Goal: Communication & Community: Share content

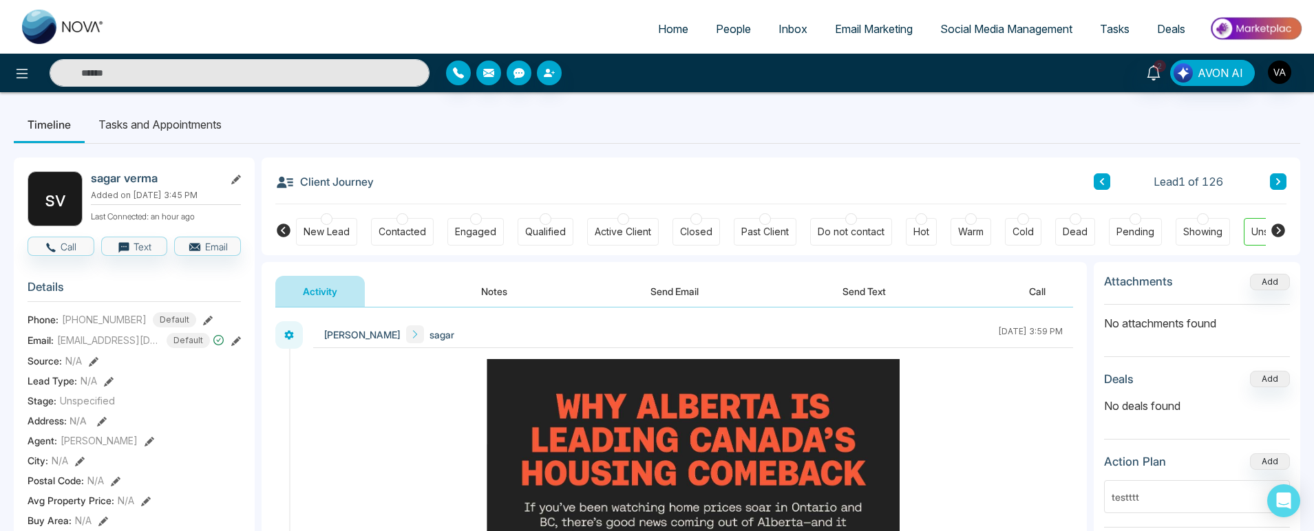
click at [788, 186] on html "Home People Inbox Email Marketing Social Media Management Tasks Deals 2 AVON AI…" at bounding box center [657, 265] width 1314 height 531
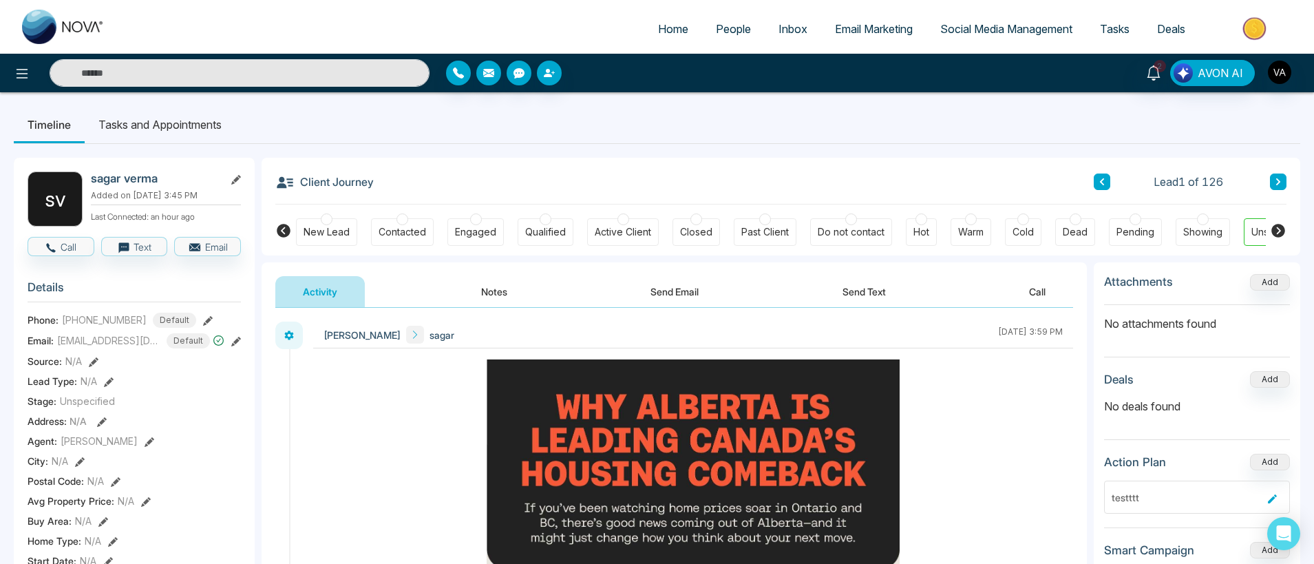
click at [712, 47] on ul "Home People Inbox Email Marketing Social Media Management Tasks Deals" at bounding box center [711, 30] width 1187 height 38
click at [717, 42] on li "People" at bounding box center [733, 30] width 63 height 28
click at [725, 30] on span "People" at bounding box center [733, 29] width 35 height 14
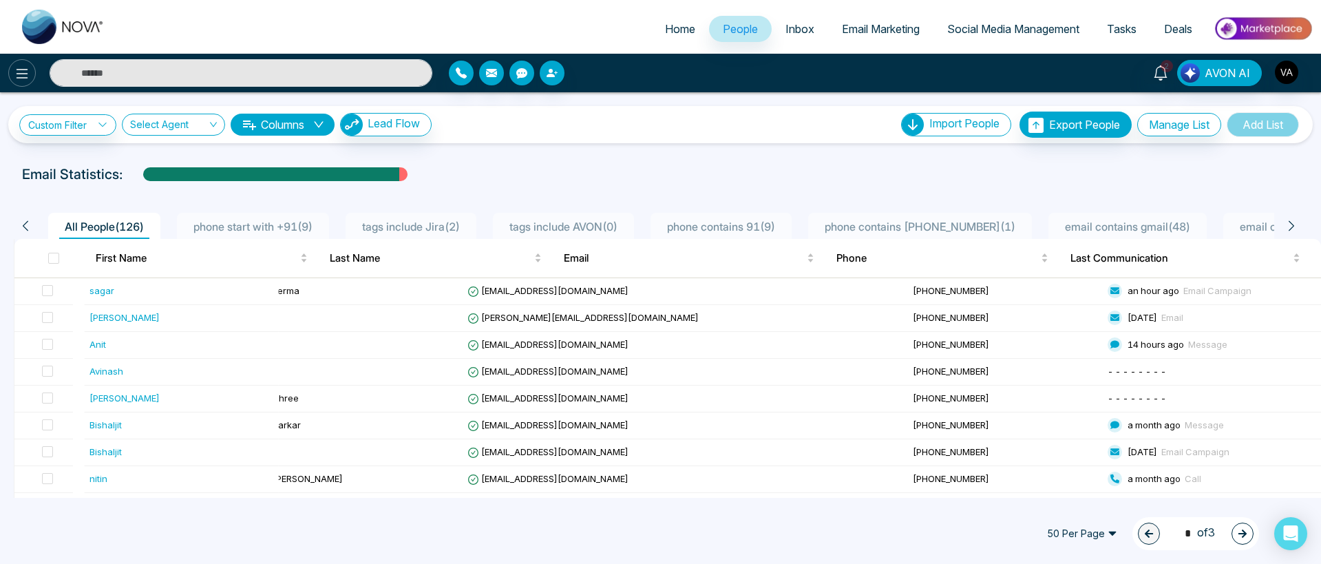
click at [17, 70] on icon at bounding box center [22, 73] width 17 height 17
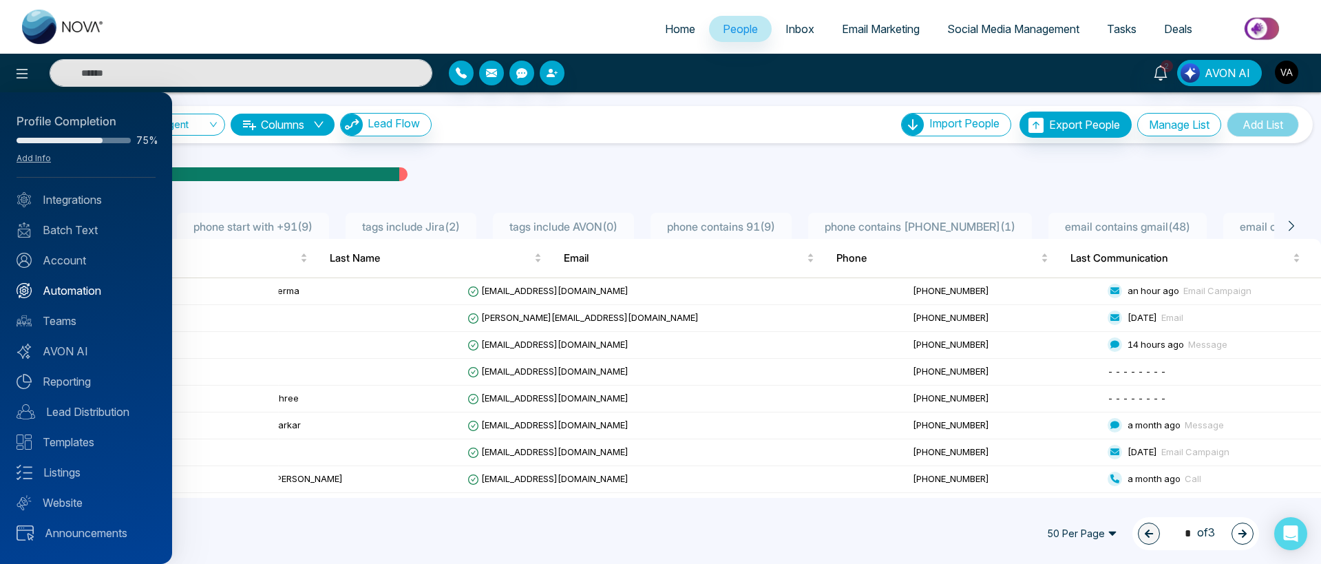
click at [80, 186] on link "Automation" at bounding box center [86, 290] width 139 height 17
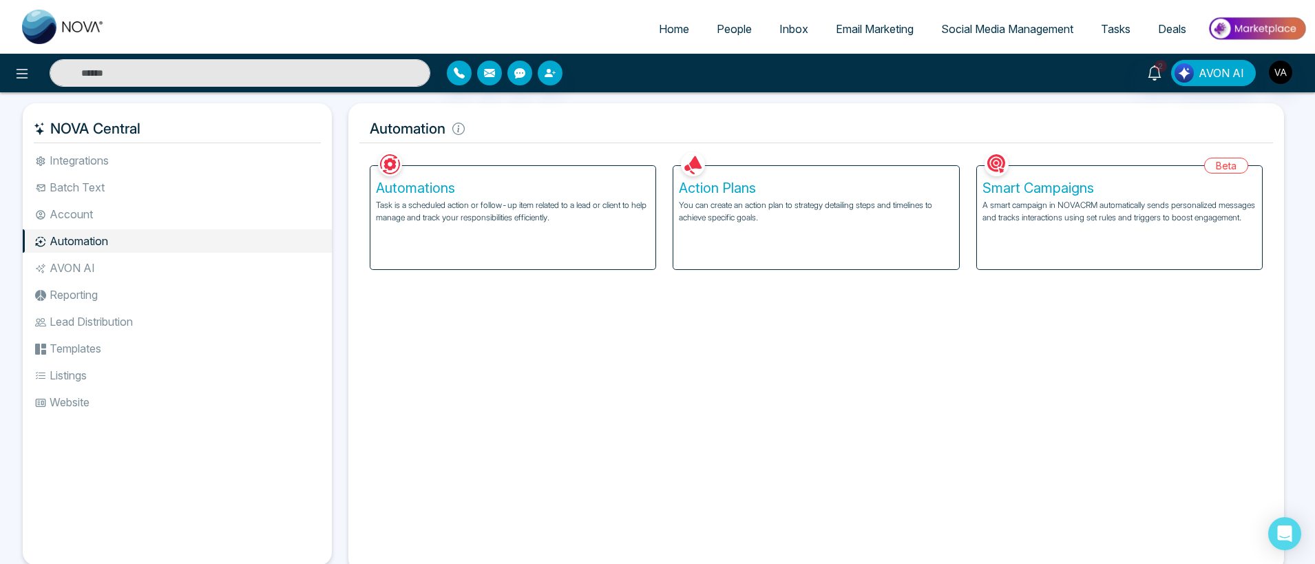
click at [421, 244] on div "Automations Task is a scheduled action or follow-up item related to a lead or c…" at bounding box center [512, 217] width 285 height 103
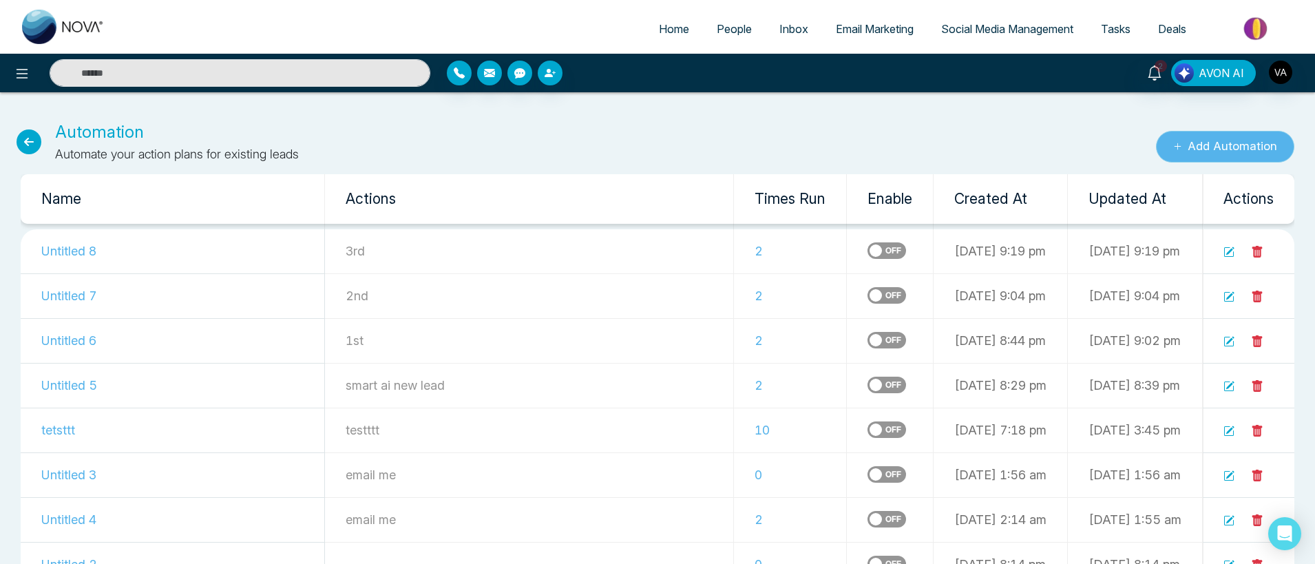
click at [1231, 151] on button "Add Automation" at bounding box center [1225, 147] width 138 height 32
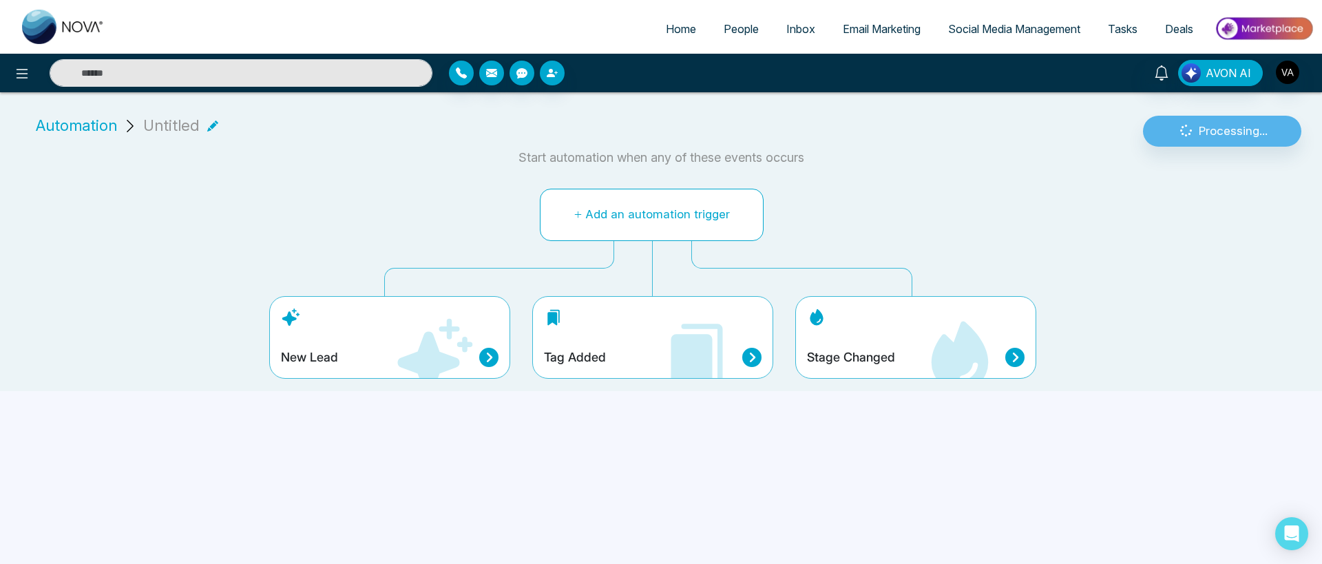
click at [600, 224] on button "Add an automation trigger" at bounding box center [652, 215] width 224 height 52
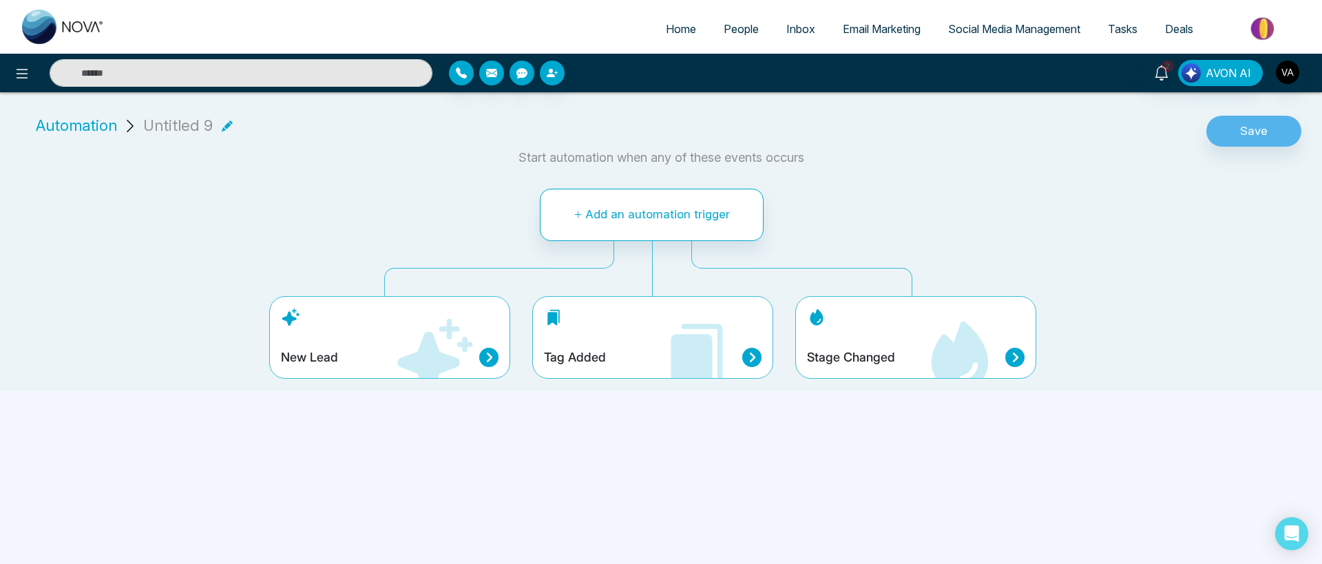
click at [216, 128] on div "Untitled 9" at bounding box center [187, 125] width 89 height 23
click at [201, 119] on span "Untitled 9" at bounding box center [178, 125] width 70 height 23
click at [201, 125] on span "Untitled 9" at bounding box center [178, 125] width 70 height 23
click at [143, 125] on span "Untitled 9" at bounding box center [178, 125] width 70 height 23
click at [222, 123] on icon at bounding box center [227, 125] width 11 height 11
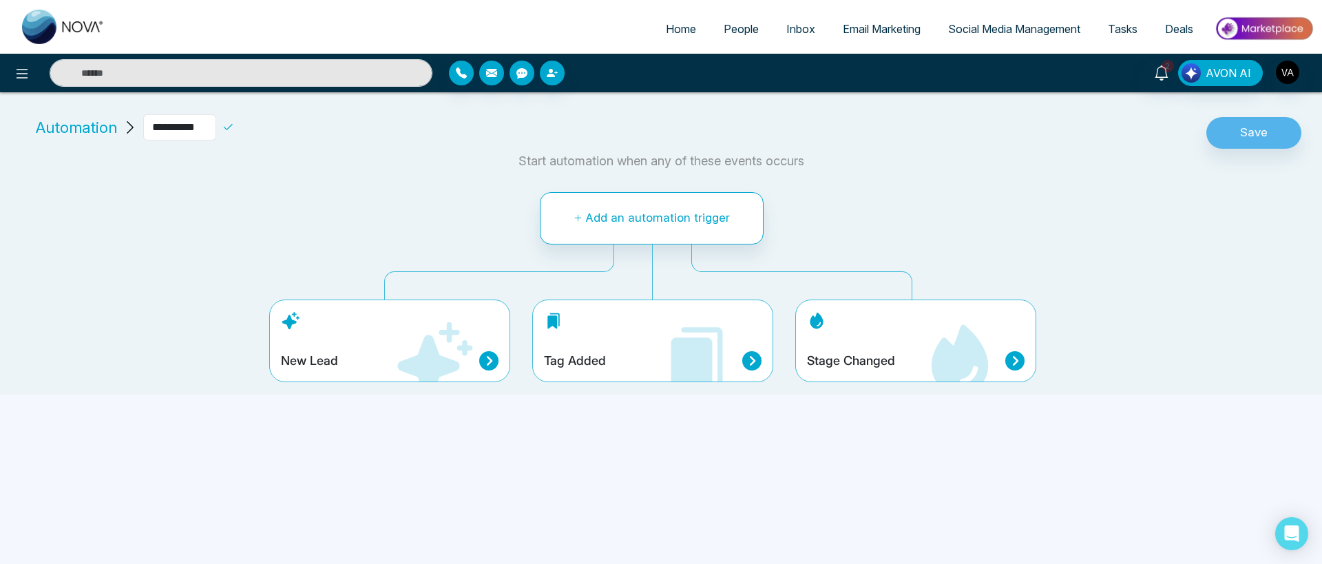
click at [202, 131] on input "**********" at bounding box center [179, 127] width 73 height 26
type input "**********"
click at [259, 127] on icon at bounding box center [258, 127] width 12 height 12
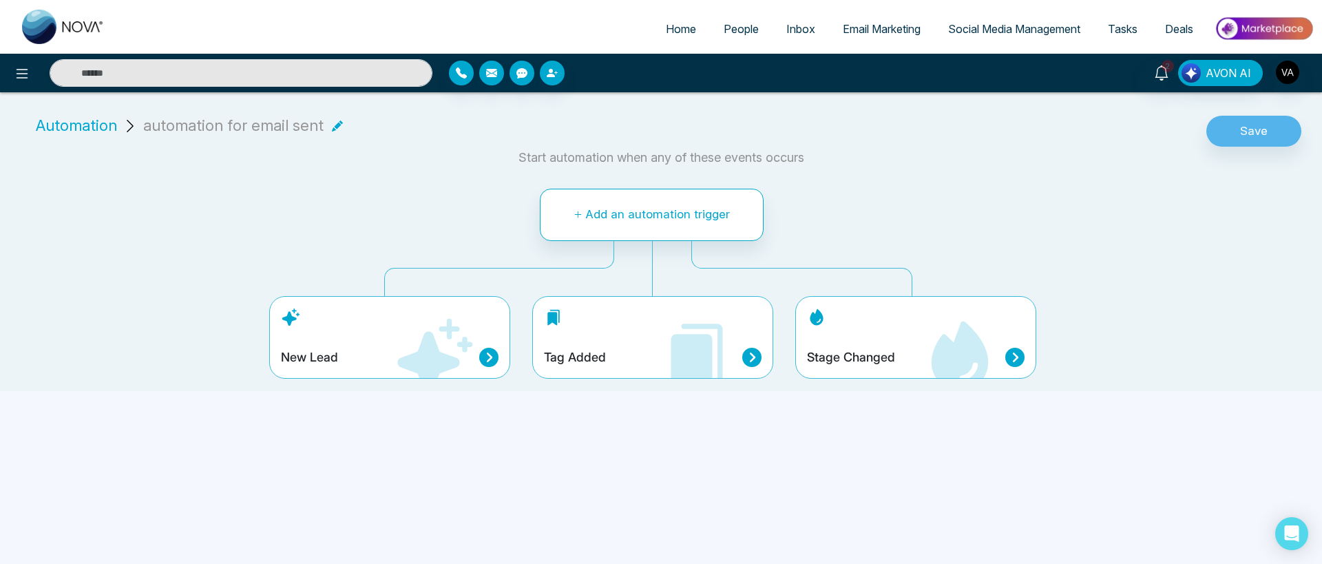
click at [415, 352] on icon at bounding box center [433, 357] width 83 height 83
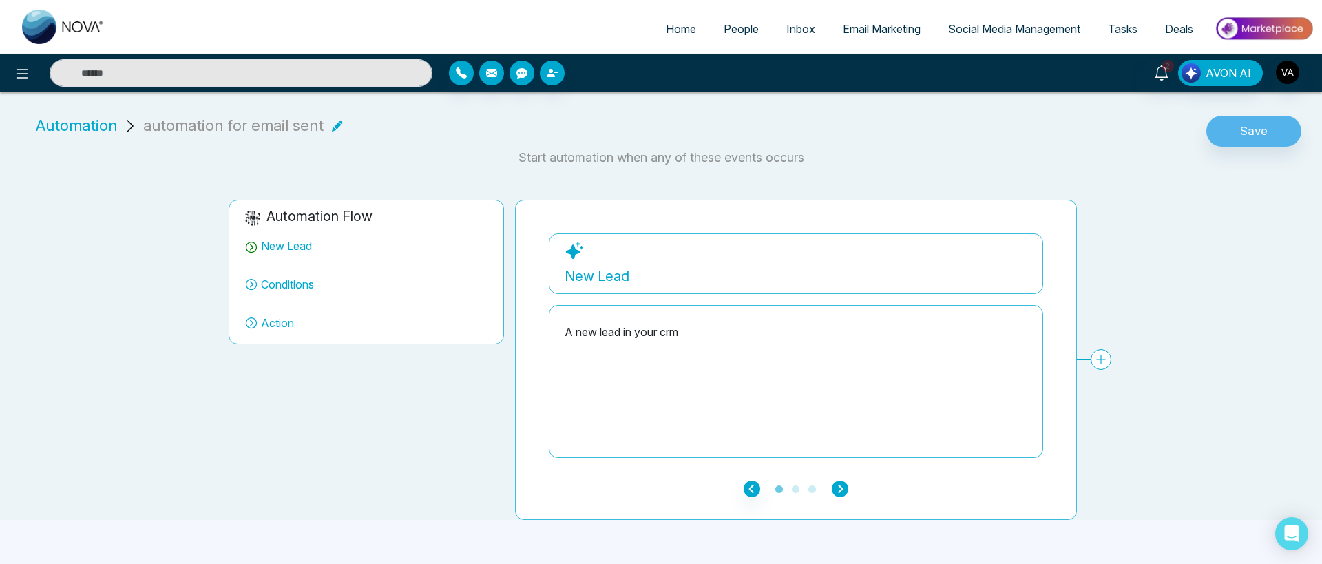
click at [846, 489] on icon "button" at bounding box center [839, 488] width 17 height 17
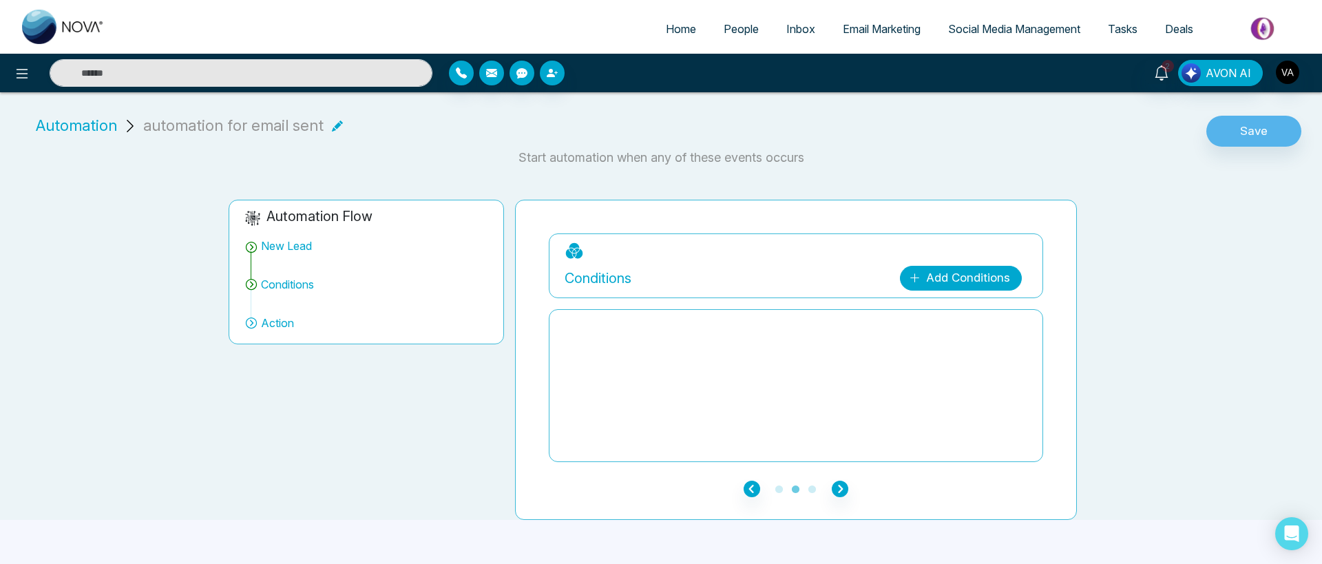
click at [957, 270] on link "Add Conditions" at bounding box center [961, 278] width 122 height 25
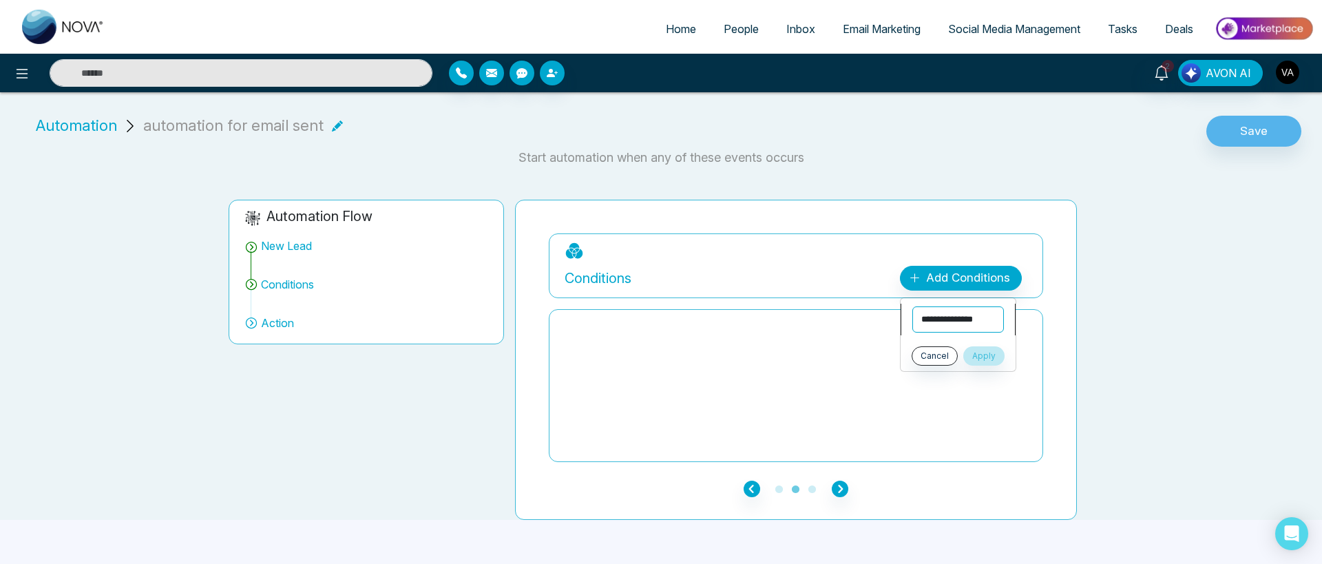
select select "**********"
click at [912, 306] on select "**********" at bounding box center [958, 319] width 92 height 26
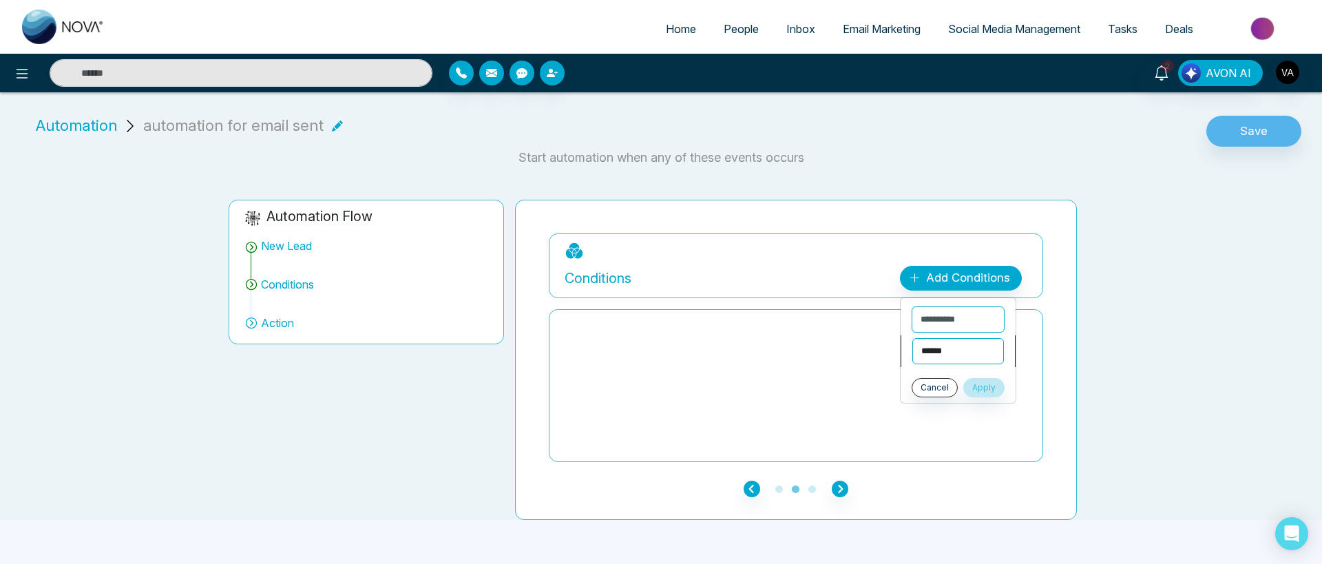
select select "**********"
click at [912, 338] on select "**********" at bounding box center [958, 351] width 92 height 26
click at [938, 388] on input "text" at bounding box center [963, 385] width 104 height 26
type input "*****"
click at [1001, 413] on button "Apply" at bounding box center [994, 419] width 41 height 19
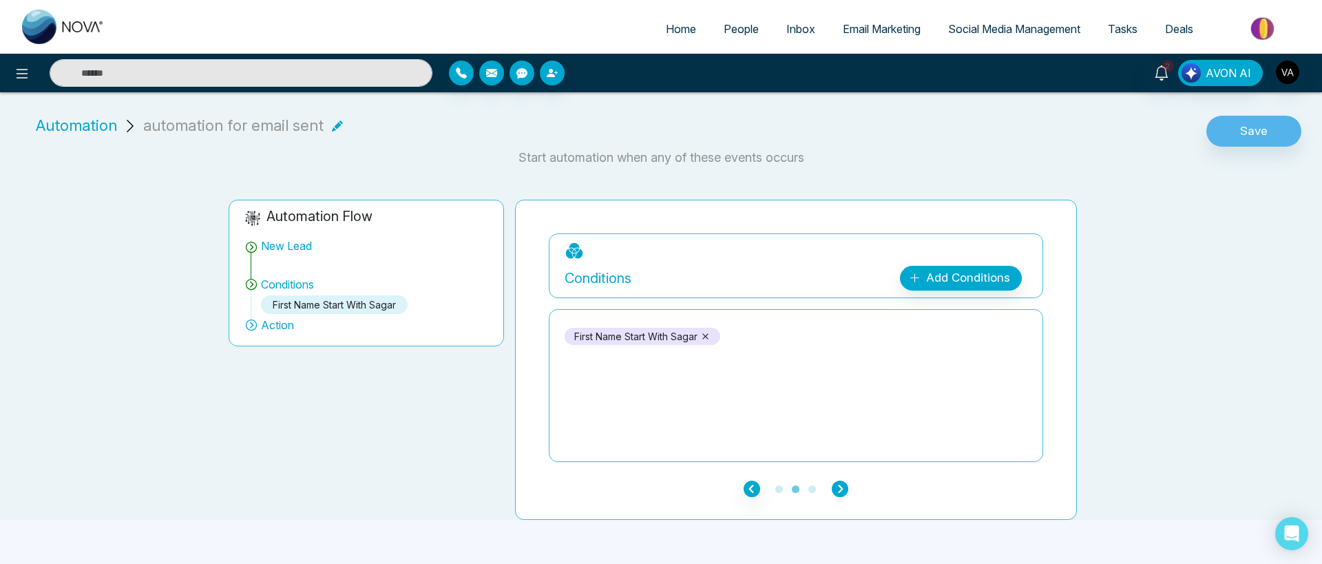
click at [843, 487] on icon "button" at bounding box center [839, 488] width 17 height 17
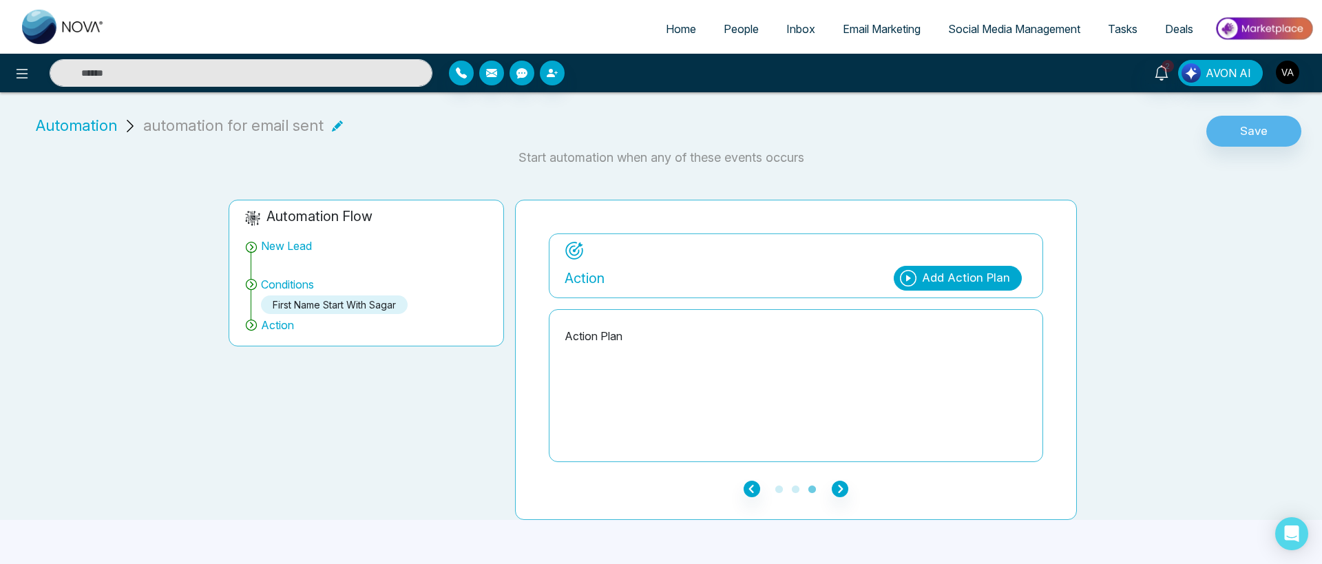
click at [929, 278] on div "Add Action Plan" at bounding box center [966, 278] width 88 height 18
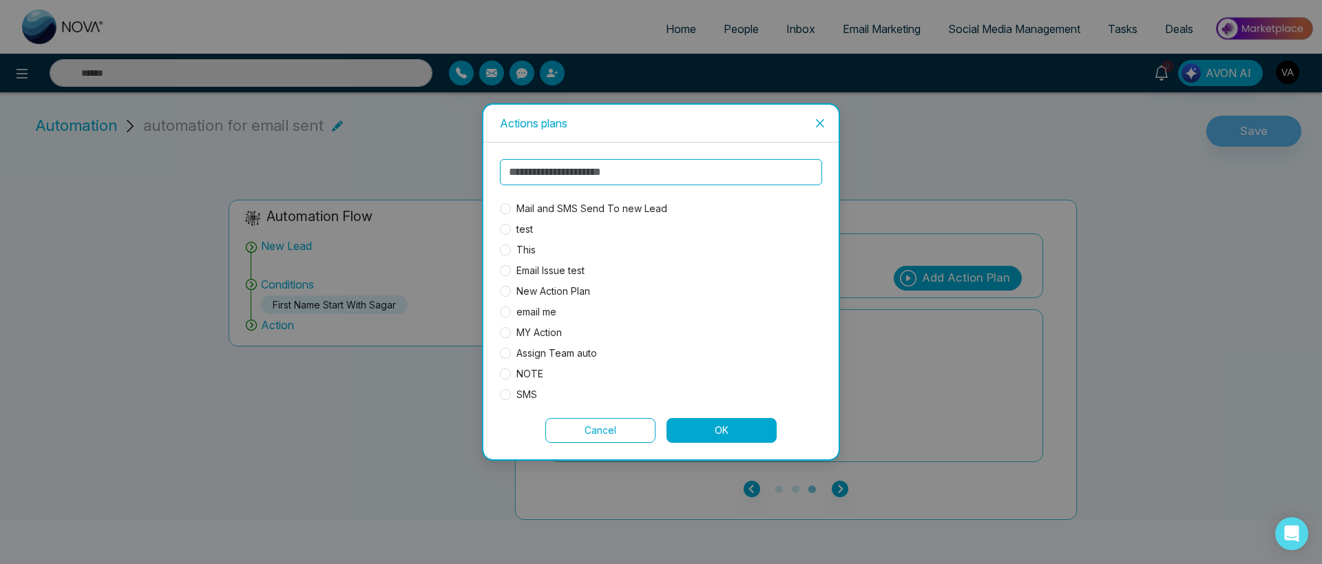
scroll to position [146, 0]
click at [549, 293] on span "email me" at bounding box center [536, 290] width 51 height 15
click at [736, 434] on button "OK" at bounding box center [721, 430] width 110 height 25
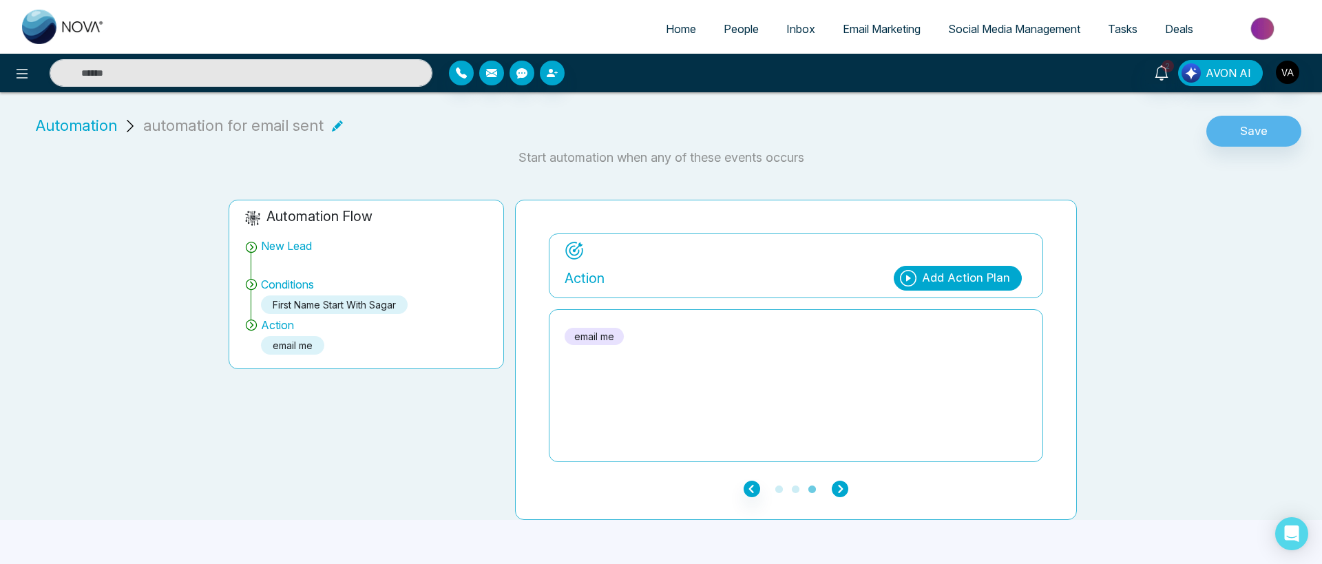
click at [843, 485] on icon "button" at bounding box center [839, 488] width 17 height 17
click at [1242, 131] on button "Save" at bounding box center [1253, 132] width 95 height 32
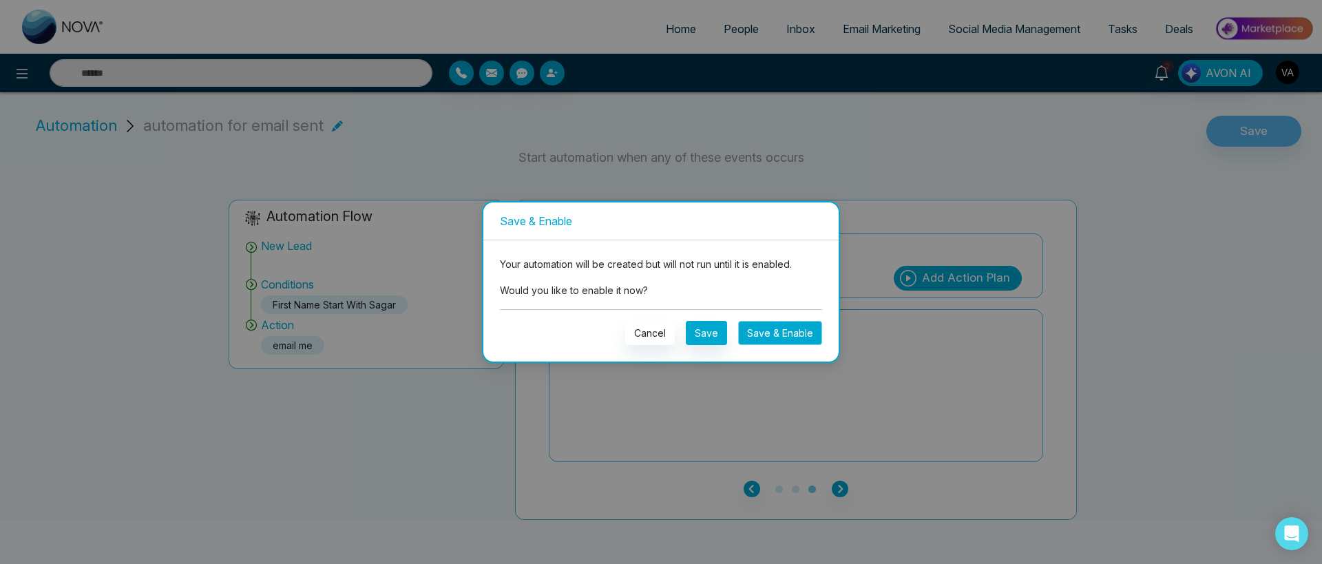
click at [798, 337] on button "Save & Enable" at bounding box center [780, 333] width 84 height 24
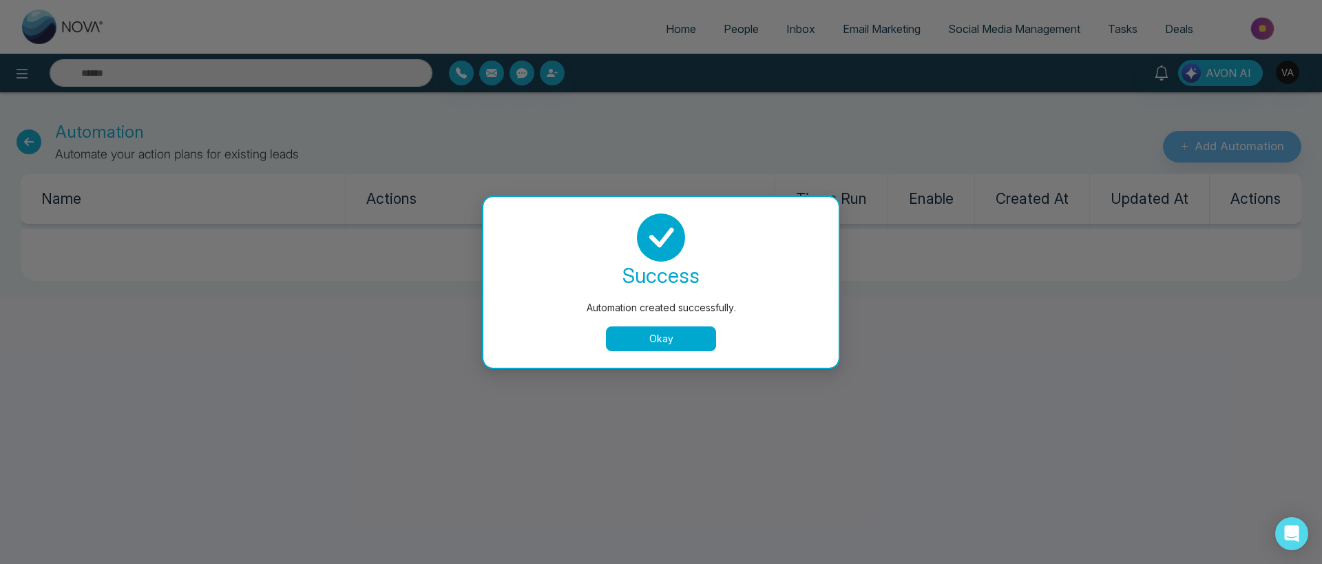
click at [688, 346] on button "Okay" at bounding box center [661, 338] width 110 height 25
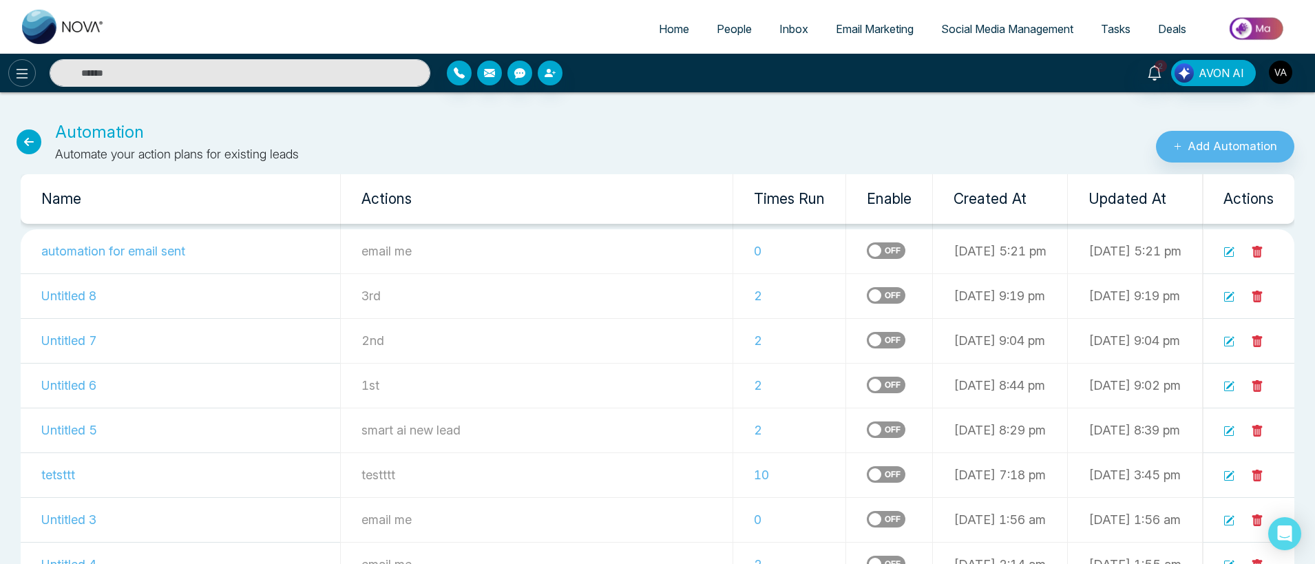
click at [19, 78] on icon at bounding box center [22, 73] width 17 height 17
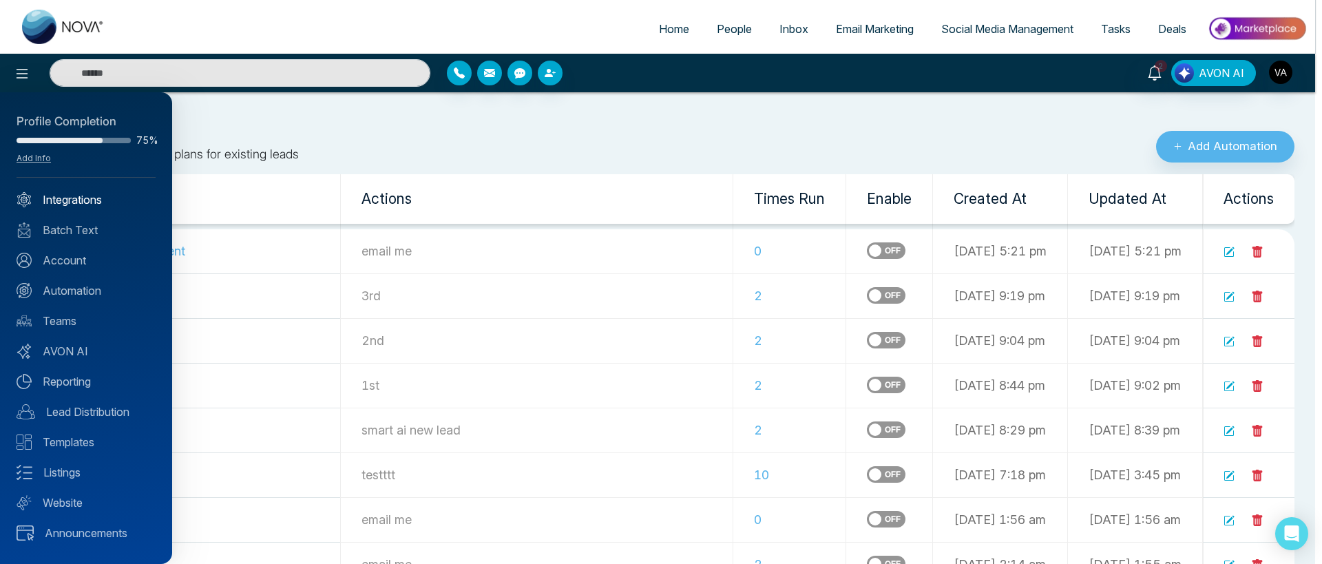
click at [75, 202] on link "Integrations" at bounding box center [86, 199] width 139 height 17
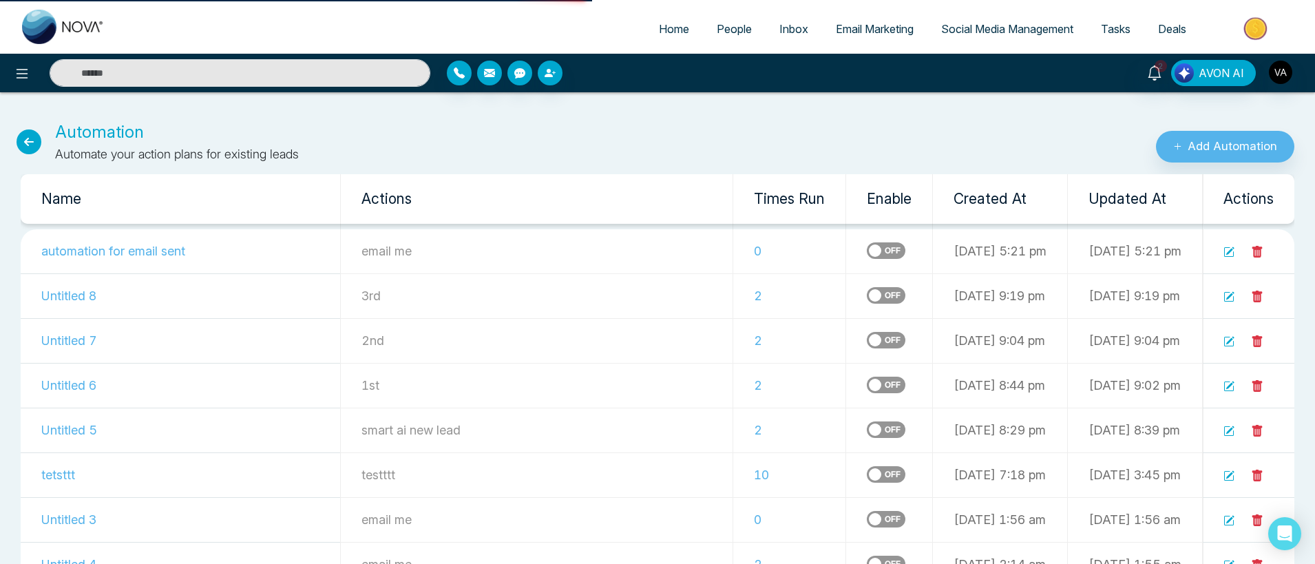
click at [32, 146] on icon at bounding box center [29, 141] width 25 height 25
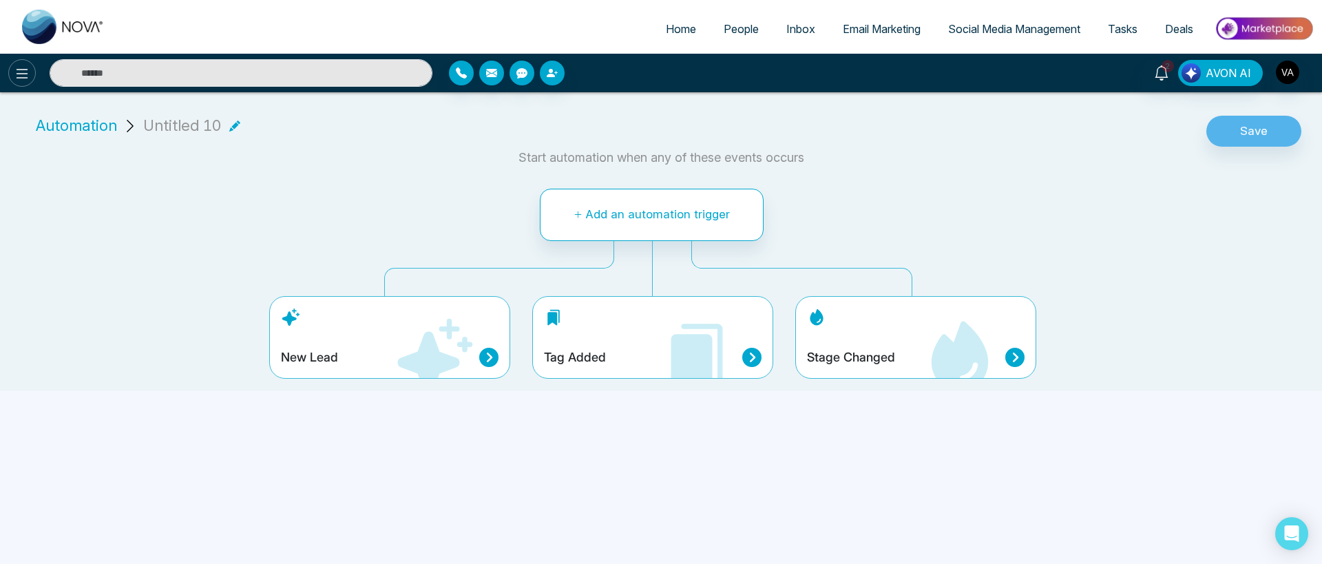
click at [30, 77] on icon at bounding box center [22, 73] width 17 height 17
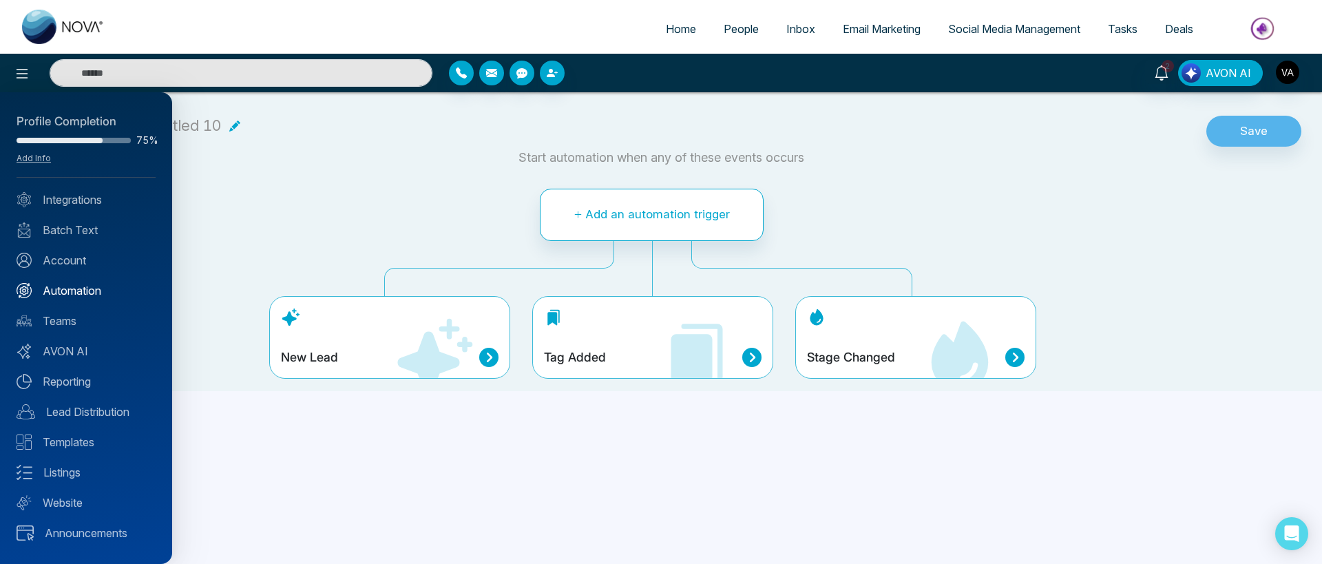
click at [65, 292] on link "Automation" at bounding box center [86, 290] width 139 height 17
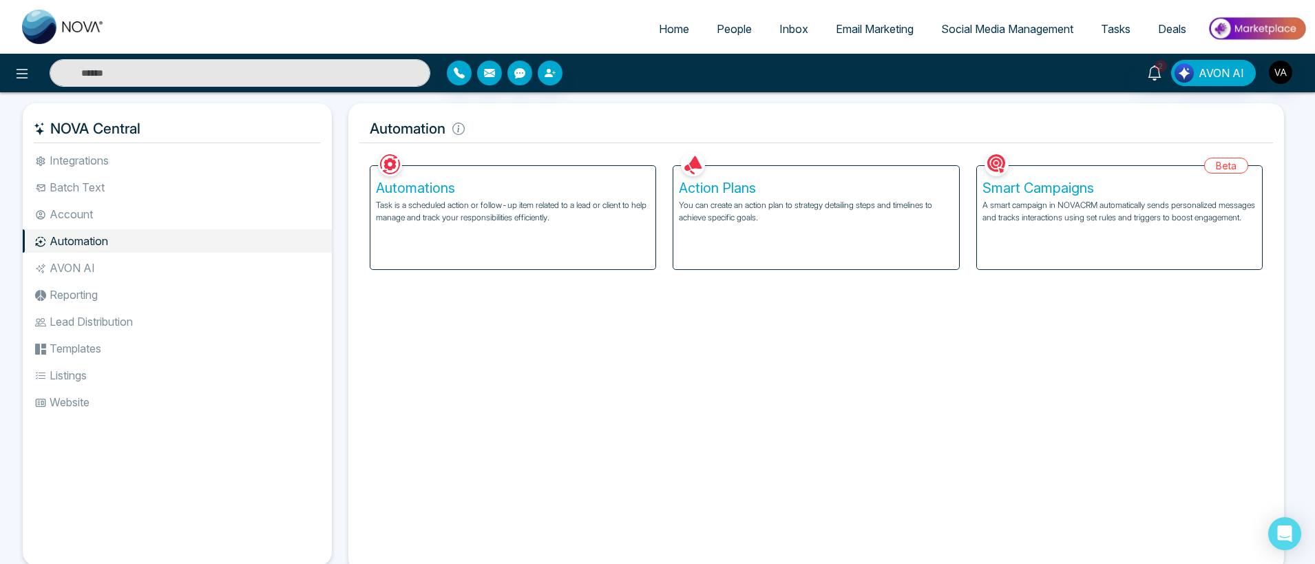
click at [721, 246] on div "Action Plans You can create an action plan to strategy detailing steps and time…" at bounding box center [815, 217] width 285 height 103
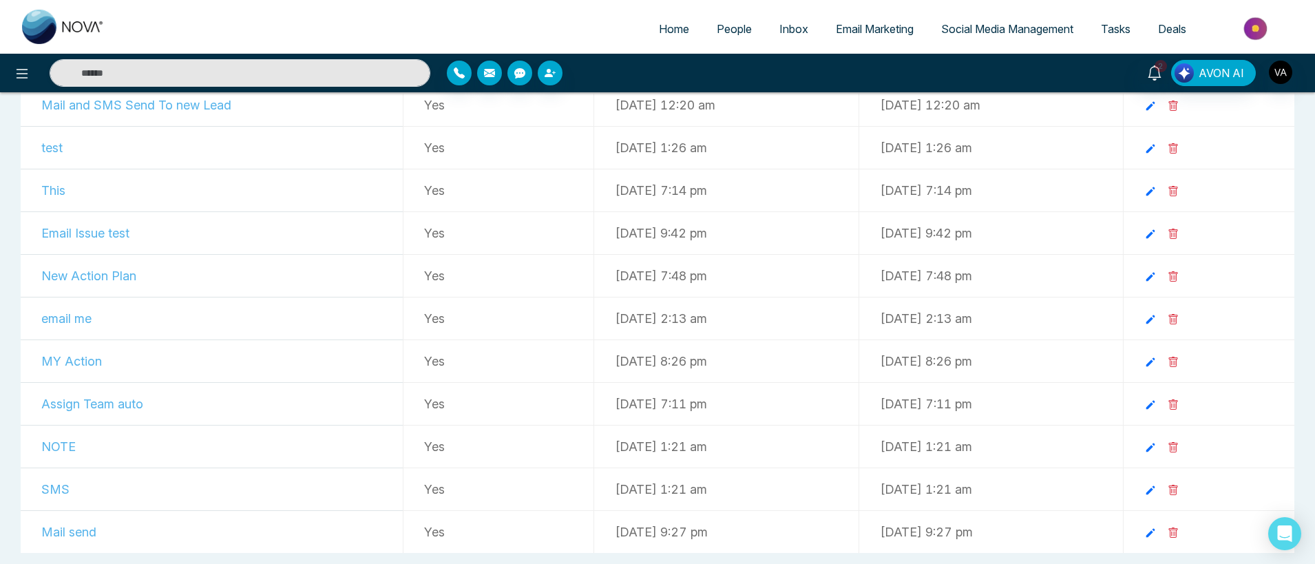
scroll to position [405, 0]
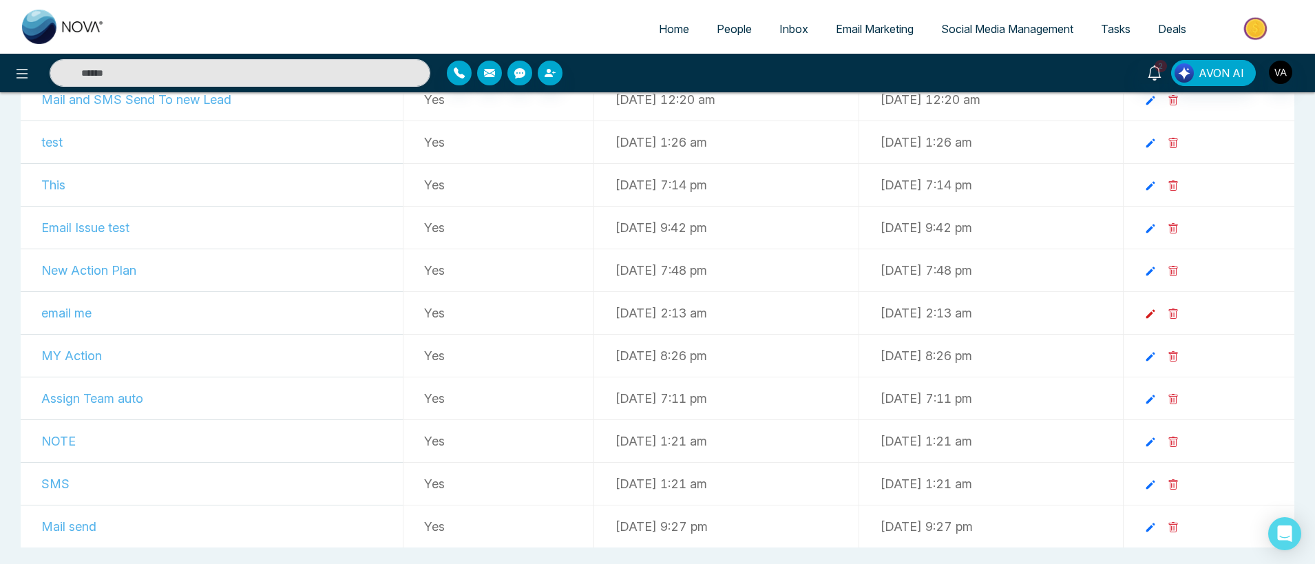
click at [1156, 309] on icon at bounding box center [1150, 314] width 12 height 12
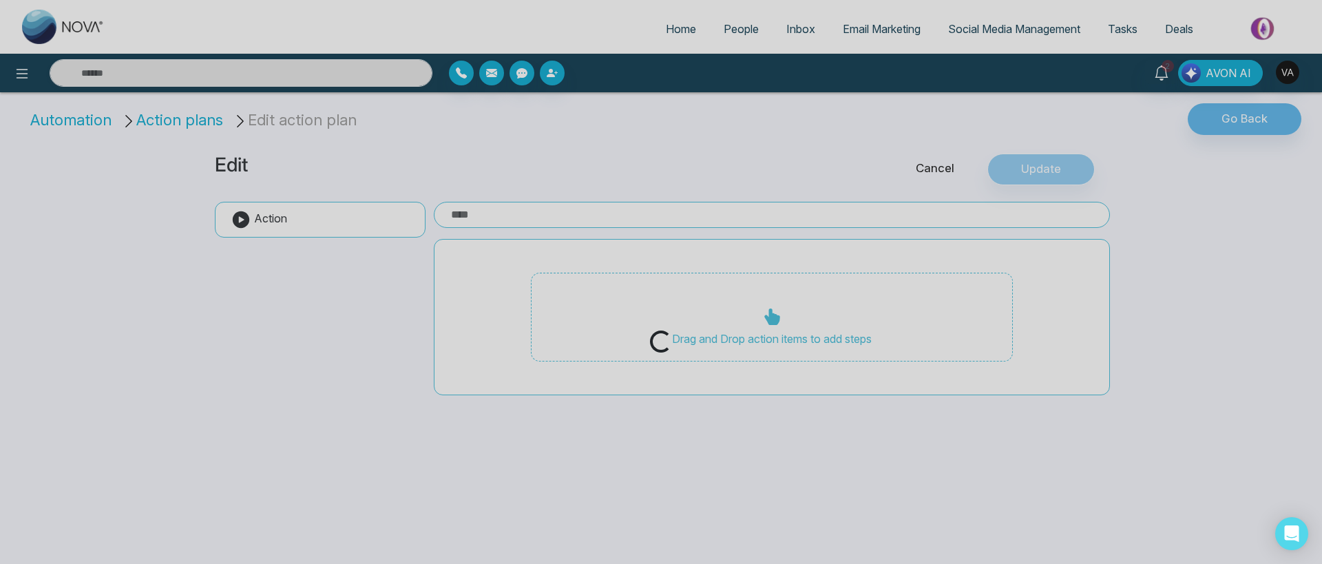
type input "********"
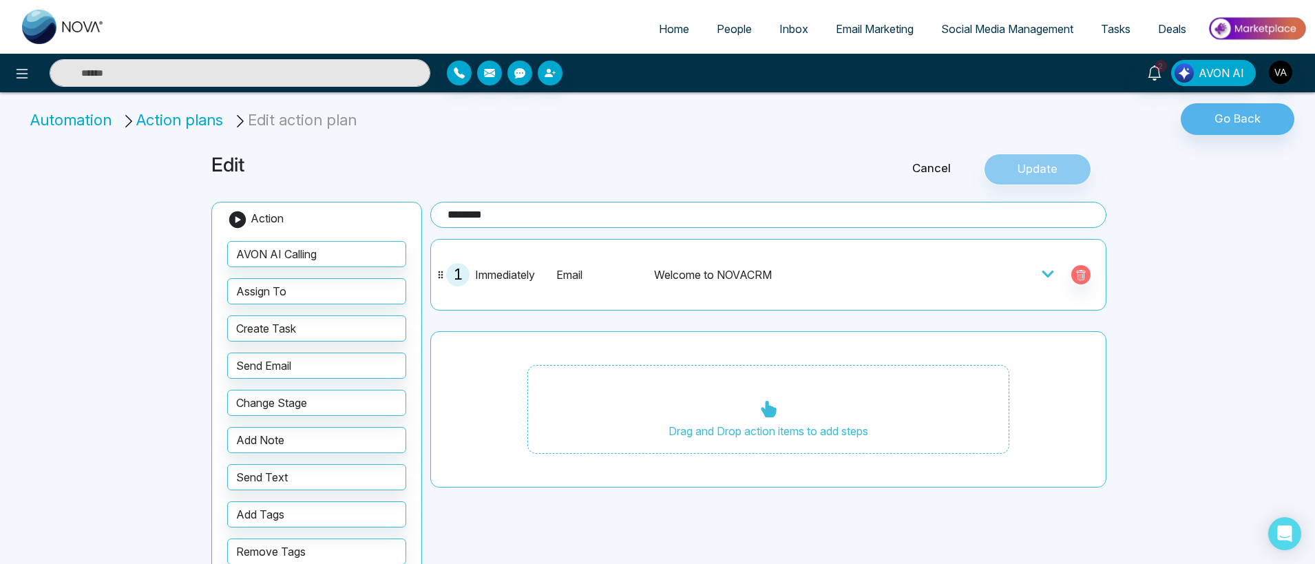
click at [1046, 273] on icon at bounding box center [1047, 274] width 12 height 7
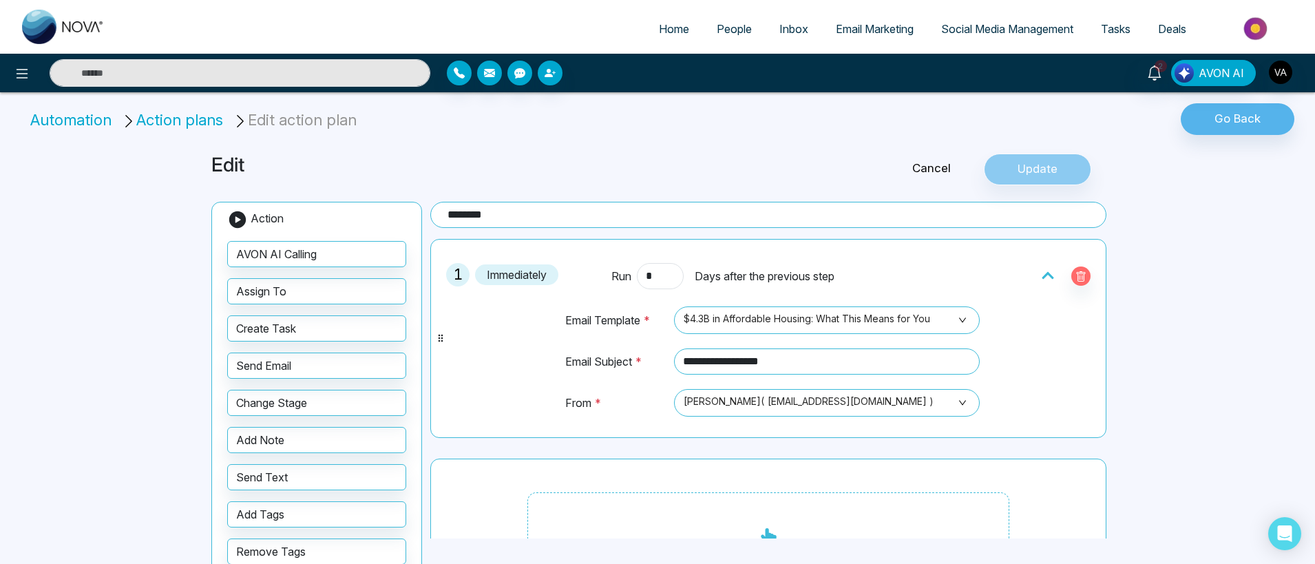
click at [1043, 279] on icon at bounding box center [1048, 275] width 14 height 14
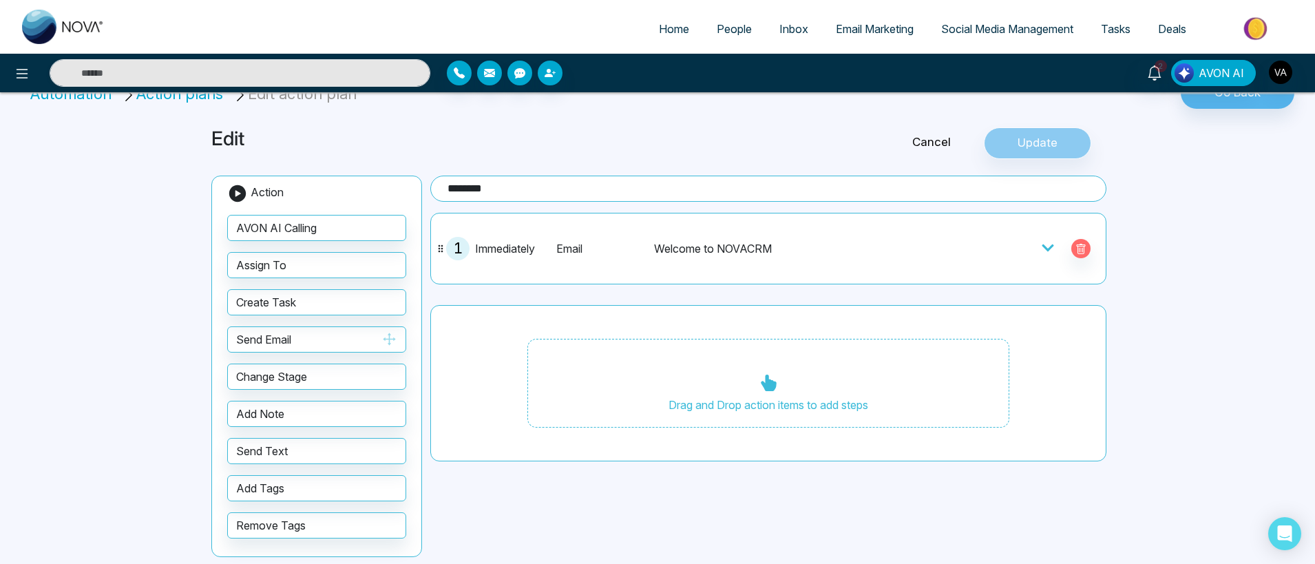
scroll to position [40, 0]
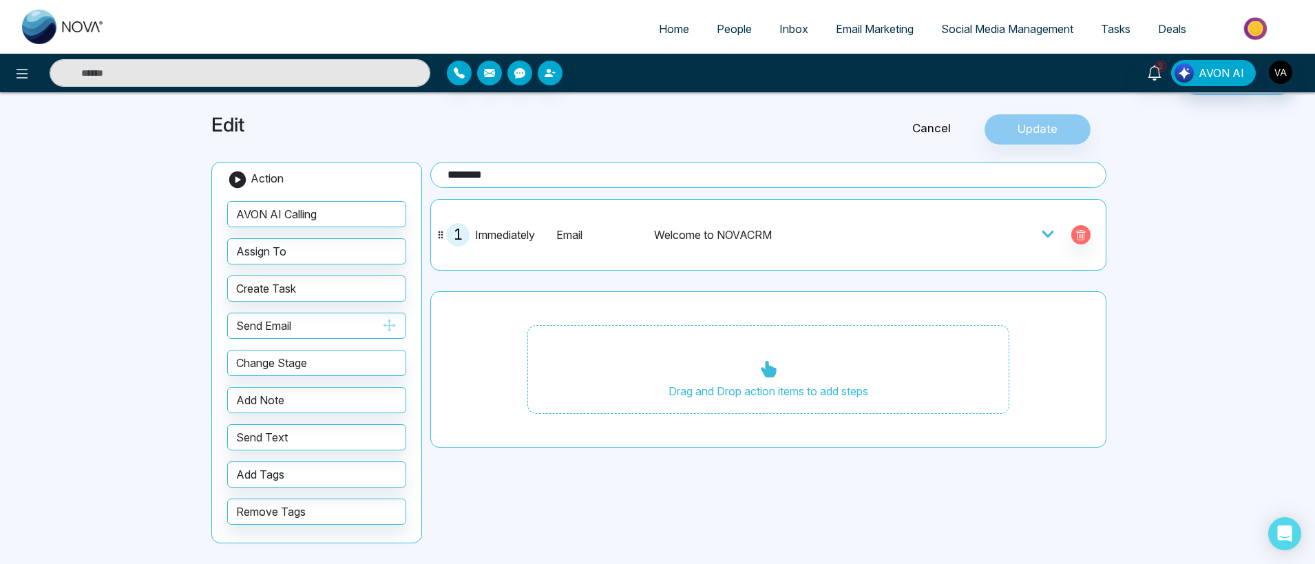
click at [323, 322] on button "Send Email" at bounding box center [316, 325] width 179 height 26
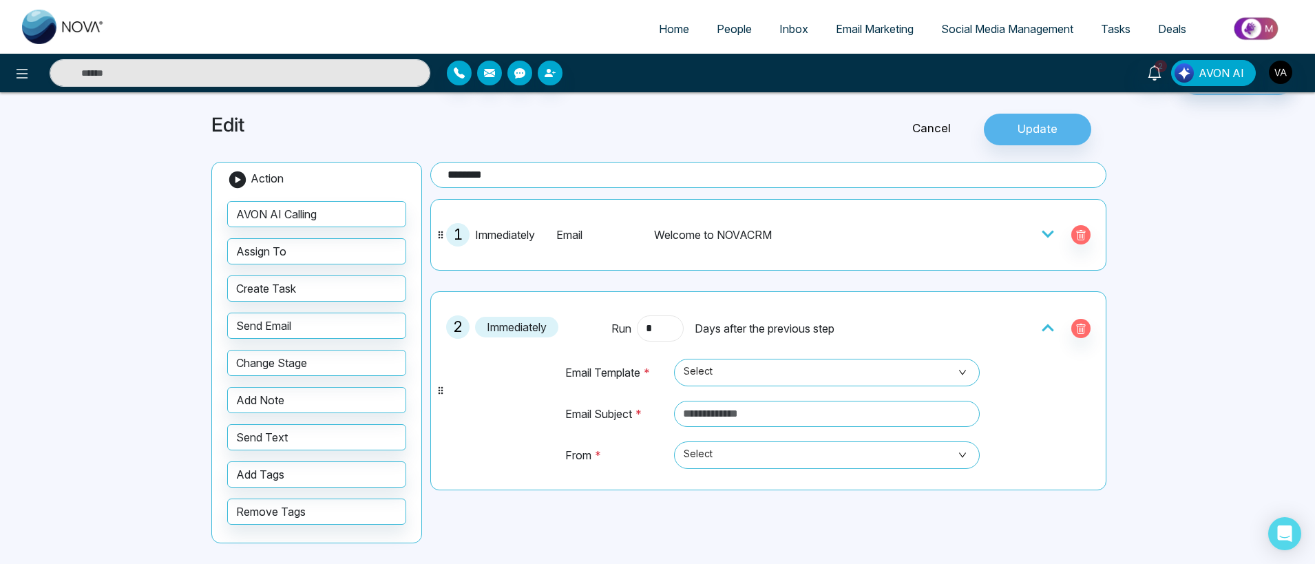
click at [671, 330] on input "*" at bounding box center [660, 328] width 47 height 26
click at [849, 378] on span "Select" at bounding box center [826, 372] width 286 height 23
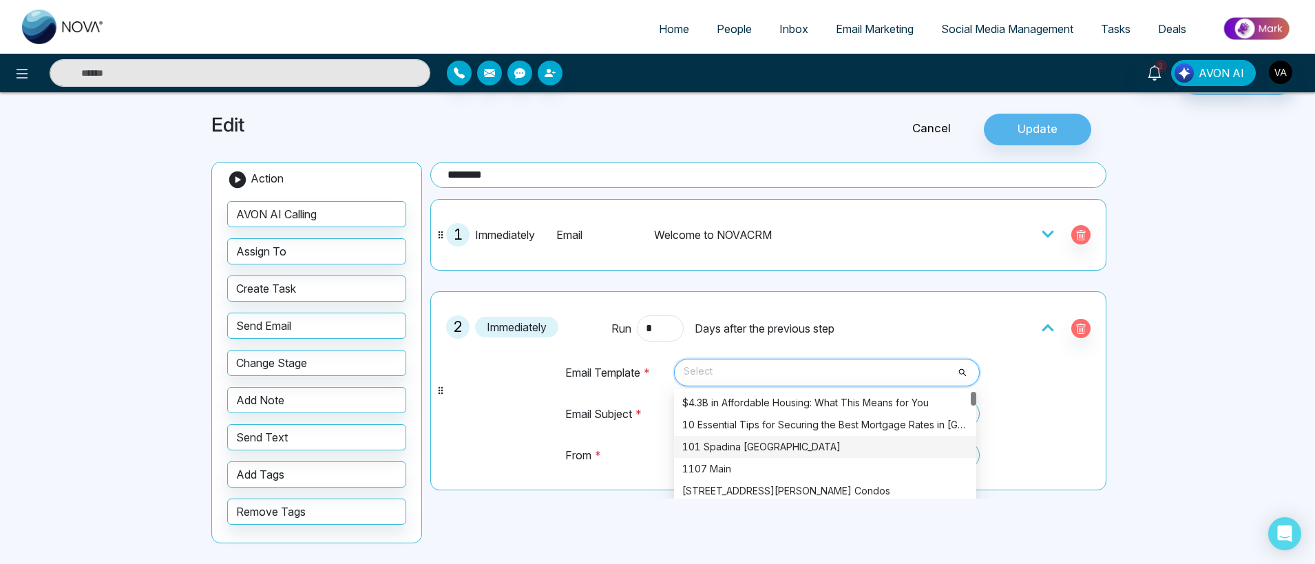
click at [781, 448] on div "101 Spadina [GEOGRAPHIC_DATA]" at bounding box center [825, 446] width 286 height 15
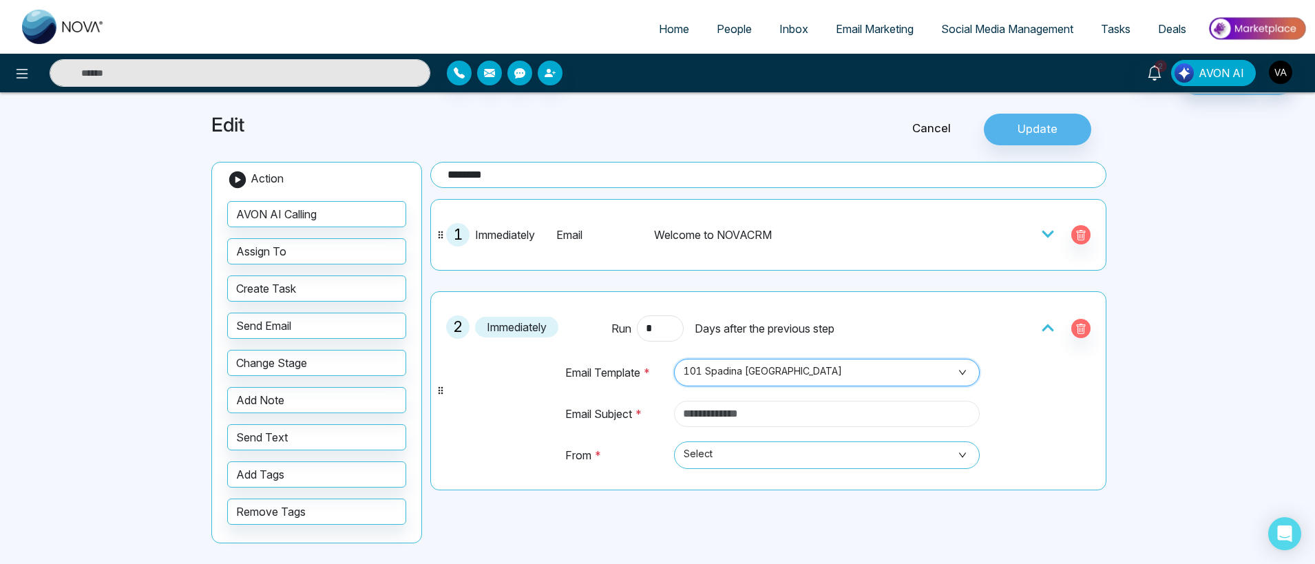
click at [789, 415] on input "text" at bounding box center [827, 414] width 306 height 26
type input "**"
click at [717, 32] on span "People" at bounding box center [734, 29] width 35 height 14
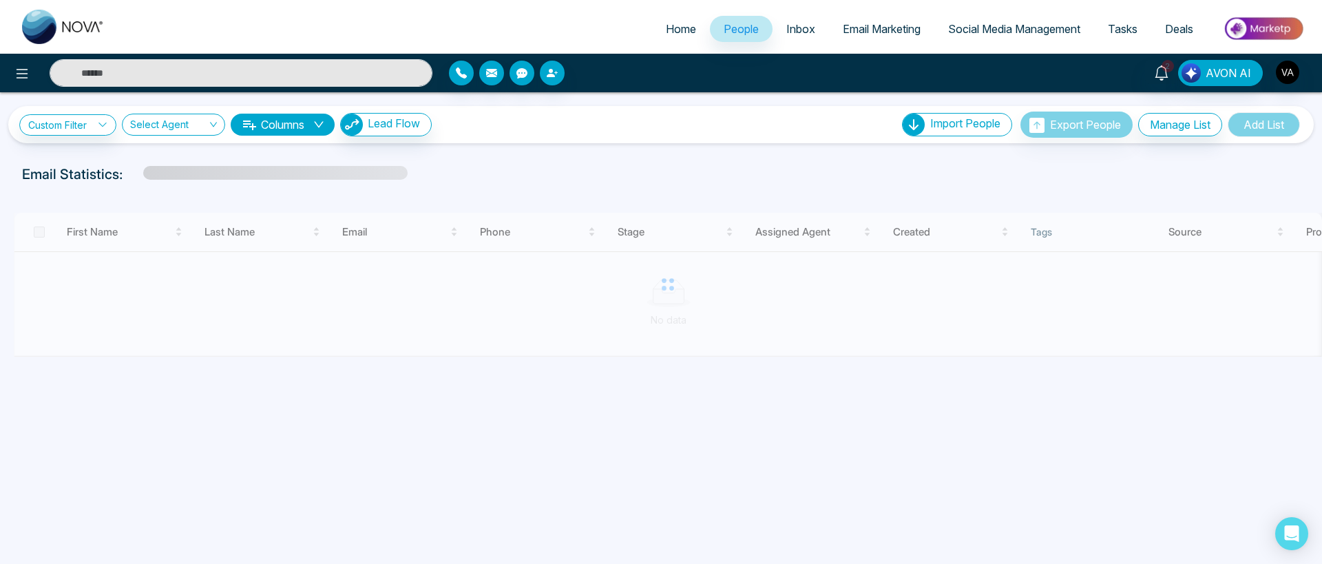
click at [573, 72] on div at bounding box center [606, 73] width 314 height 25
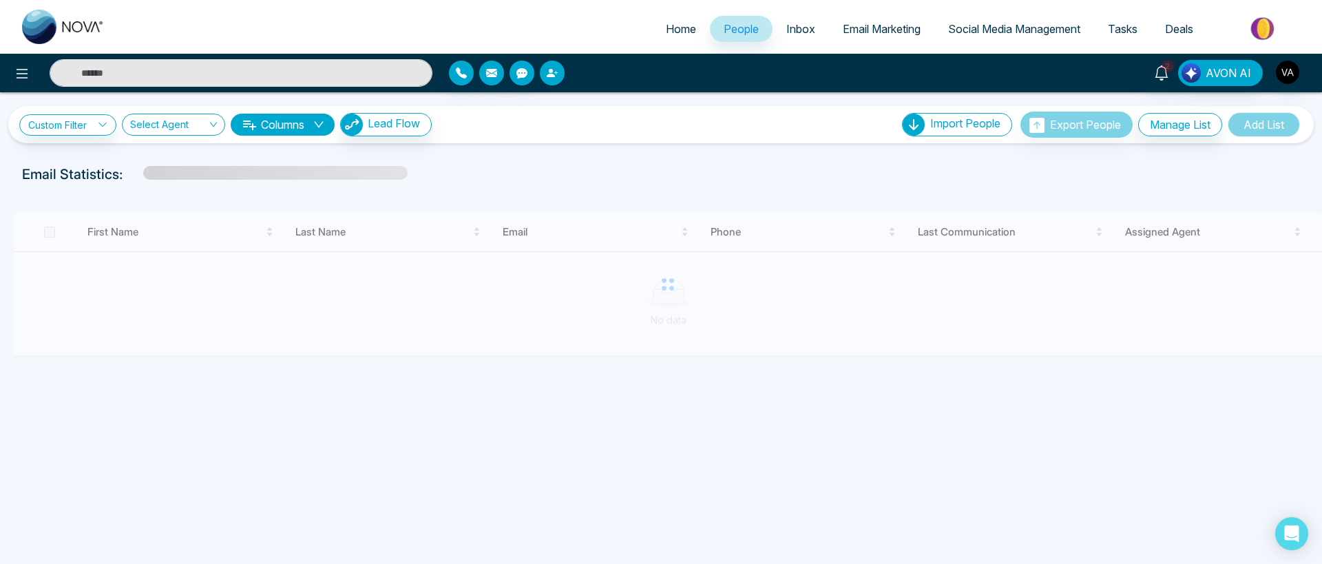
click at [559, 72] on button "button" at bounding box center [552, 73] width 25 height 25
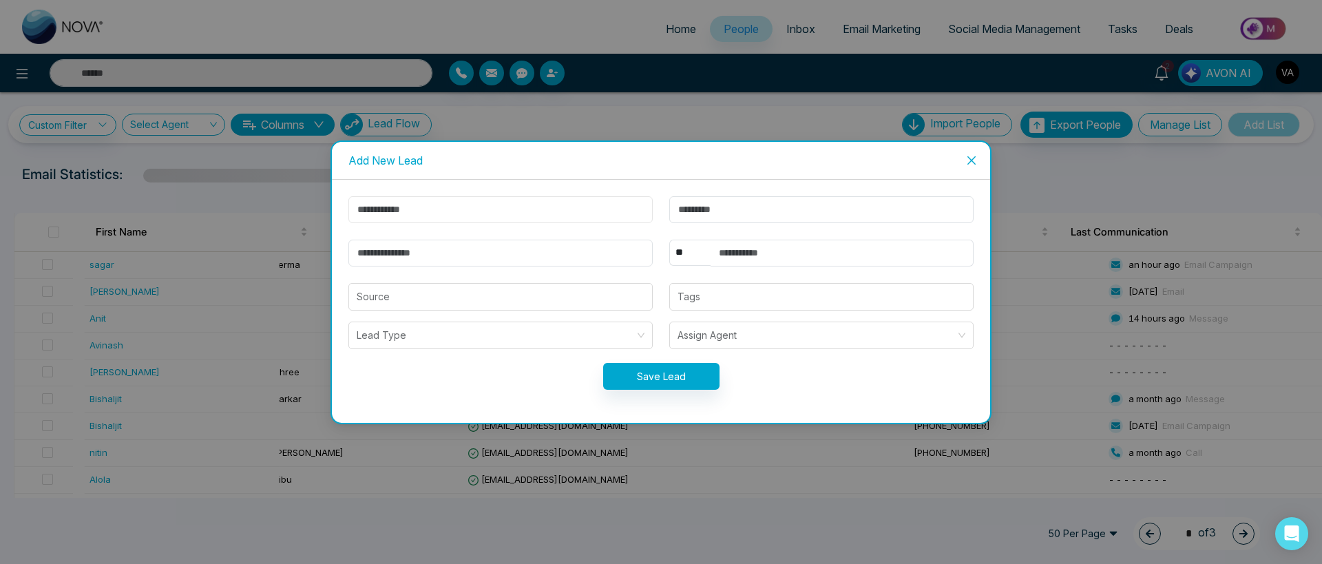
click at [482, 220] on input "text" at bounding box center [500, 209] width 304 height 27
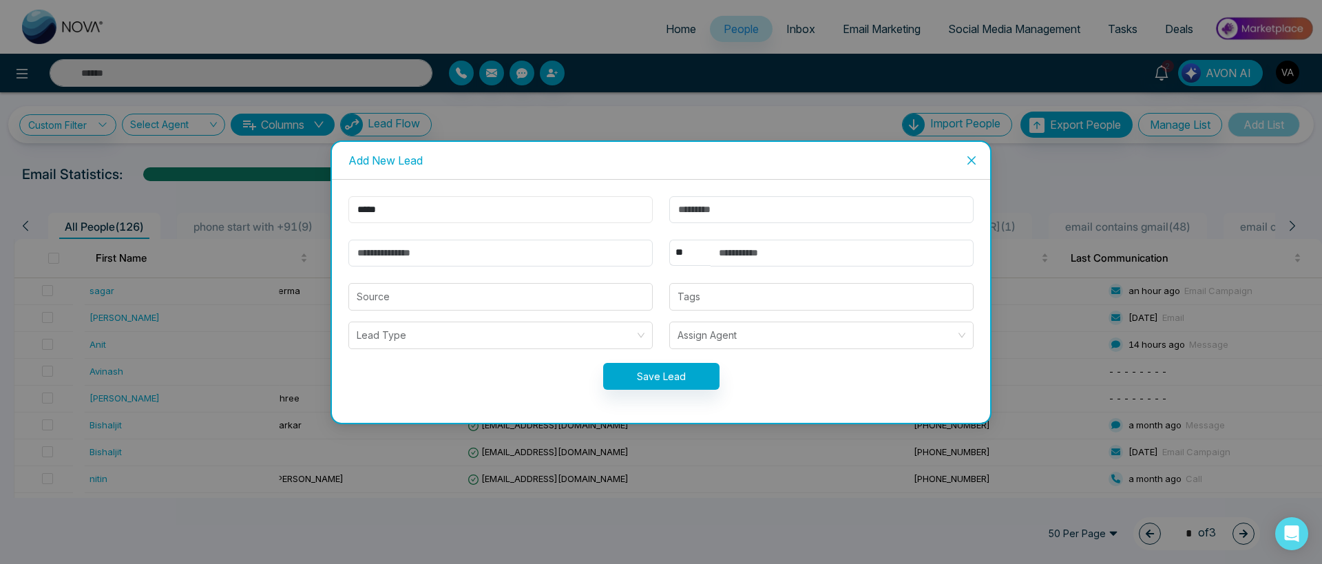
type input "*****"
click at [465, 252] on input "email" at bounding box center [500, 253] width 304 height 27
type input "**********"
select select "***"
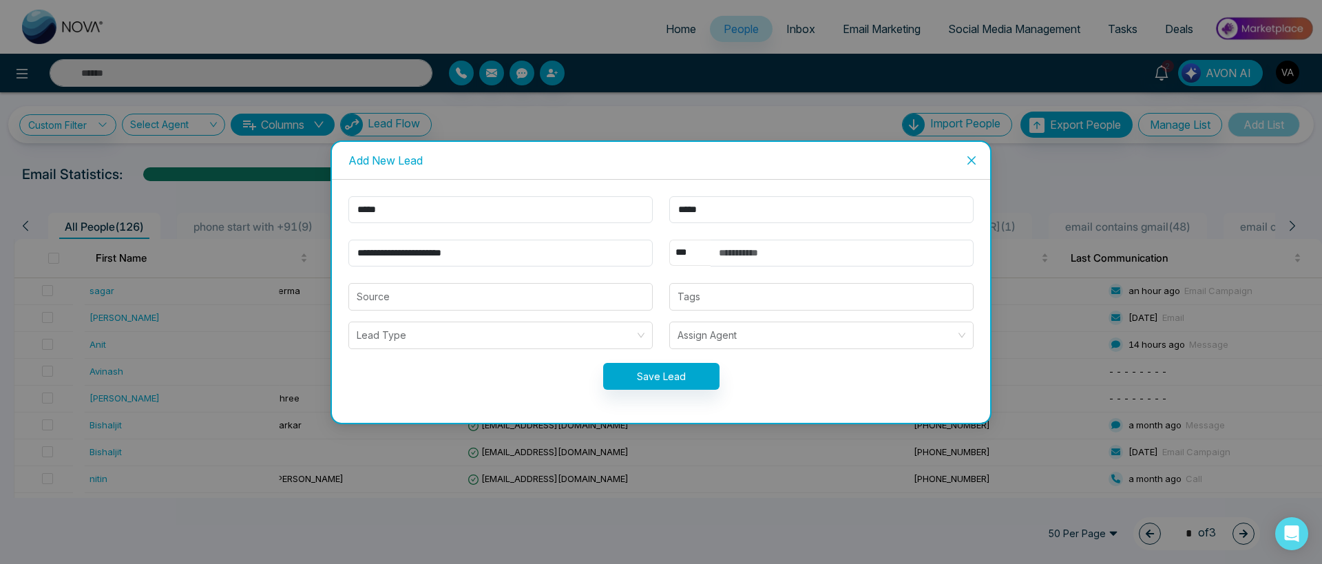
click at [669, 240] on select "** **** *** *** *** **** ***" at bounding box center [689, 253] width 41 height 26
click at [734, 259] on input "text" at bounding box center [841, 253] width 263 height 27
click at [736, 257] on input "**********" at bounding box center [841, 253] width 263 height 27
type input "**********"
click at [687, 385] on button "Save Lead" at bounding box center [661, 376] width 116 height 27
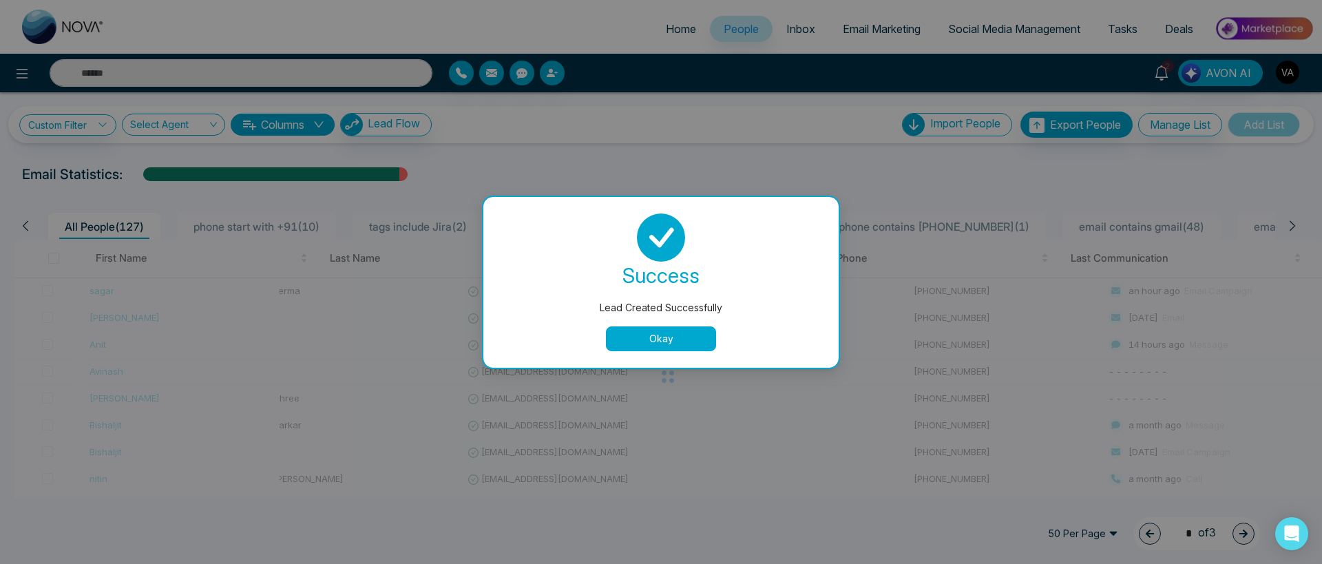
click at [675, 338] on button "Okay" at bounding box center [661, 338] width 110 height 25
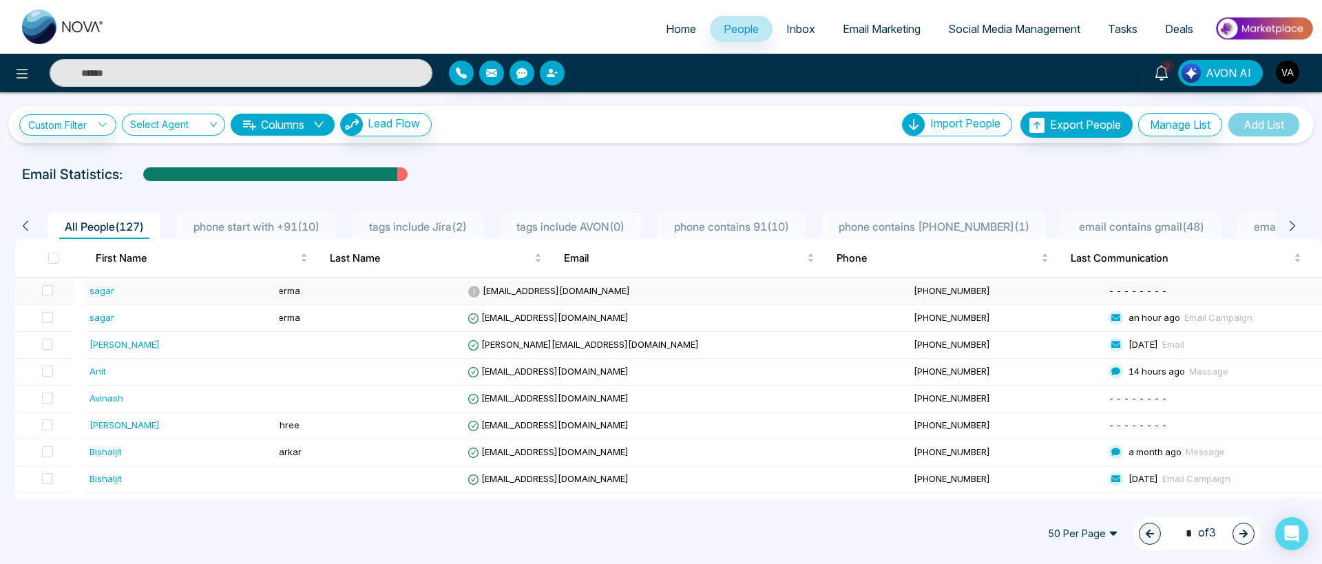
click at [99, 293] on div "sagar" at bounding box center [101, 291] width 25 height 14
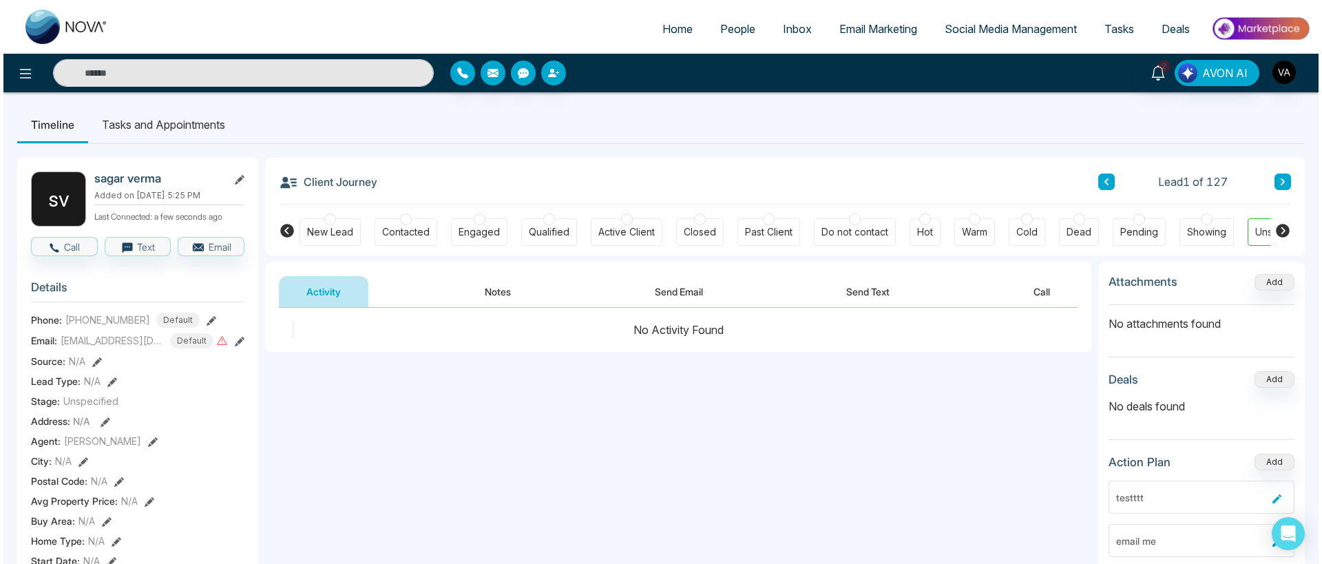
scroll to position [0, 46]
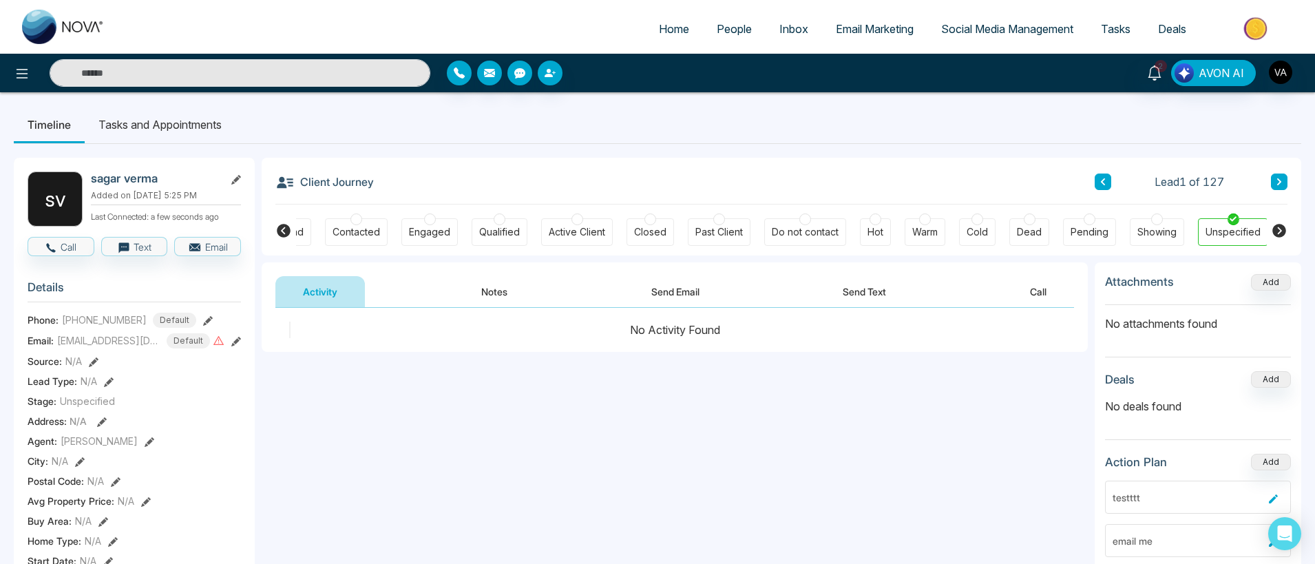
click at [516, 294] on button "Notes" at bounding box center [494, 291] width 81 height 31
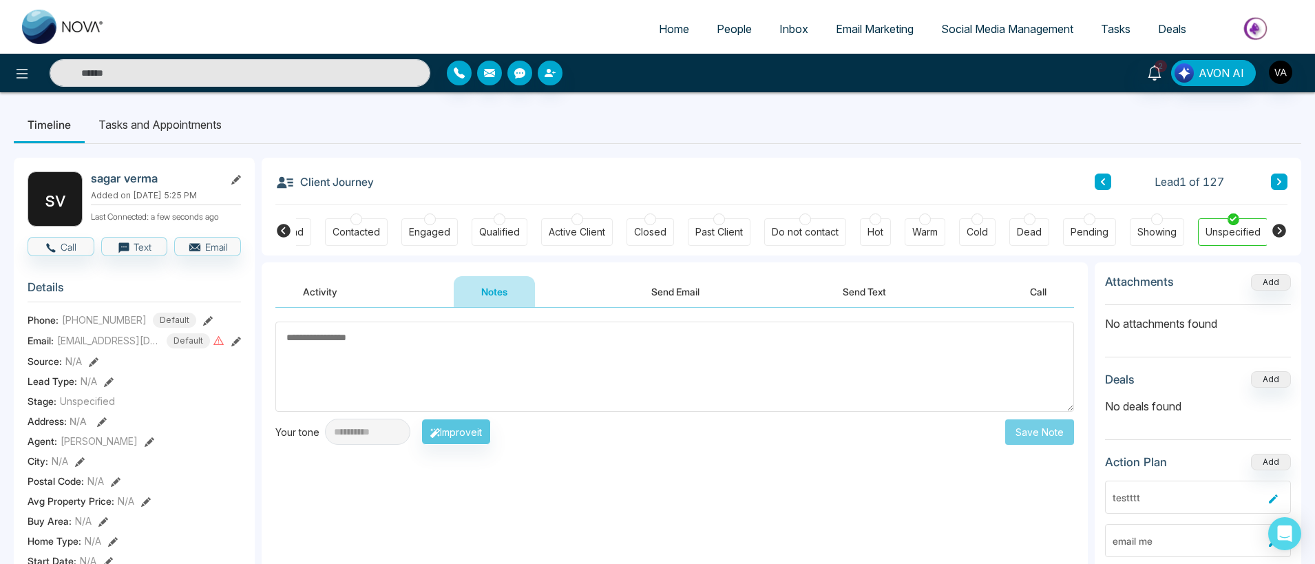
click at [670, 293] on button "Send Email" at bounding box center [675, 291] width 103 height 31
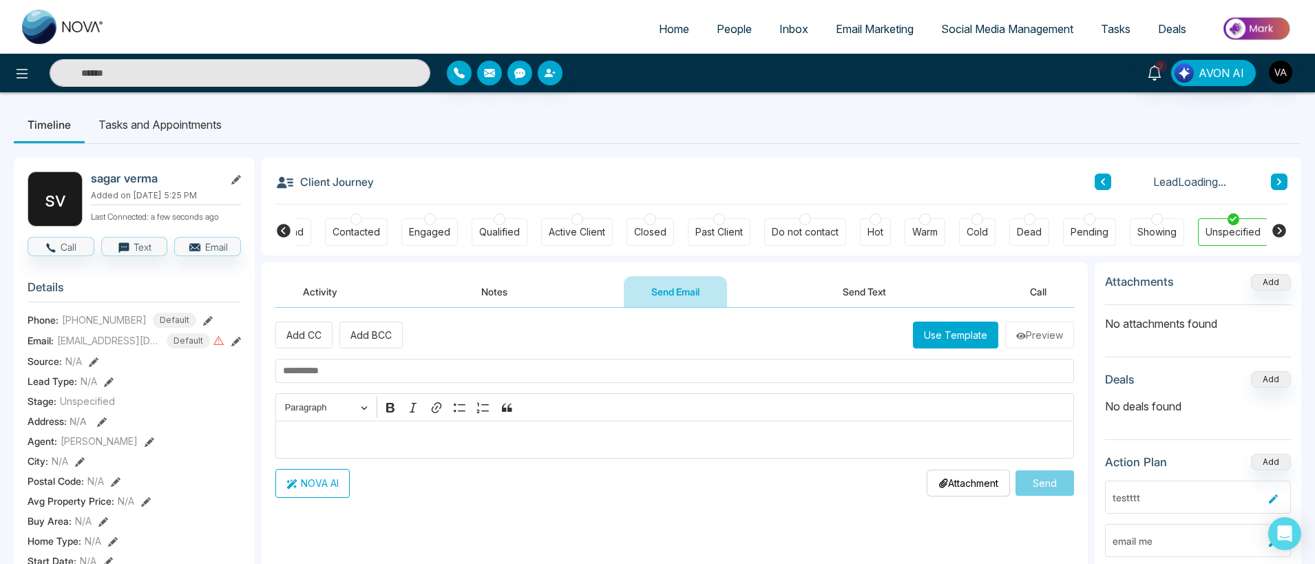
click at [317, 289] on button "Activity" at bounding box center [319, 291] width 89 height 31
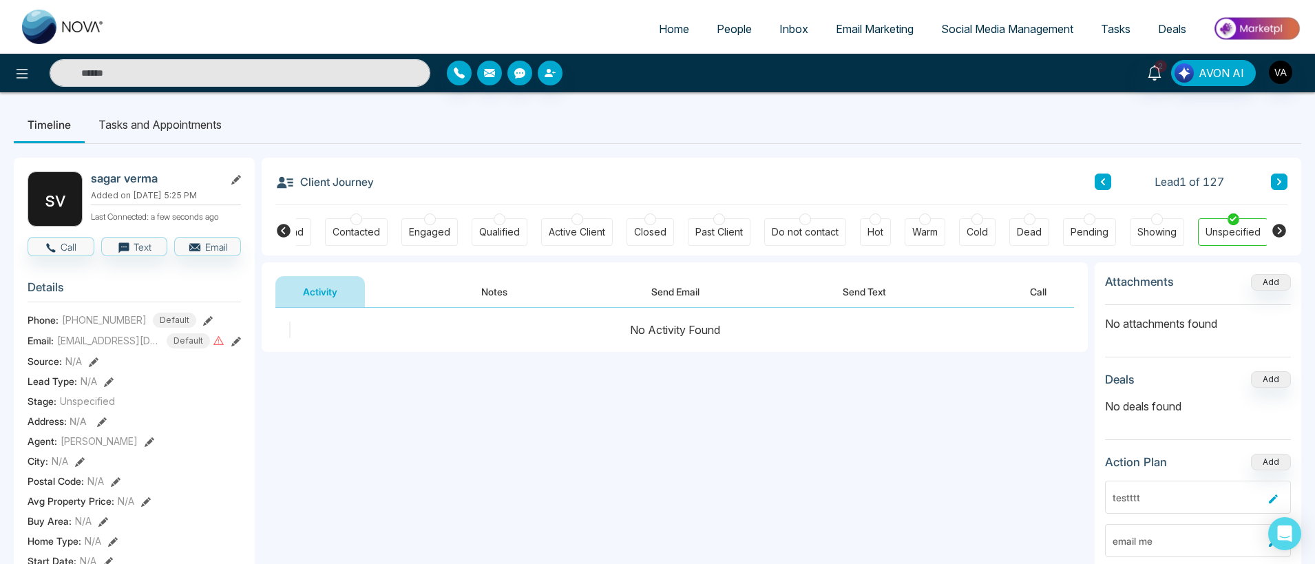
click at [728, 28] on span "People" at bounding box center [734, 29] width 35 height 14
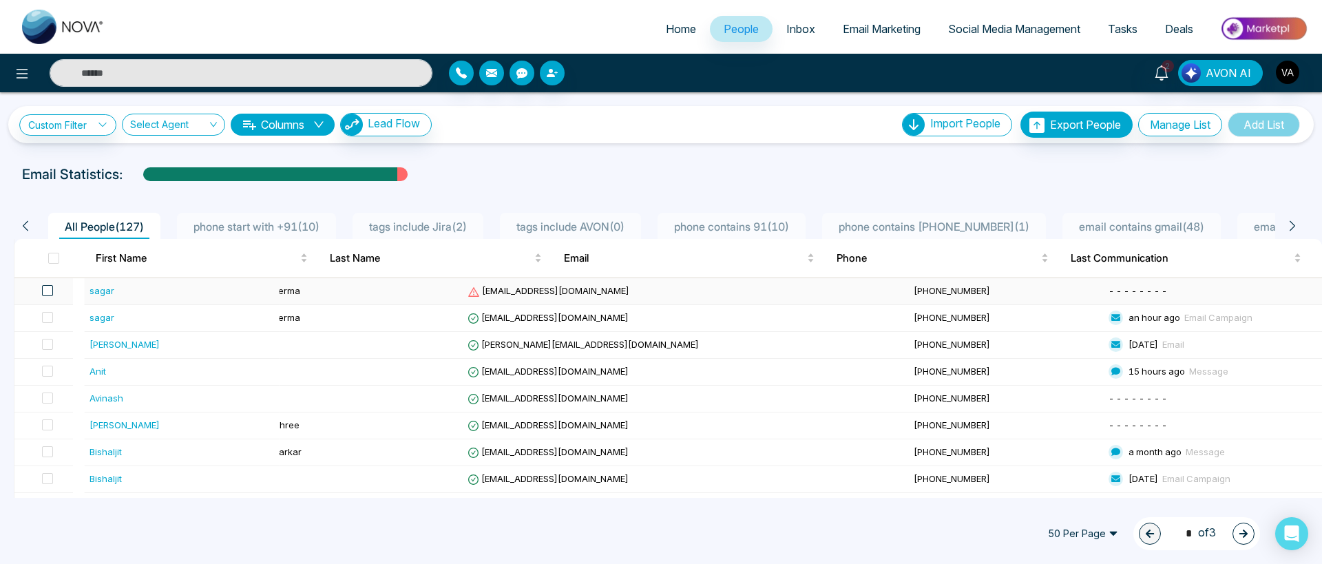
click at [53, 292] on span at bounding box center [47, 290] width 11 height 11
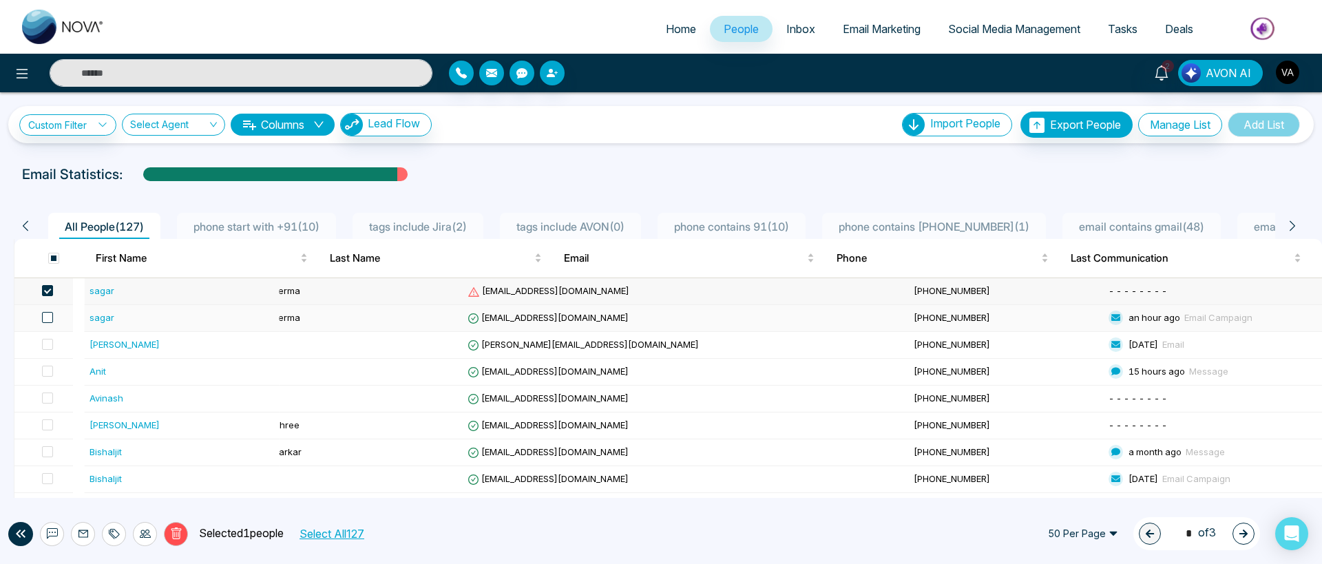
click at [52, 316] on span at bounding box center [47, 317] width 11 height 11
click at [79, 535] on icon at bounding box center [83, 533] width 11 height 11
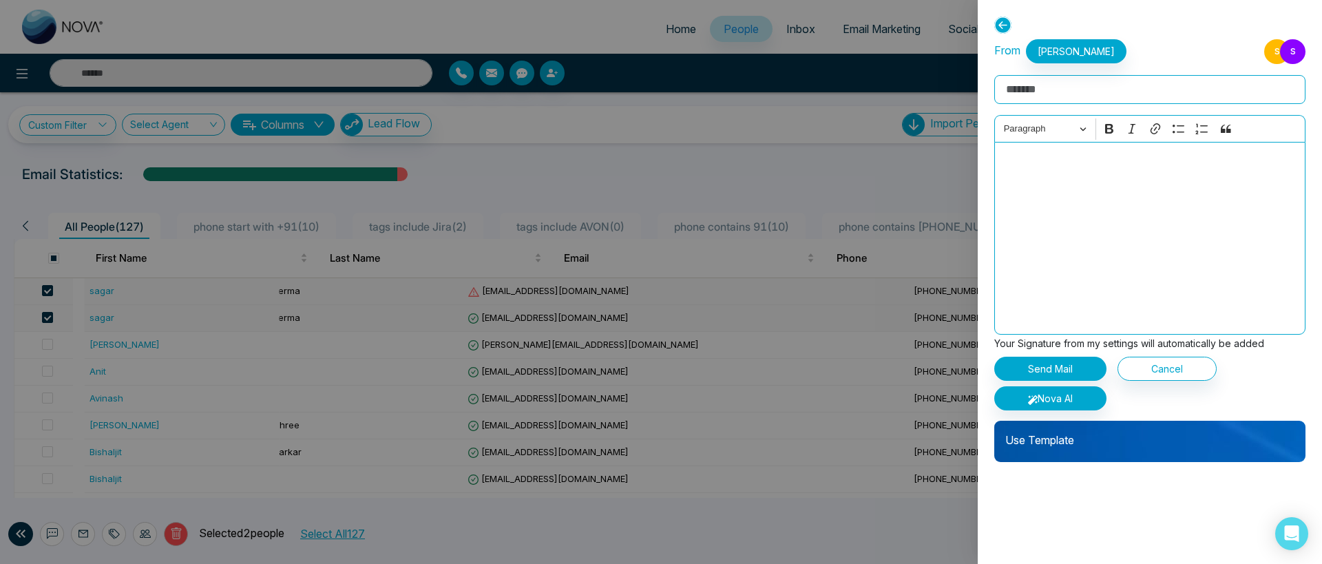
click at [1071, 439] on p "Use Template" at bounding box center [1149, 435] width 311 height 28
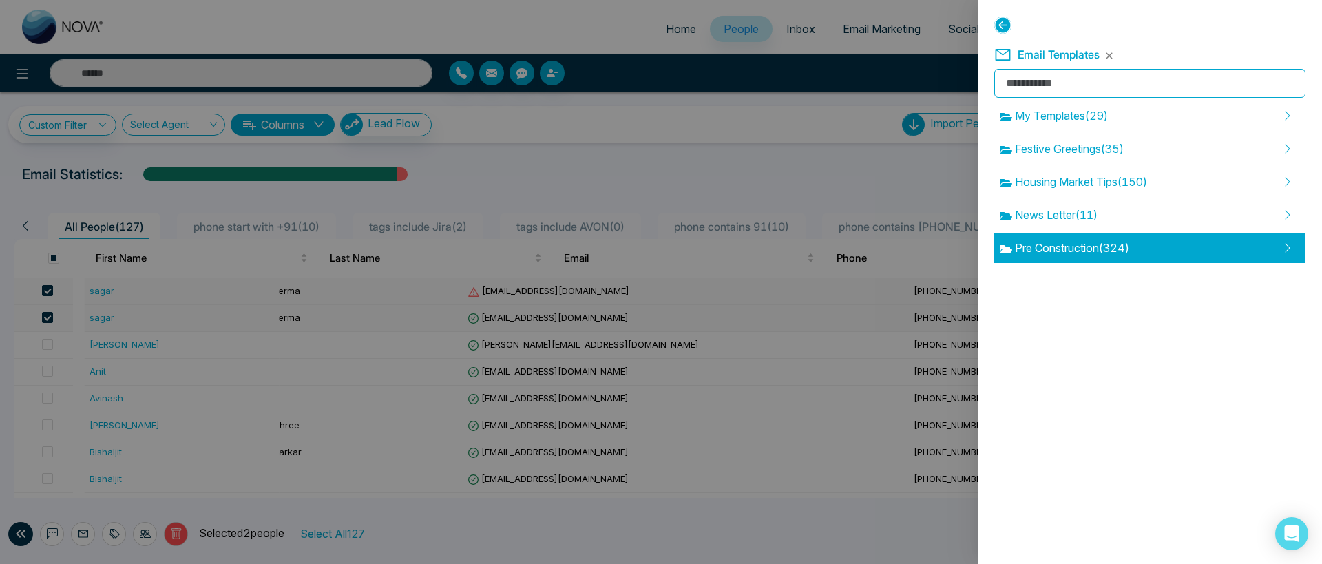
click at [1098, 253] on span "Pre Construction ( 324 )" at bounding box center [1063, 248] width 129 height 17
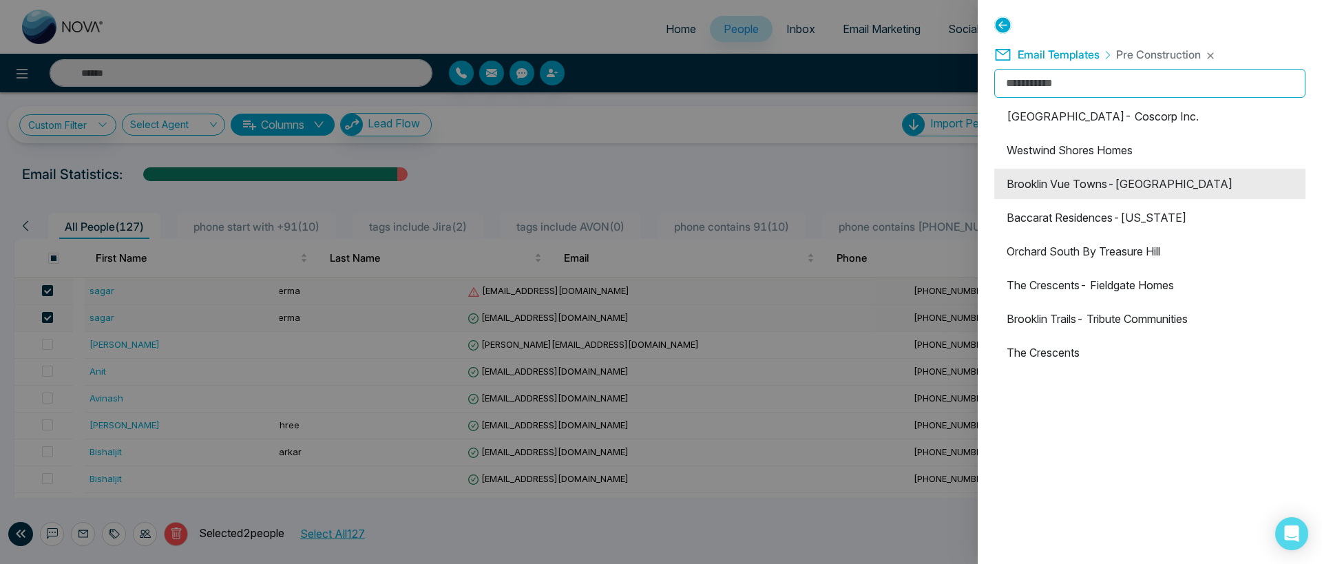
click at [1078, 190] on li "Brooklin Vue Towns-[GEOGRAPHIC_DATA]" at bounding box center [1149, 184] width 311 height 30
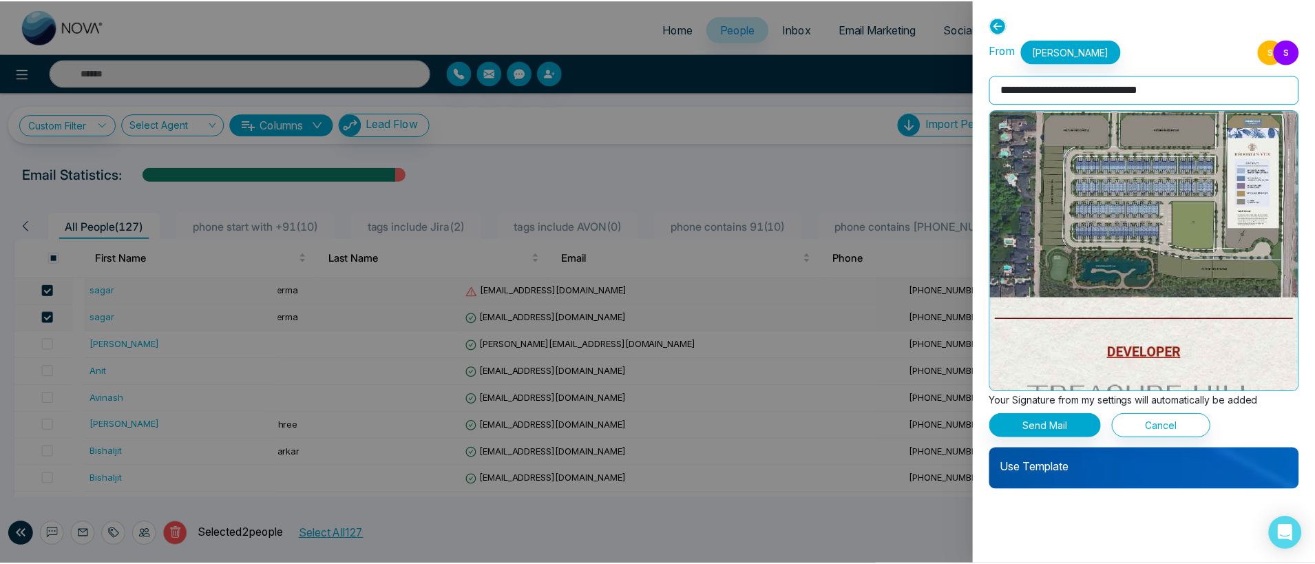
scroll to position [1797, 0]
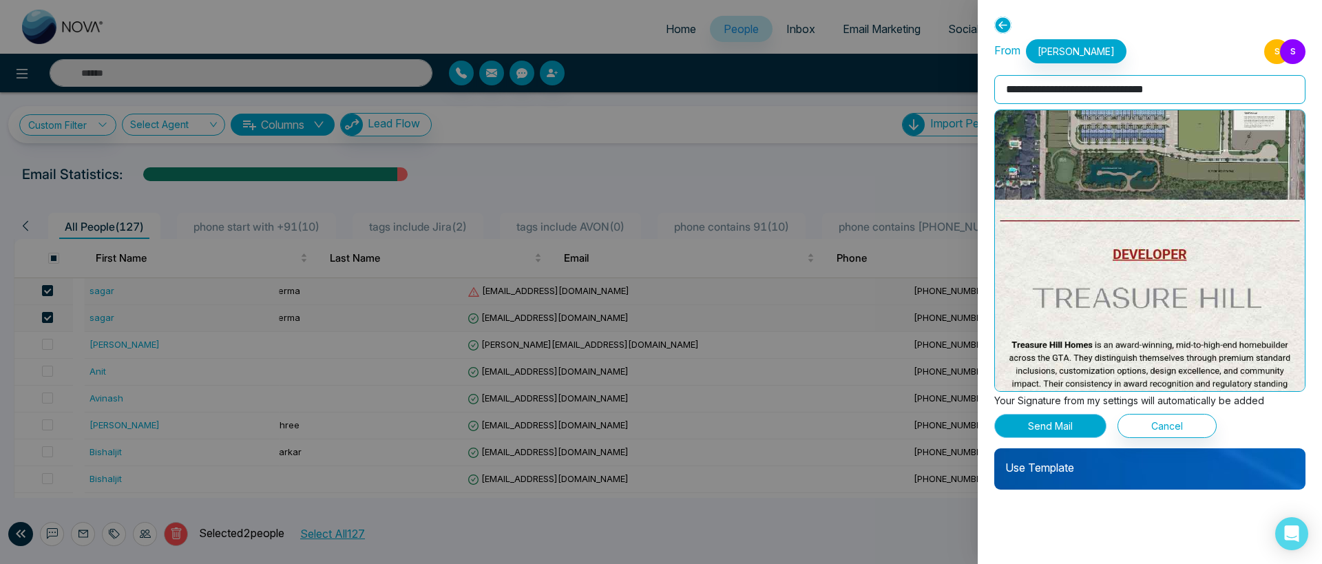
click at [1034, 425] on button "Send Mail" at bounding box center [1050, 426] width 112 height 24
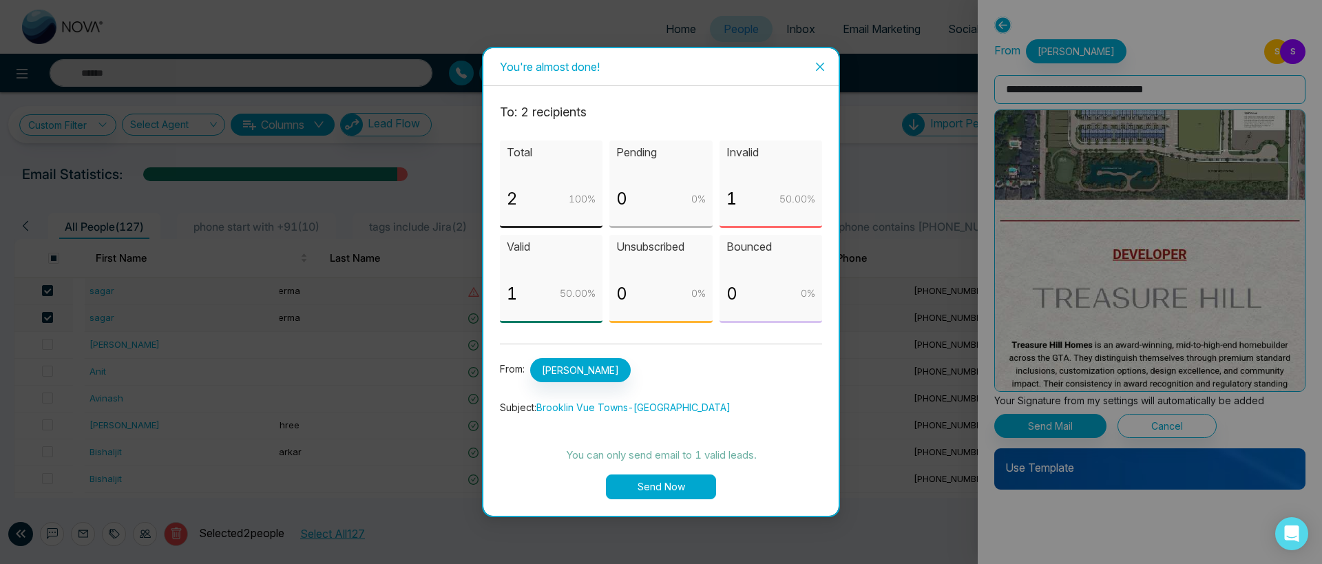
click at [822, 69] on icon "close" at bounding box center [820, 67] width 8 height 8
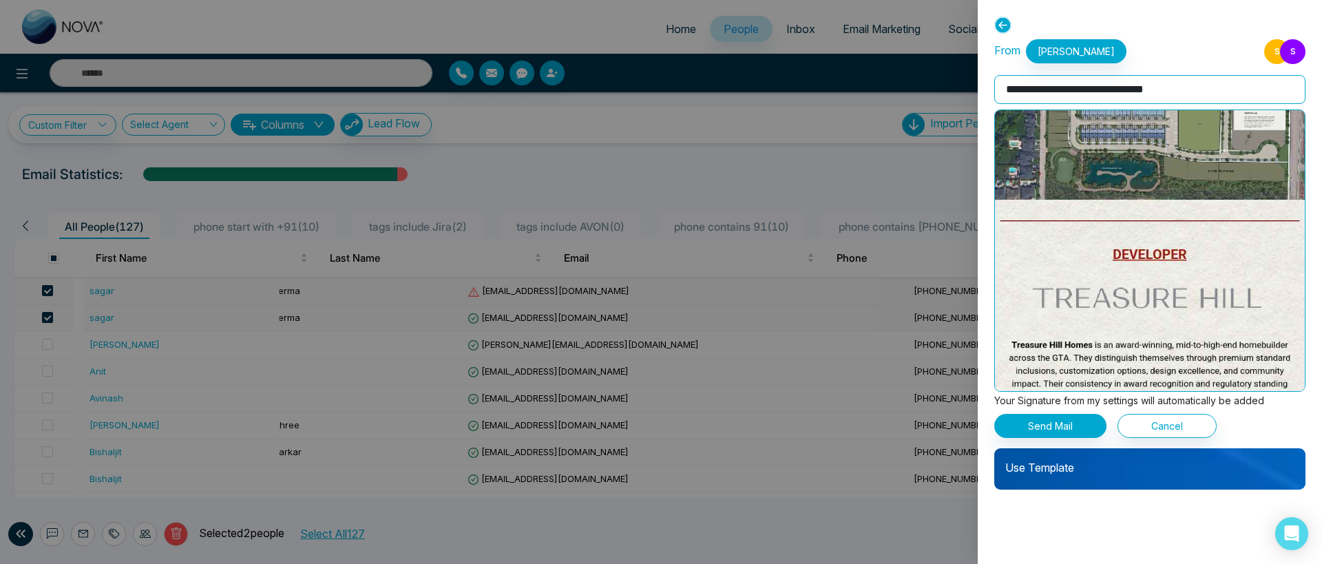
click at [1004, 25] on icon at bounding box center [1002, 25] width 17 height 17
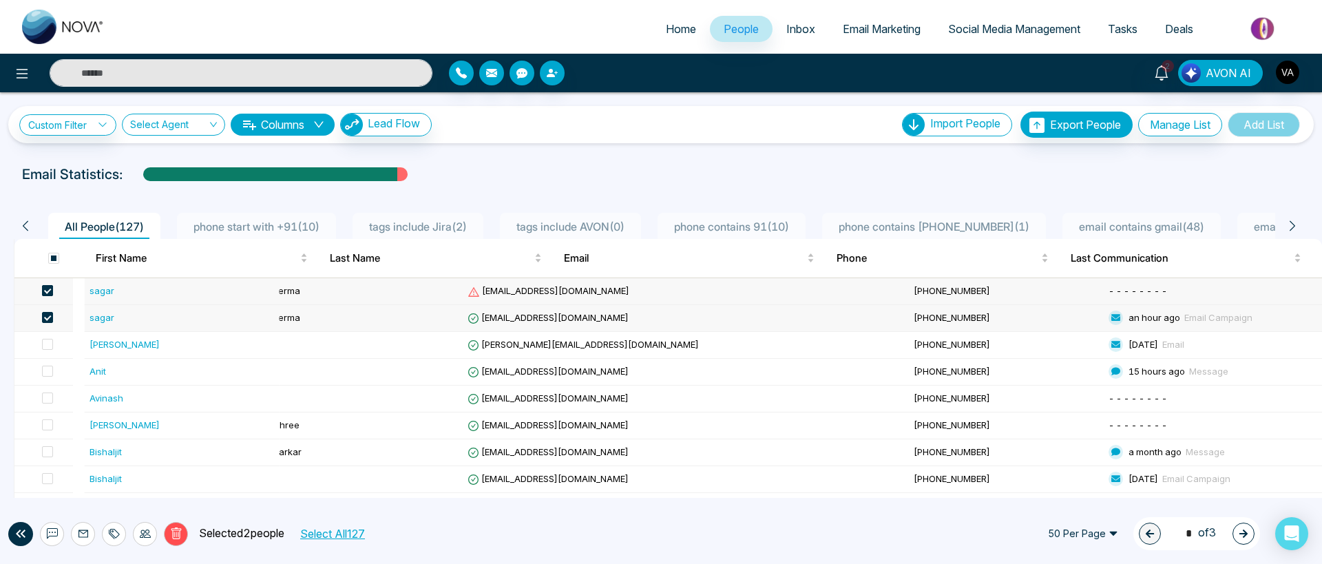
click at [53, 290] on span at bounding box center [47, 290] width 11 height 11
click at [53, 316] on span at bounding box center [47, 317] width 11 height 11
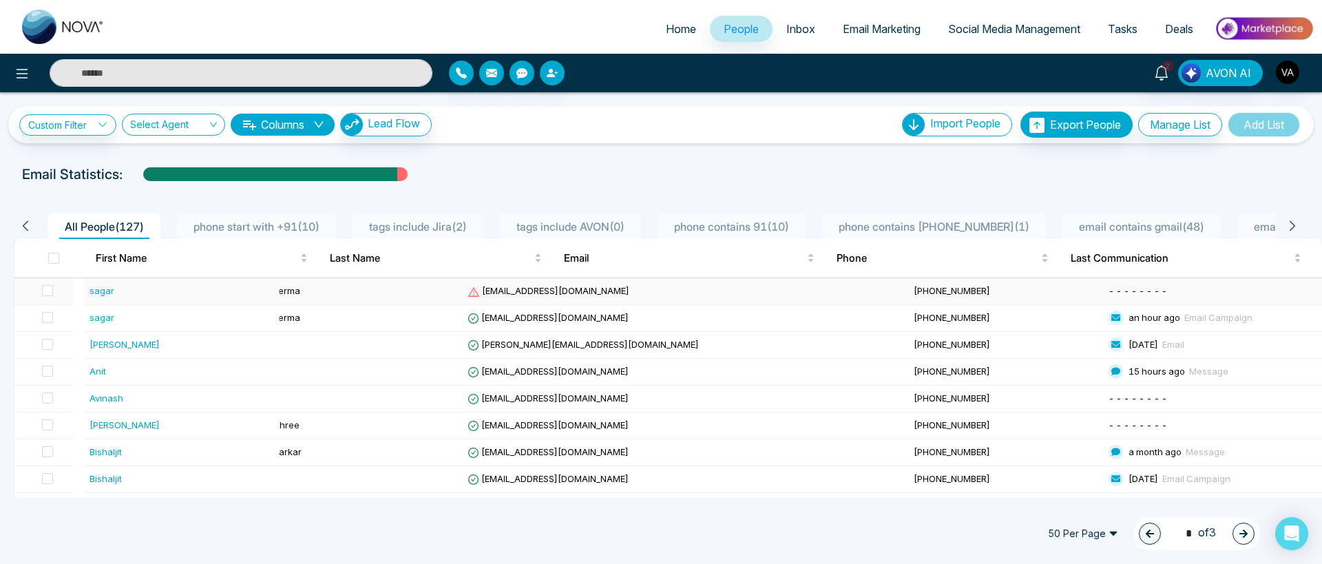
click at [107, 294] on div "sagar" at bounding box center [101, 291] width 25 height 14
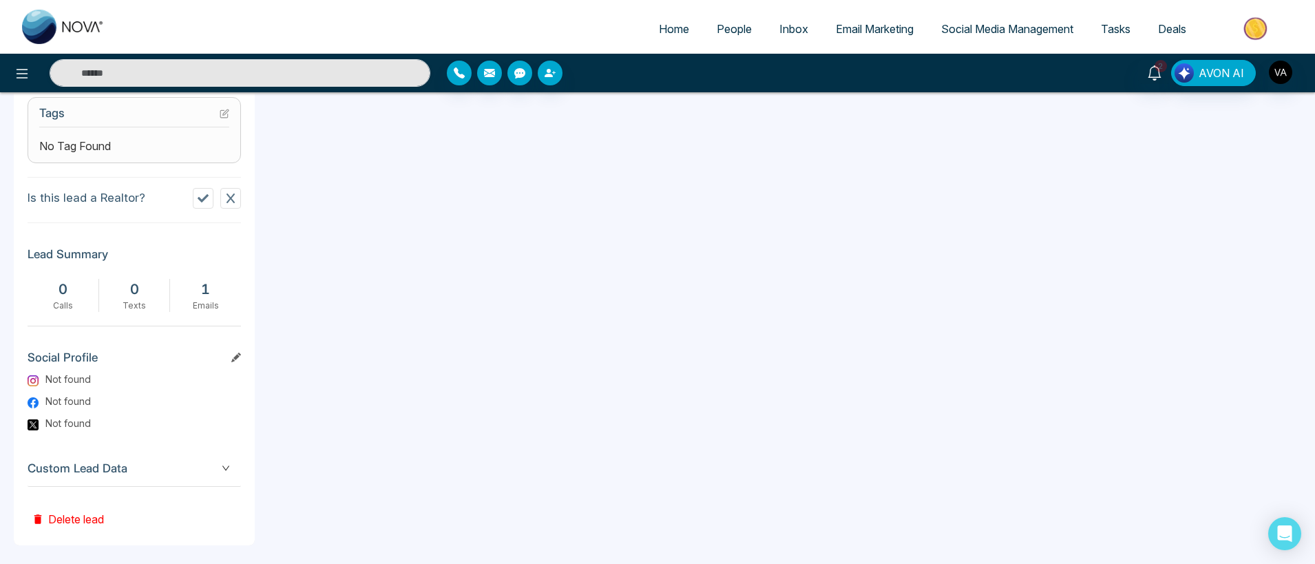
scroll to position [588, 0]
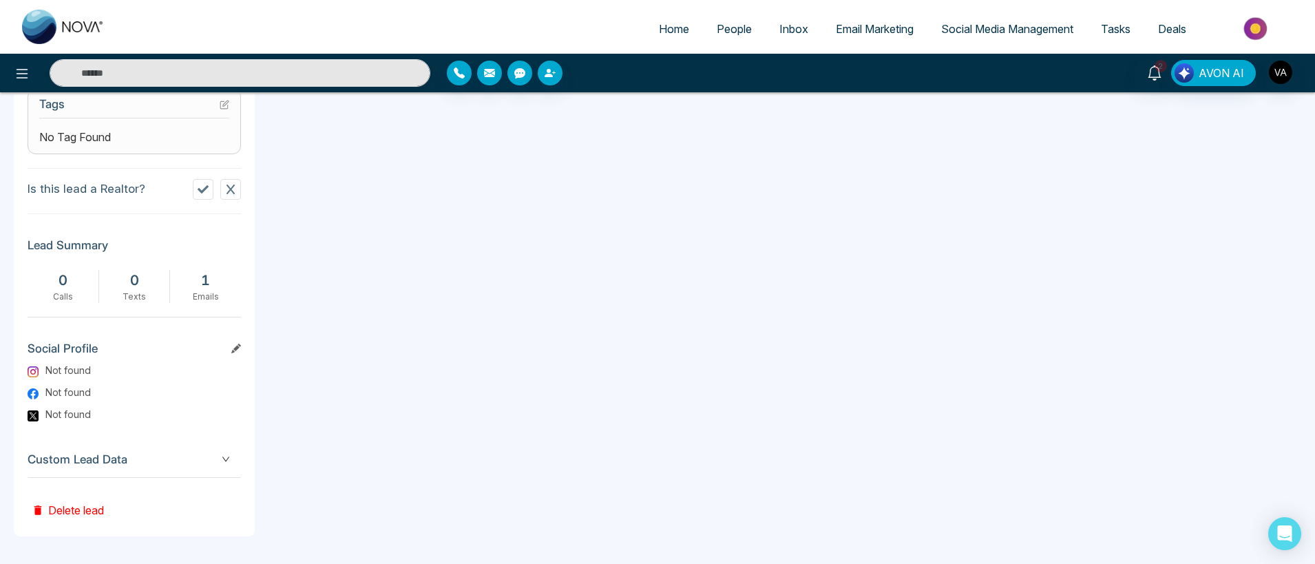
click at [36, 513] on icon at bounding box center [38, 510] width 8 height 10
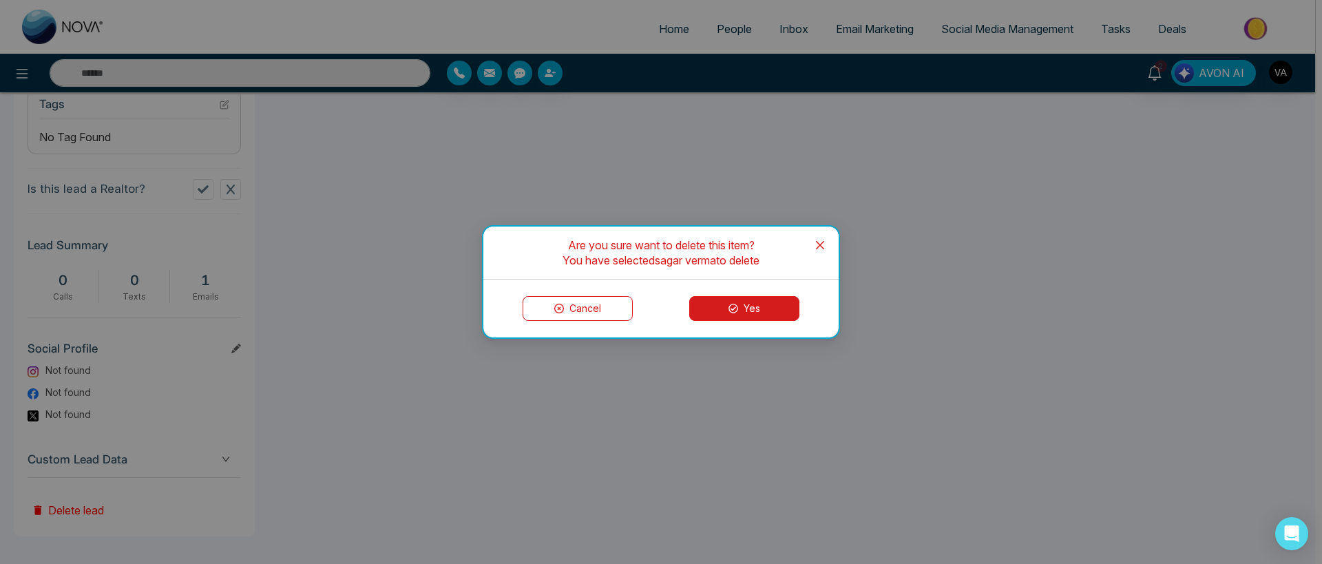
click at [729, 310] on icon at bounding box center [733, 309] width 10 height 10
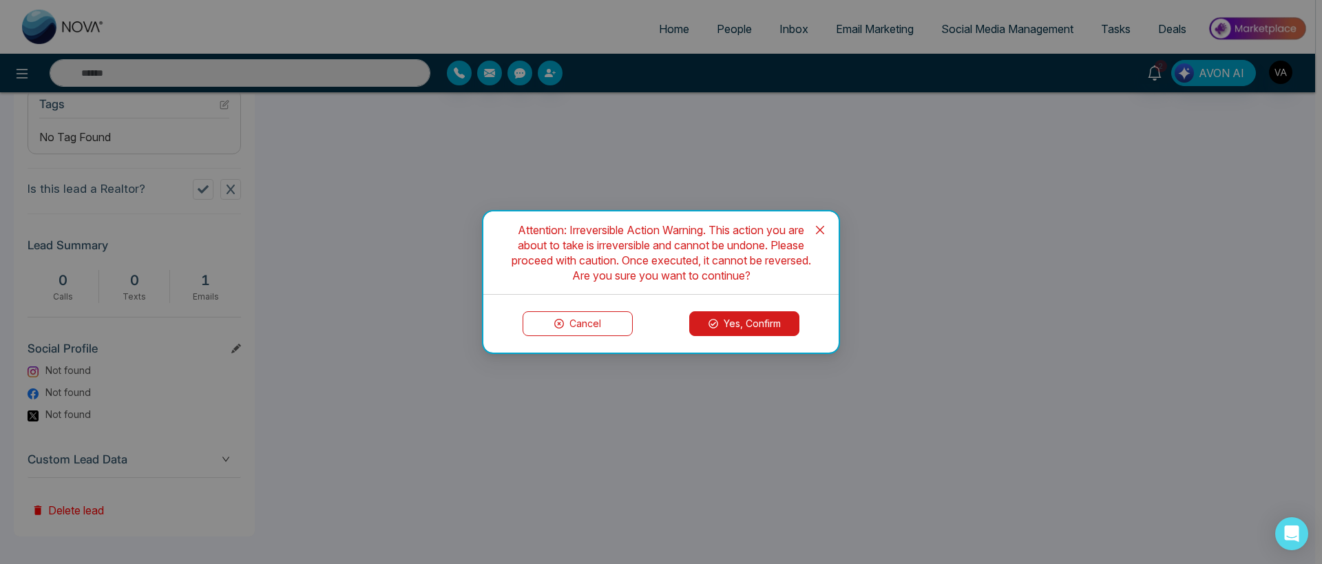
click at [787, 320] on button "Yes, Confirm" at bounding box center [744, 323] width 110 height 25
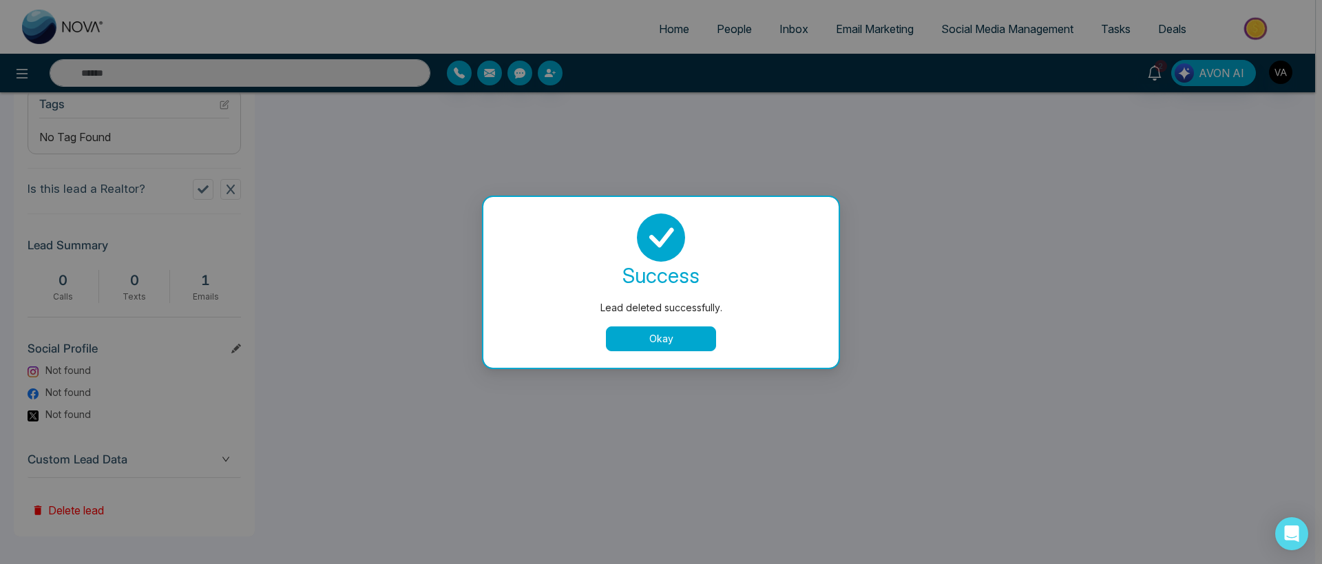
click at [651, 330] on button "Okay" at bounding box center [661, 338] width 110 height 25
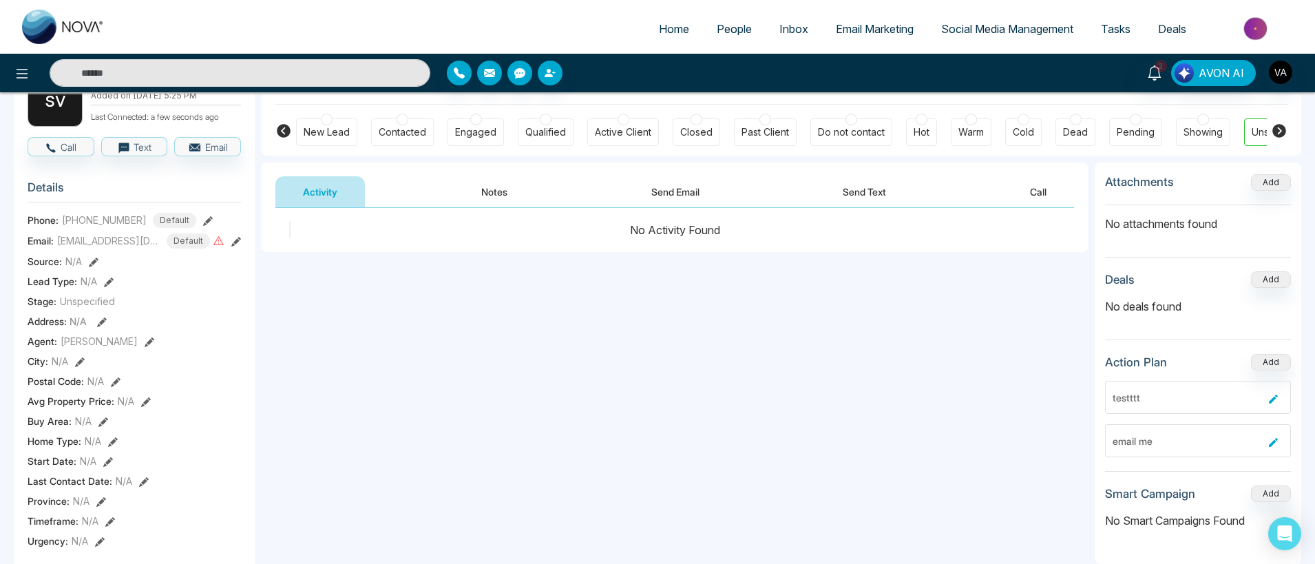
scroll to position [10, 0]
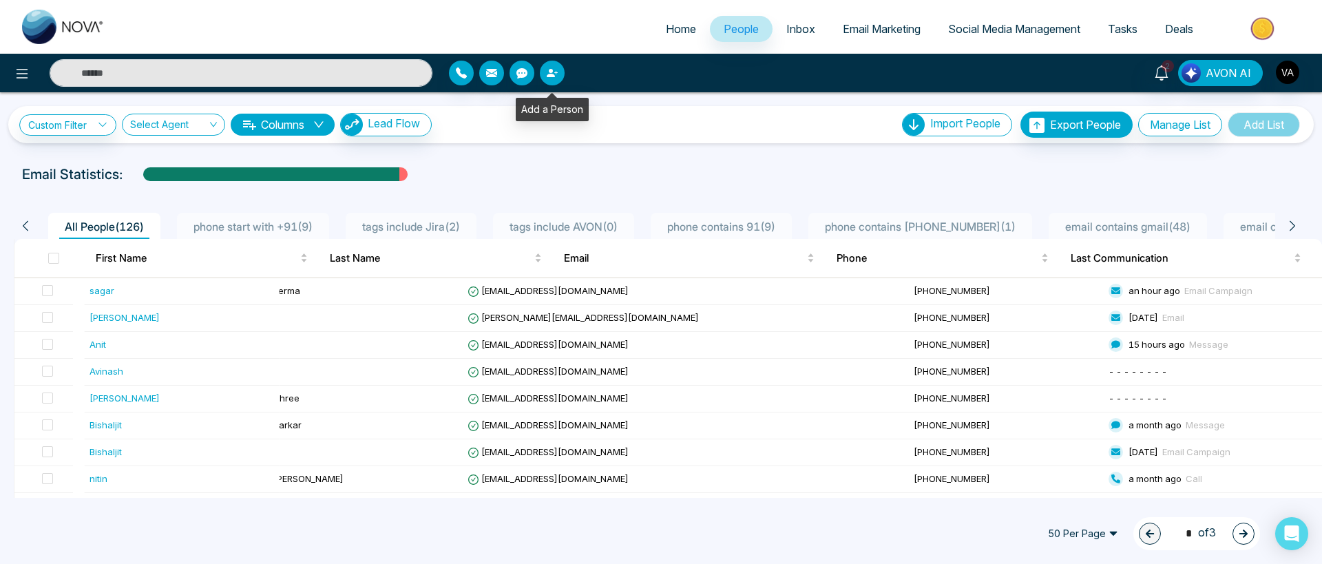
click at [549, 74] on icon "button" at bounding box center [552, 72] width 11 height 11
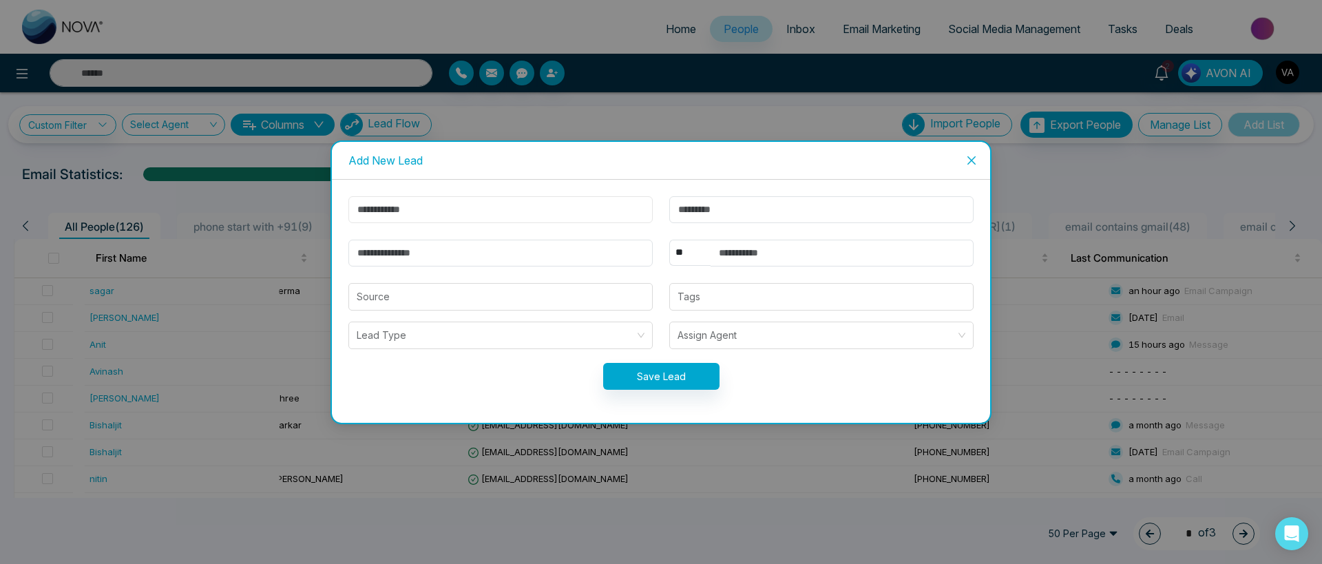
click at [475, 206] on input "text" at bounding box center [500, 209] width 304 height 27
type input "*****"
click at [491, 262] on input "email" at bounding box center [500, 253] width 304 height 27
type input "**********"
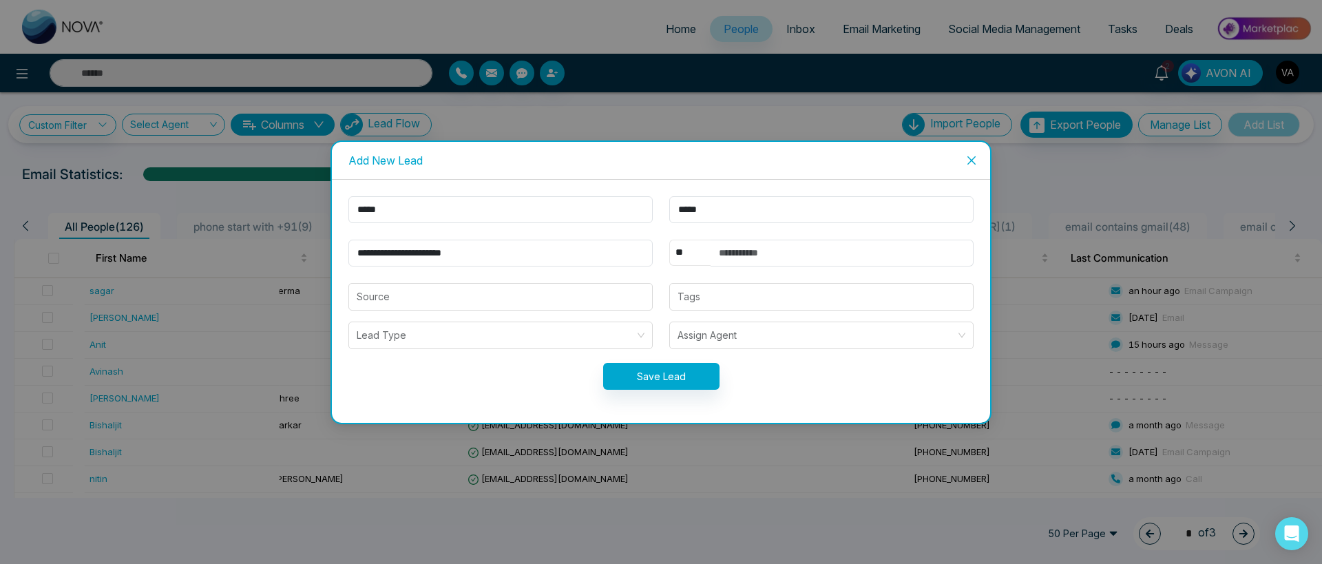
select select "***"
click at [669, 240] on select "** **** *** *** *** **** ***" at bounding box center [689, 253] width 41 height 26
click at [742, 246] on input "text" at bounding box center [841, 253] width 263 height 27
type input "**********"
click at [675, 373] on button "Save Lead" at bounding box center [661, 376] width 116 height 27
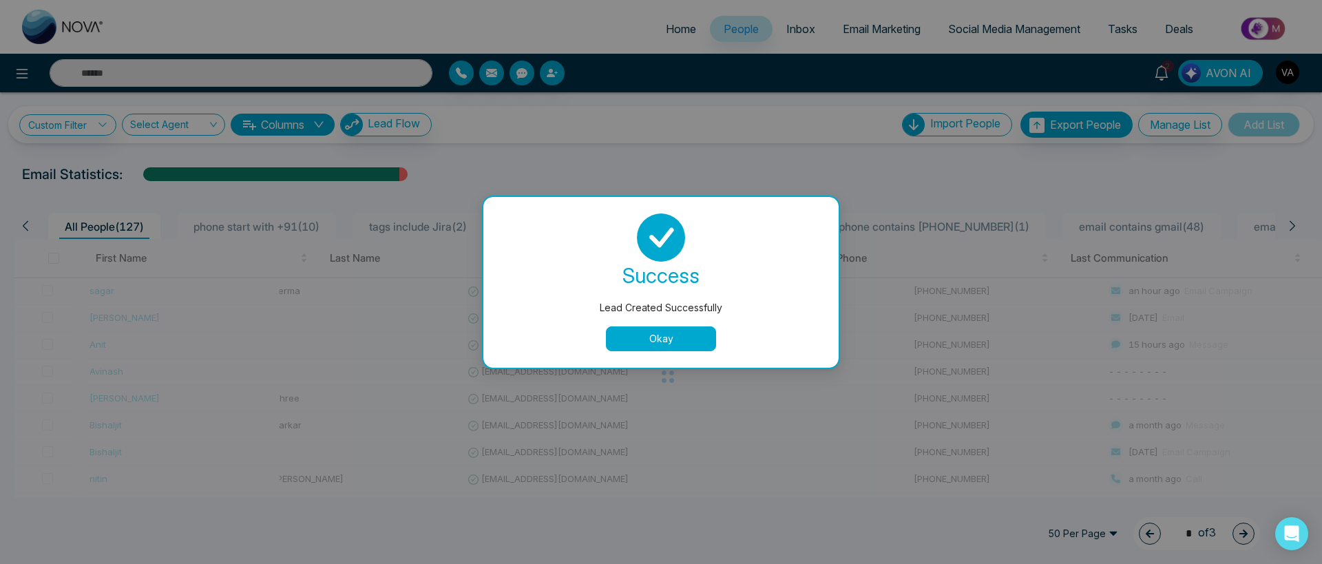
click at [675, 341] on button "Okay" at bounding box center [661, 338] width 110 height 25
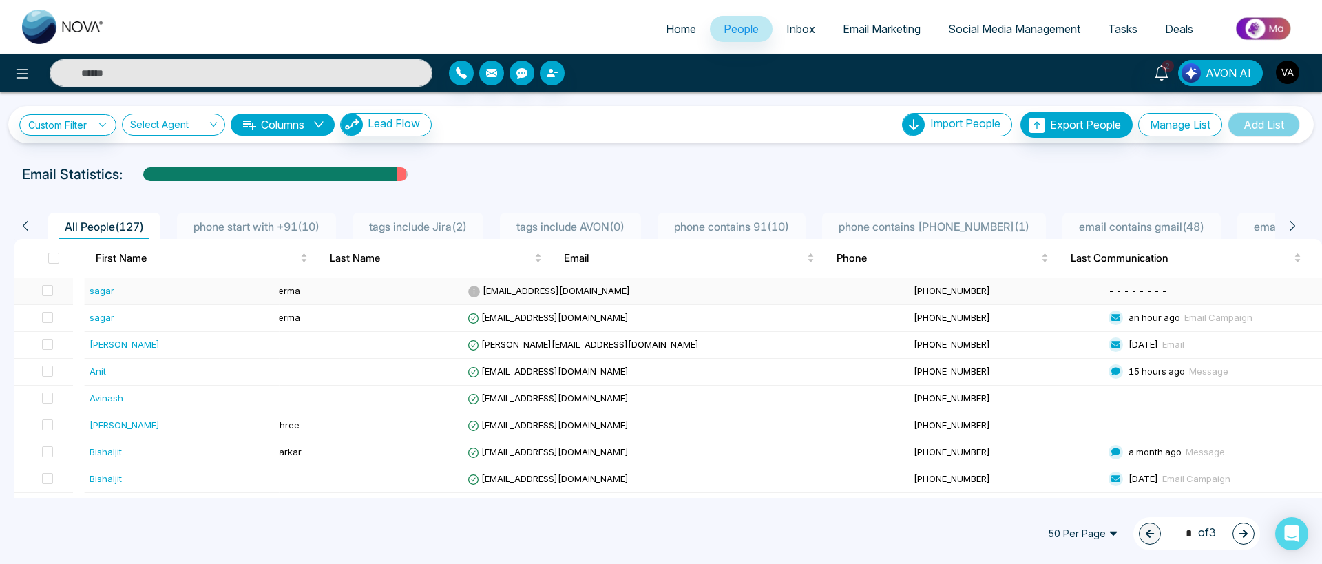
click at [103, 294] on div "sagar" at bounding box center [101, 291] width 25 height 14
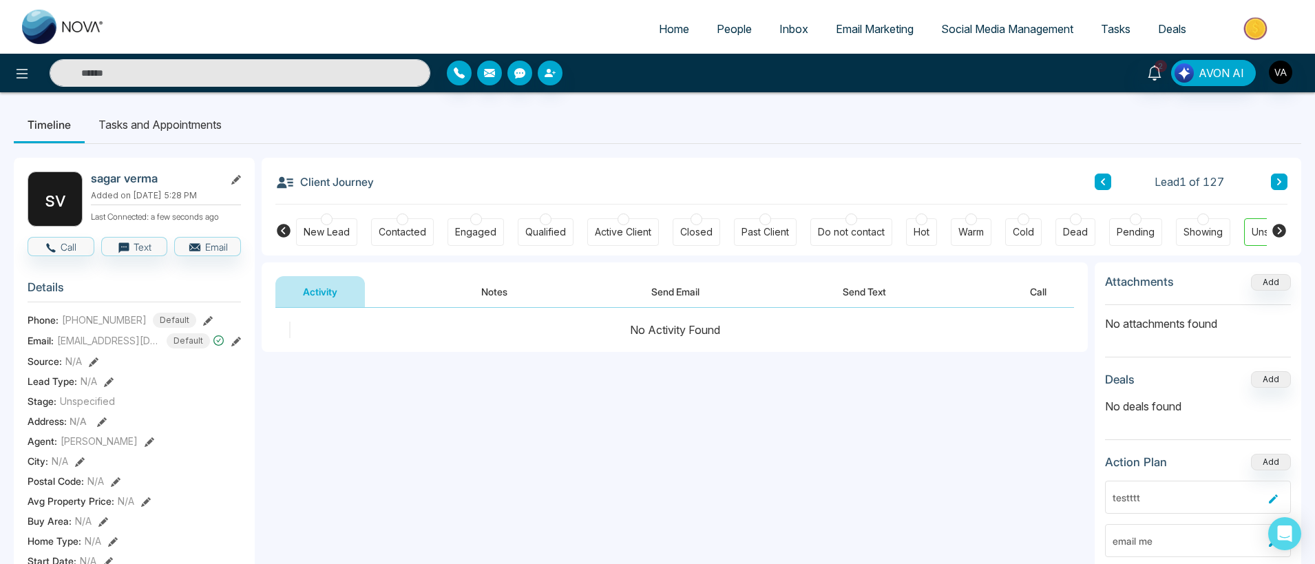
click at [721, 34] on span "People" at bounding box center [734, 29] width 35 height 14
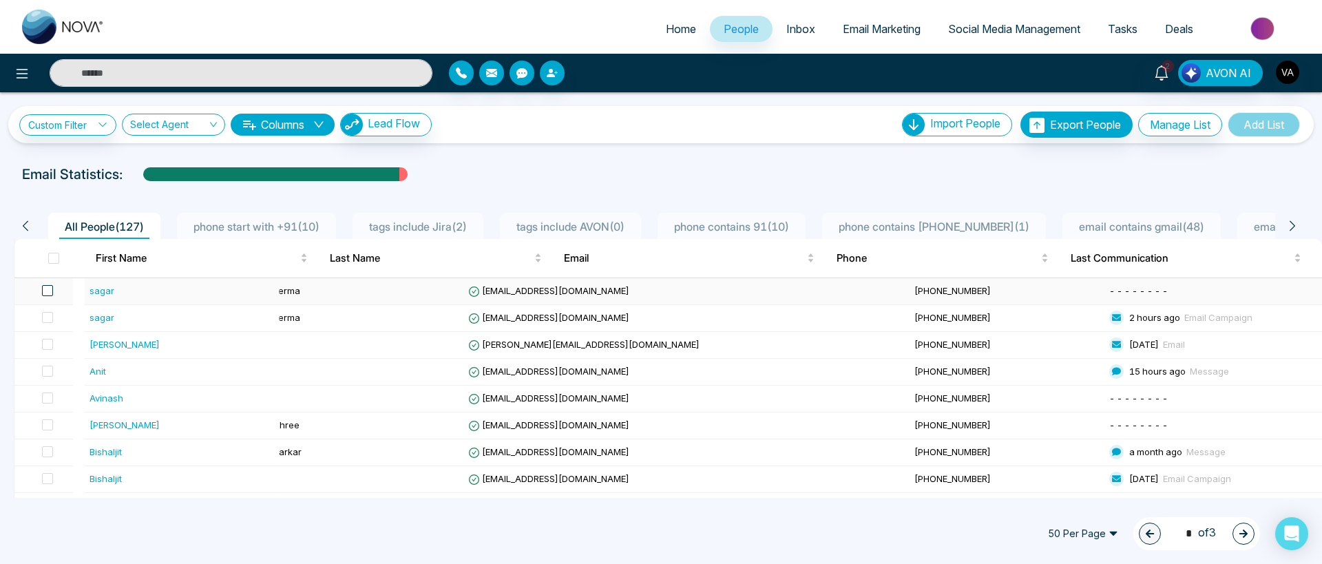
click at [53, 286] on span at bounding box center [47, 290] width 11 height 11
click at [53, 319] on span at bounding box center [47, 317] width 11 height 11
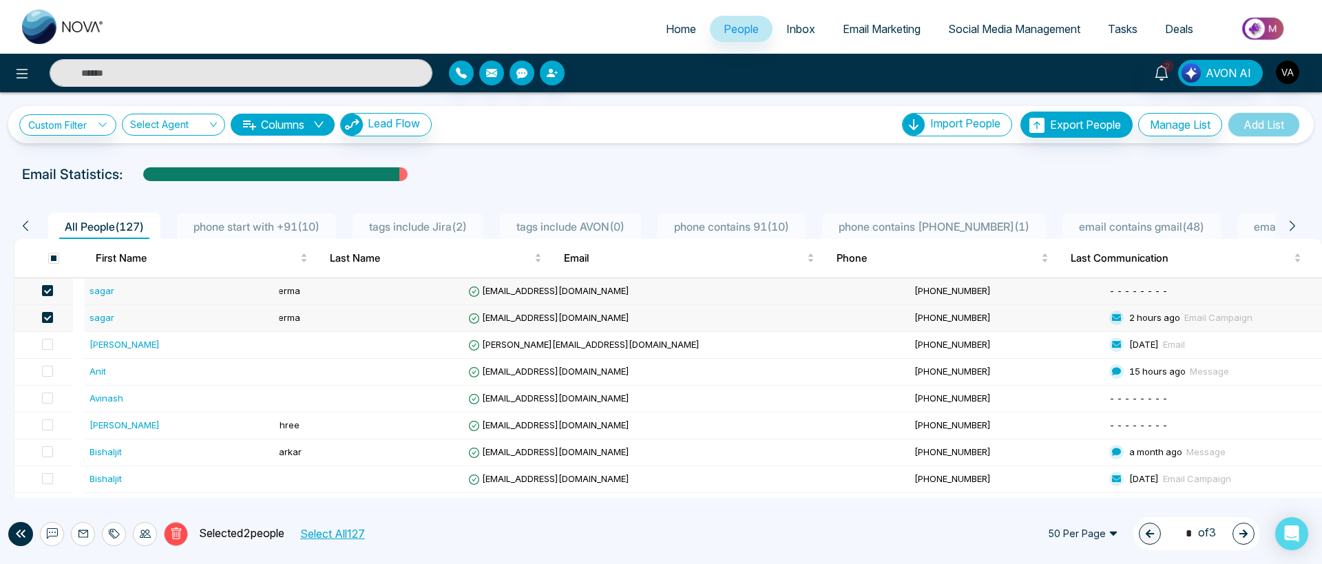
click at [82, 537] on icon at bounding box center [83, 534] width 10 height 8
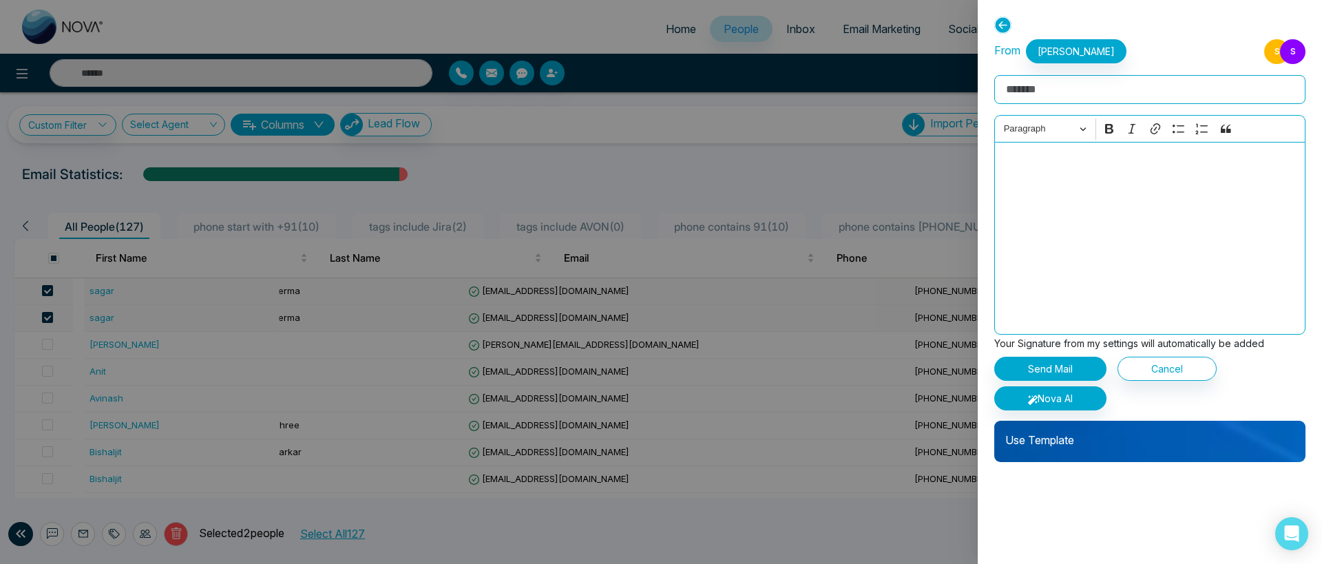
click at [1066, 445] on p "Use Template" at bounding box center [1149, 435] width 311 height 28
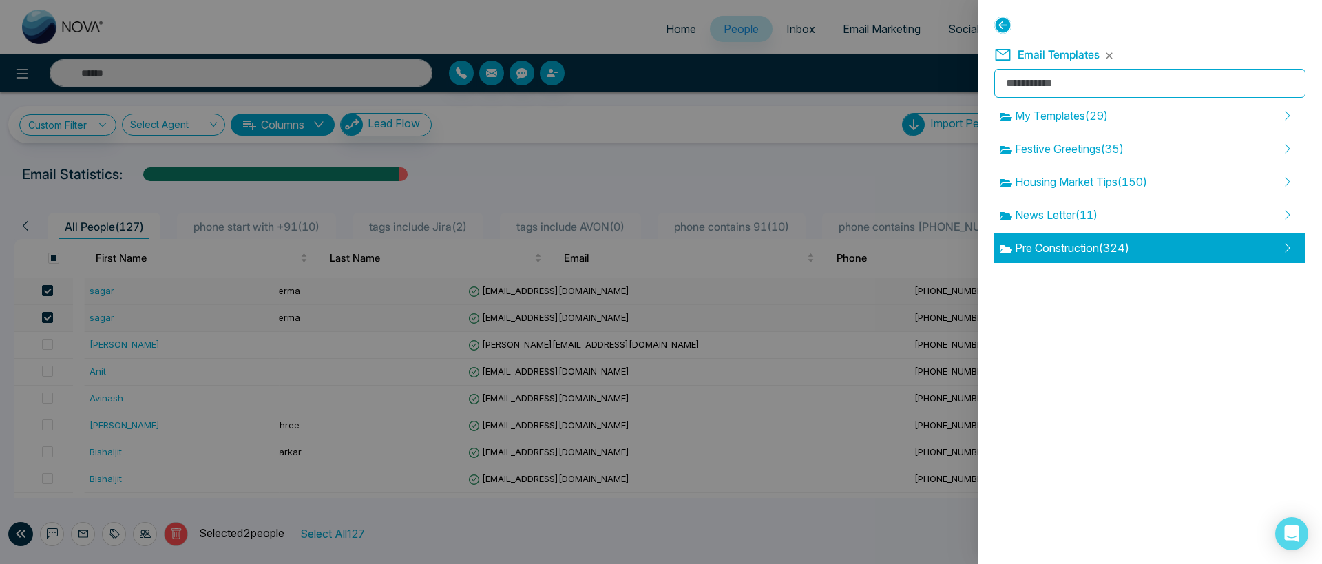
click at [1084, 238] on div "Pre Construction ( 324 )" at bounding box center [1149, 248] width 311 height 30
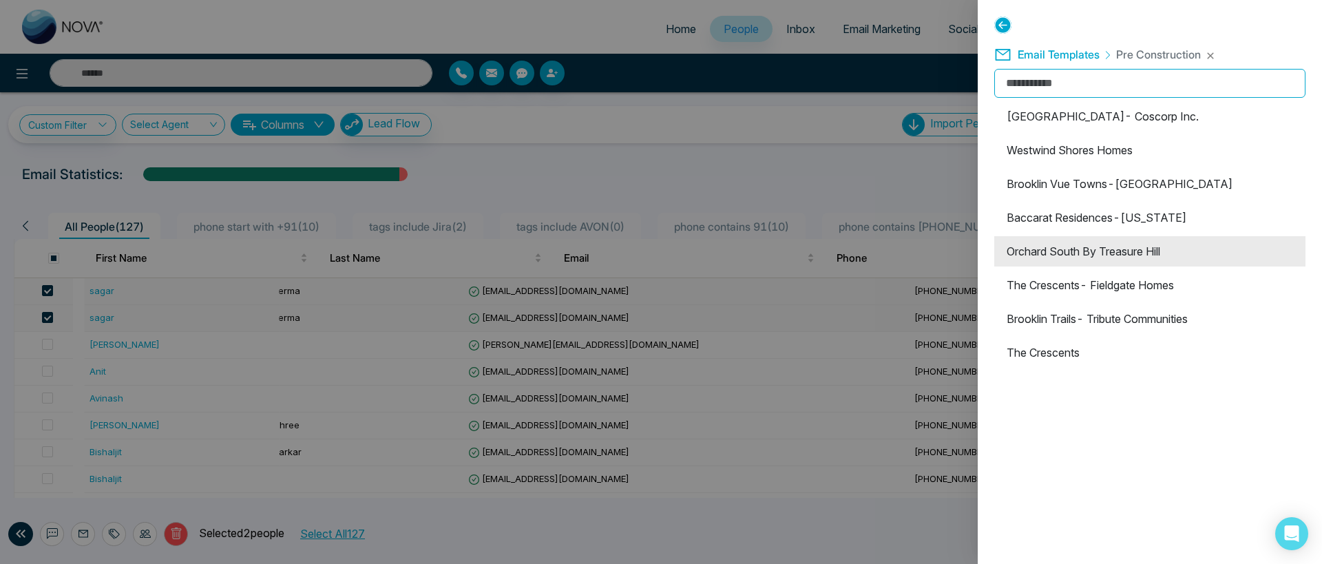
click at [1061, 257] on li "Orchard South By Treasure Hill" at bounding box center [1149, 251] width 311 height 30
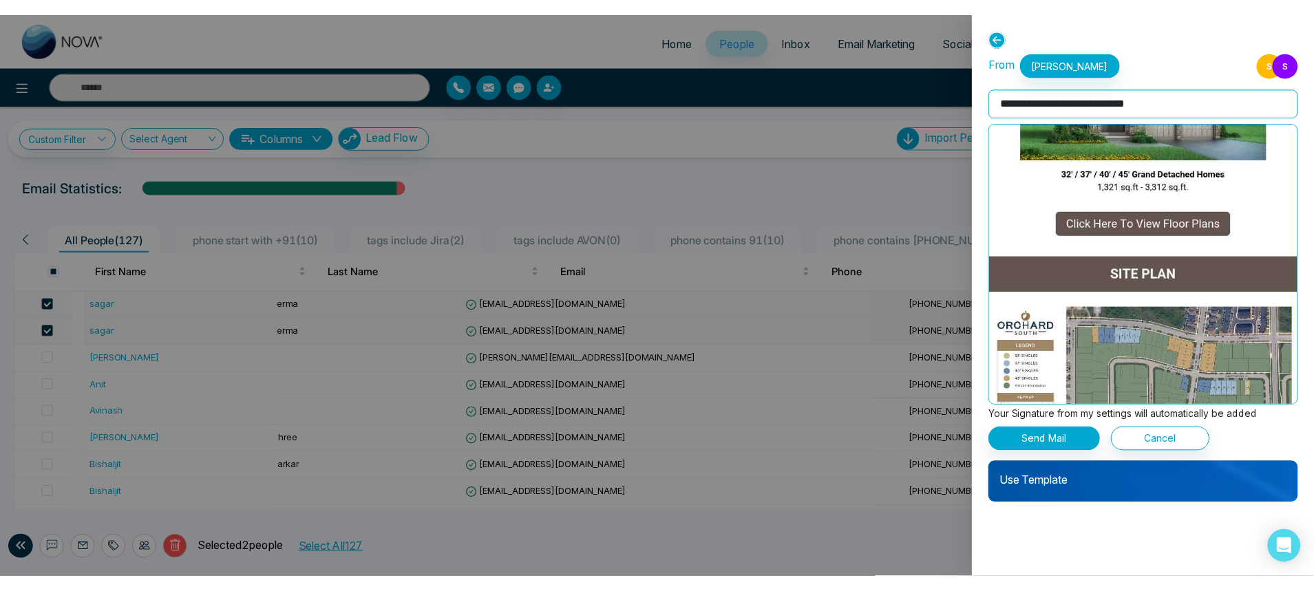
scroll to position [2395, 0]
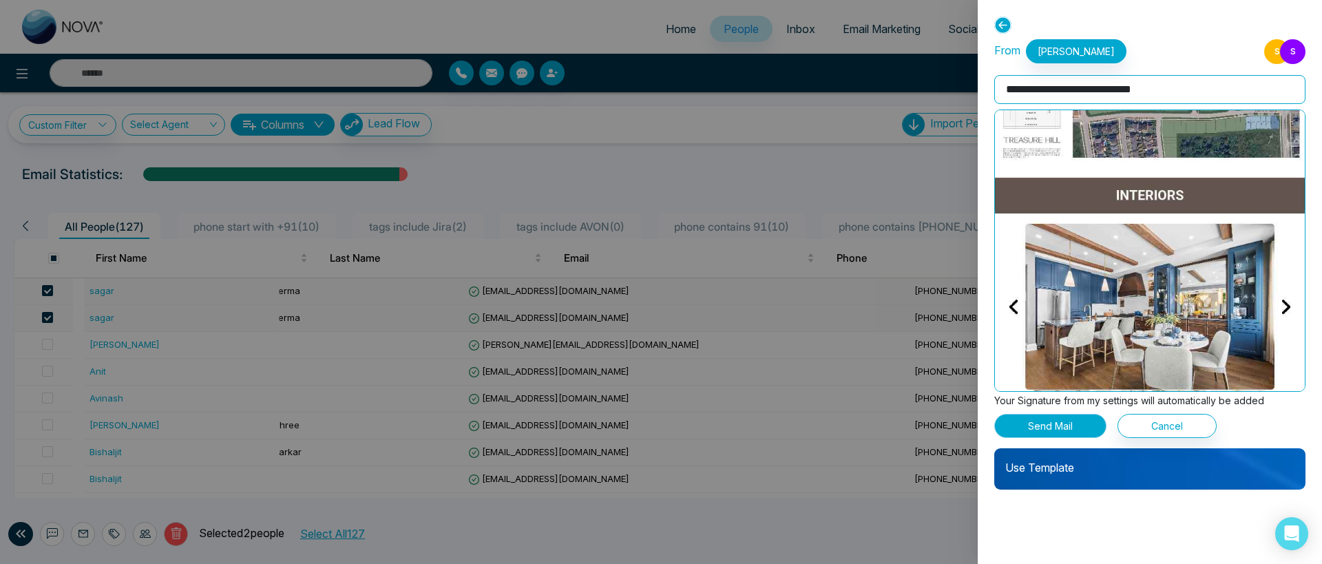
click at [1044, 434] on button "Send Mail" at bounding box center [1050, 426] width 112 height 24
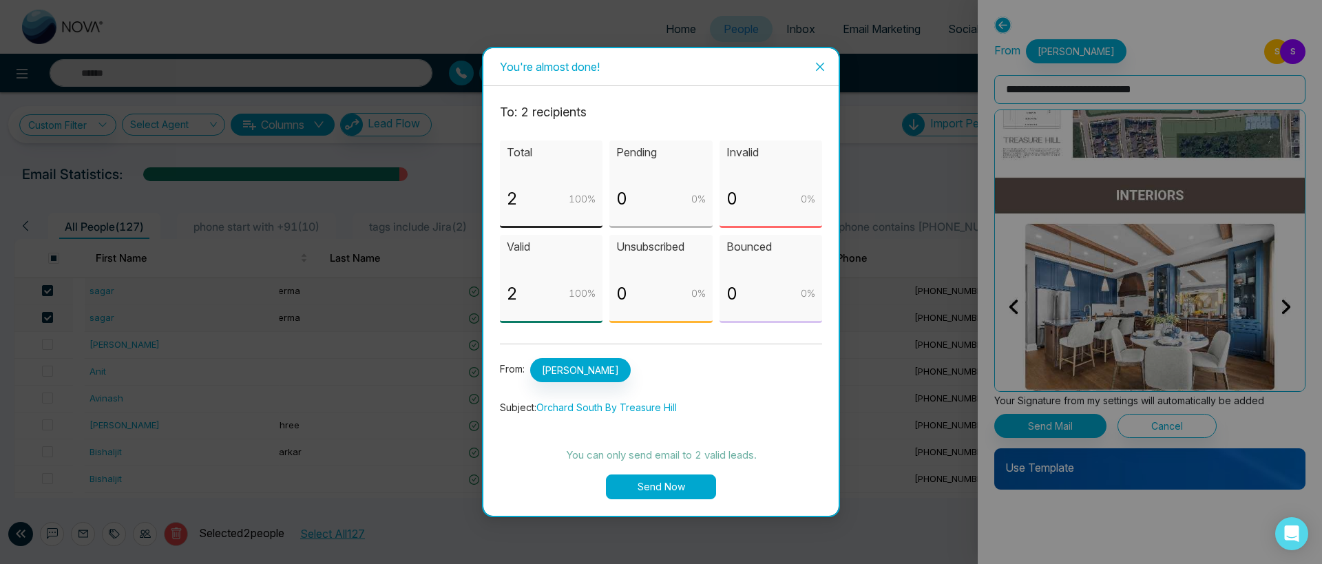
click at [658, 487] on button "Send Now" at bounding box center [661, 486] width 110 height 25
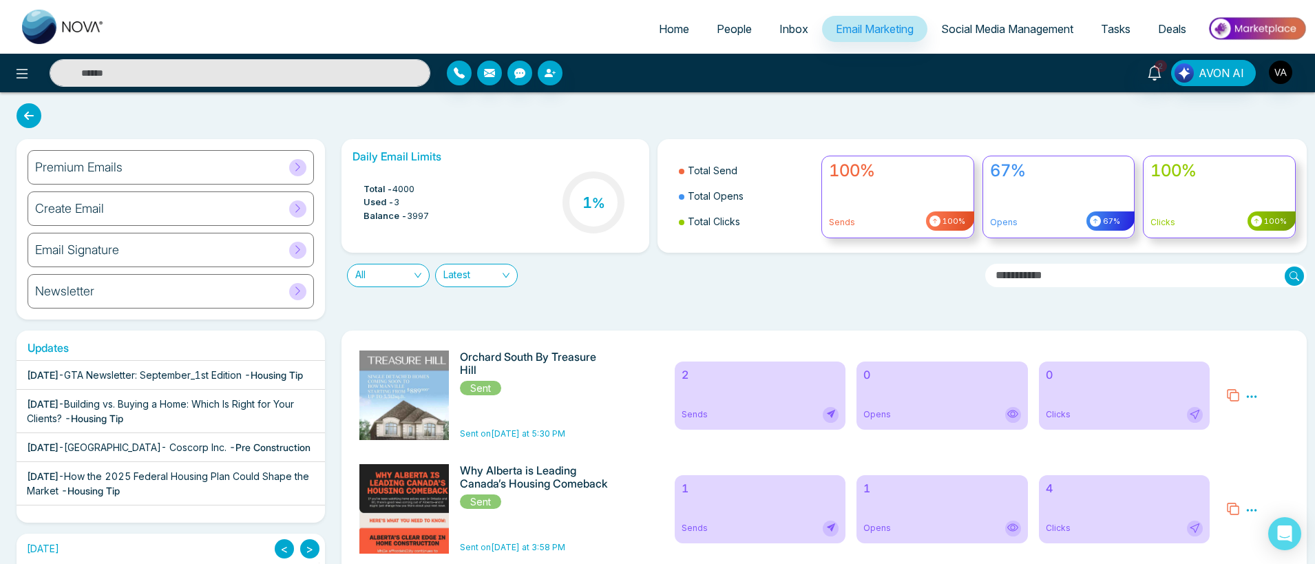
click at [730, 28] on span "People" at bounding box center [734, 29] width 35 height 14
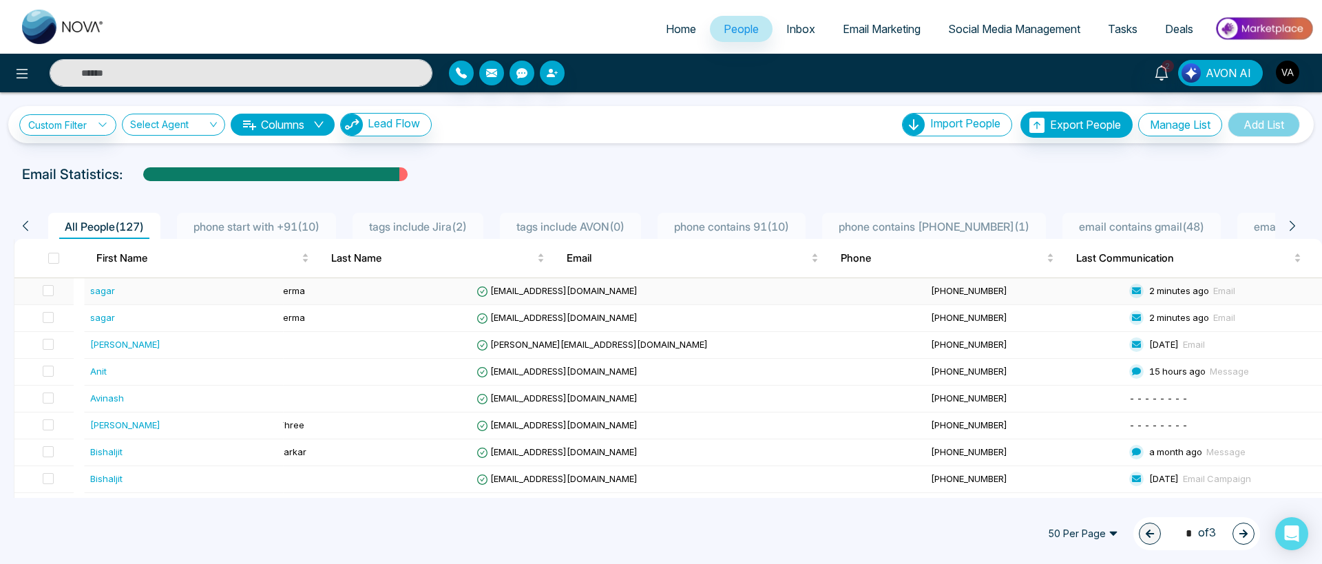
click at [105, 290] on div "sagar" at bounding box center [102, 291] width 25 height 14
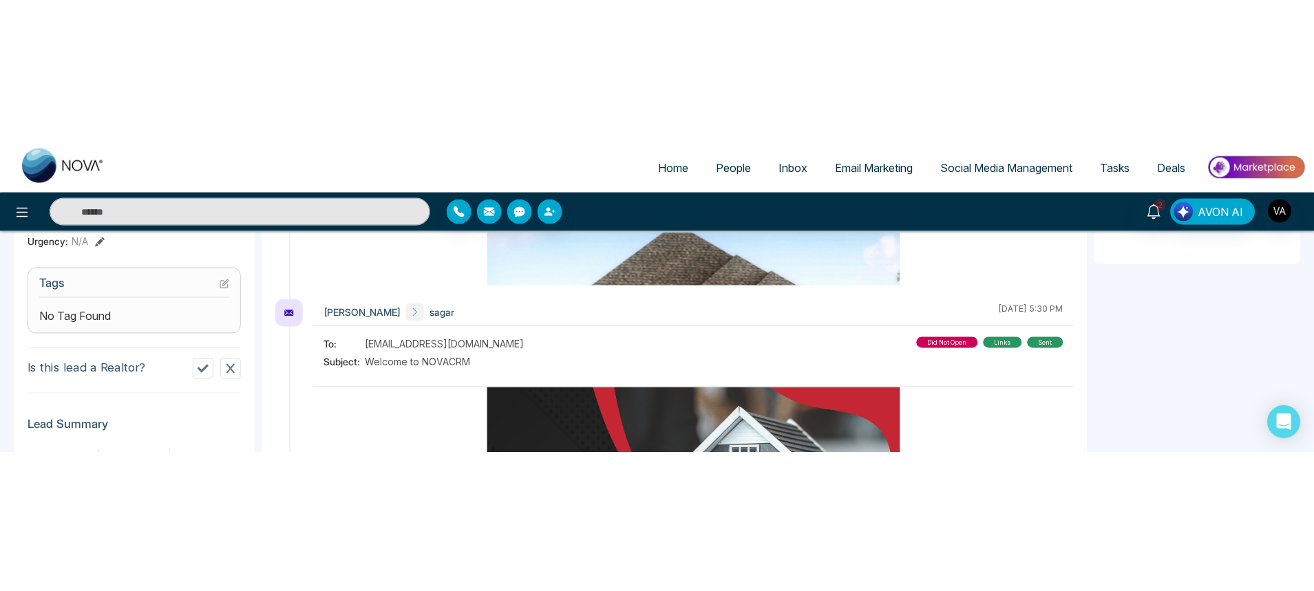
scroll to position [496, 0]
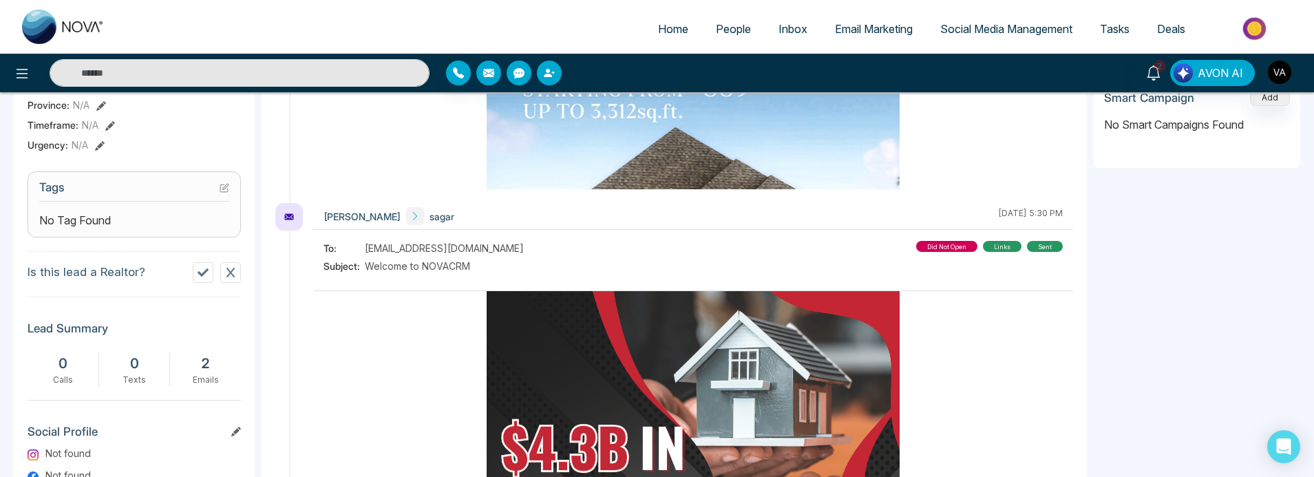
click at [1284, 81] on img "button" at bounding box center [1279, 72] width 23 height 23
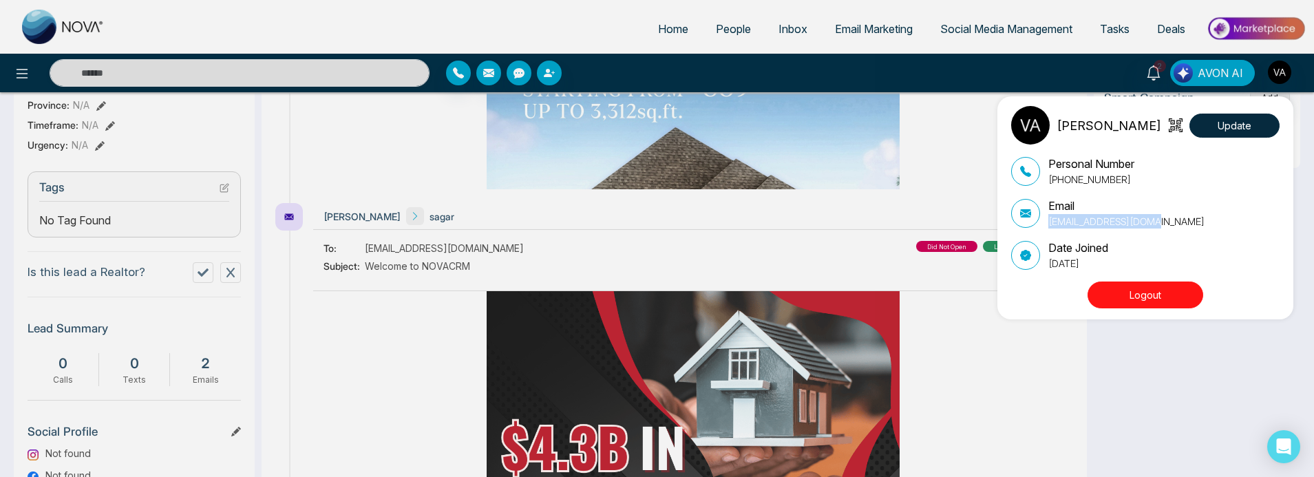
drag, startPoint x: 1157, startPoint y: 222, endPoint x: 1045, endPoint y: 226, distance: 112.2
click at [1045, 225] on div "Email [EMAIL_ADDRESS][DOMAIN_NAME]" at bounding box center [1145, 213] width 268 height 31
copy p "[EMAIL_ADDRESS][DOMAIN_NAME]"
click at [1068, 228] on p "[EMAIL_ADDRESS][DOMAIN_NAME]" at bounding box center [1126, 221] width 156 height 14
click at [1275, 76] on div "Vijay Admin Update Personal Number [PHONE_NUMBER] Email [EMAIL_ADDRESS][DOMAIN_…" at bounding box center [657, 238] width 1314 height 477
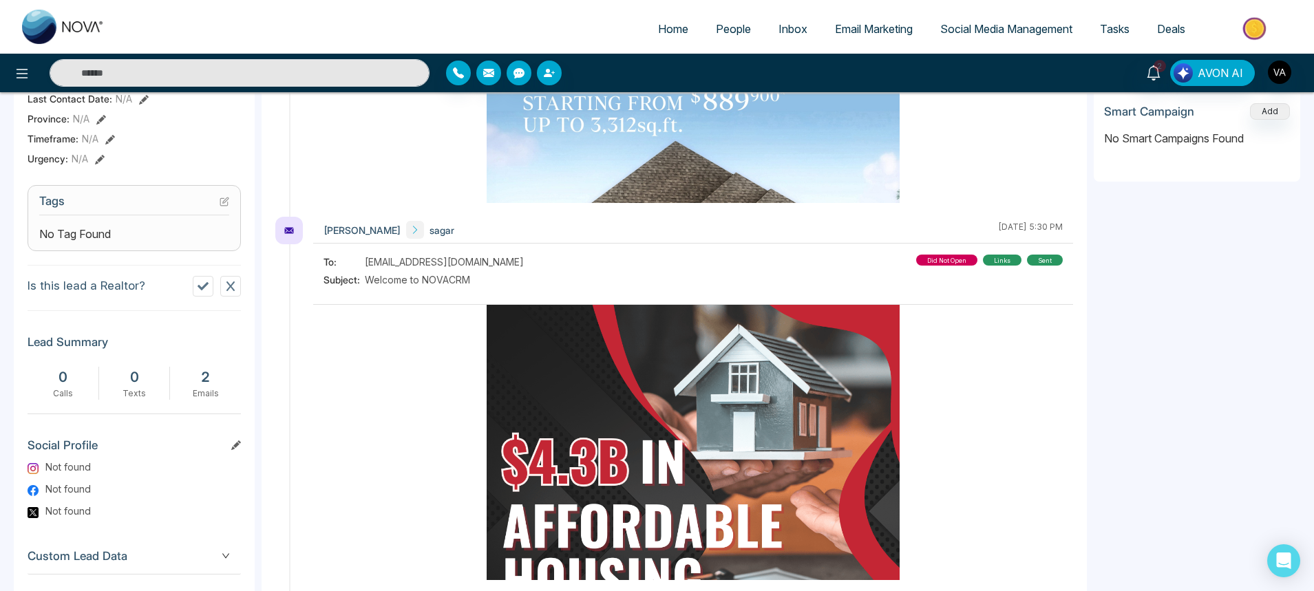
scroll to position [478, 0]
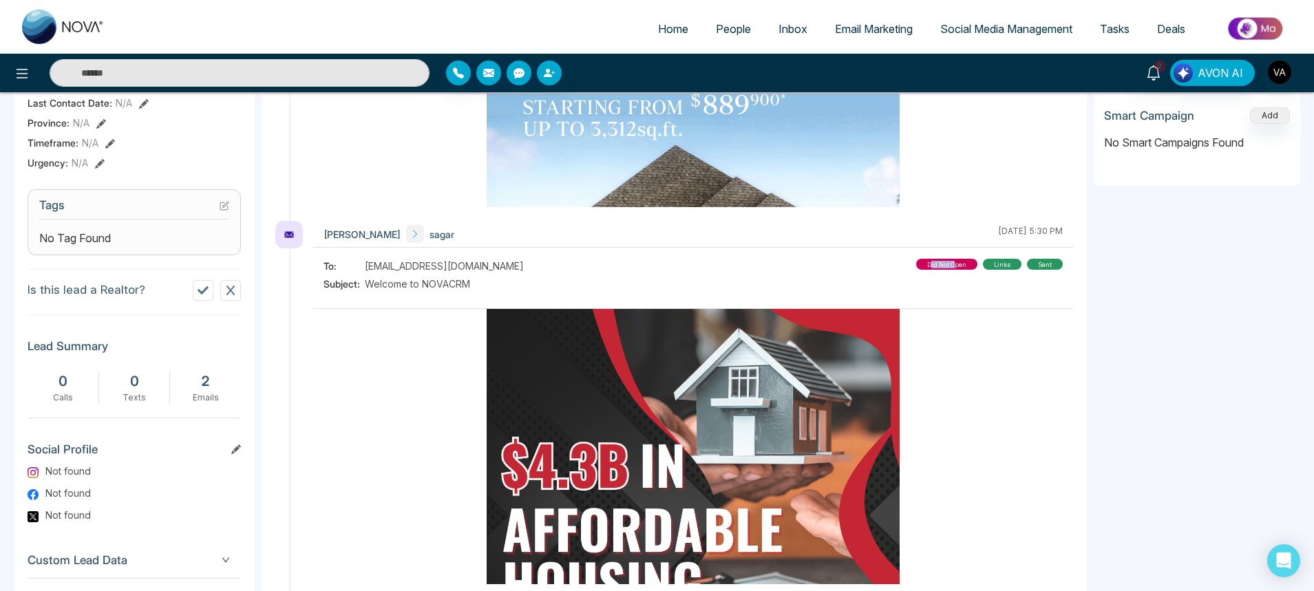
drag, startPoint x: 932, startPoint y: 266, endPoint x: 955, endPoint y: 266, distance: 22.7
click at [955, 266] on div "did not open" at bounding box center [946, 264] width 61 height 11
click at [1003, 268] on div "links" at bounding box center [1002, 264] width 39 height 11
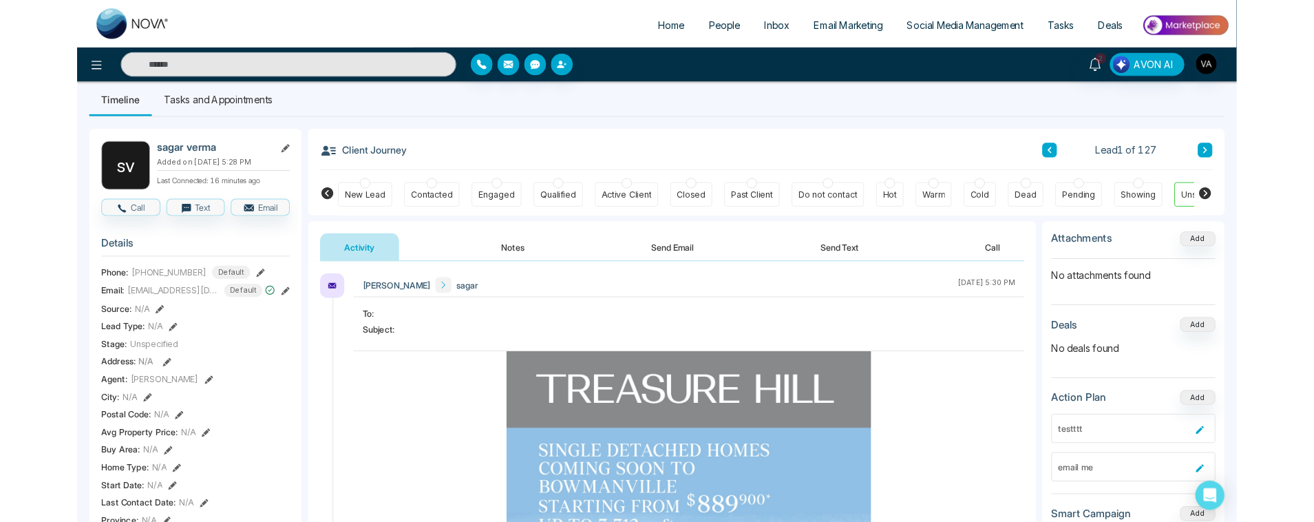
scroll to position [0, 0]
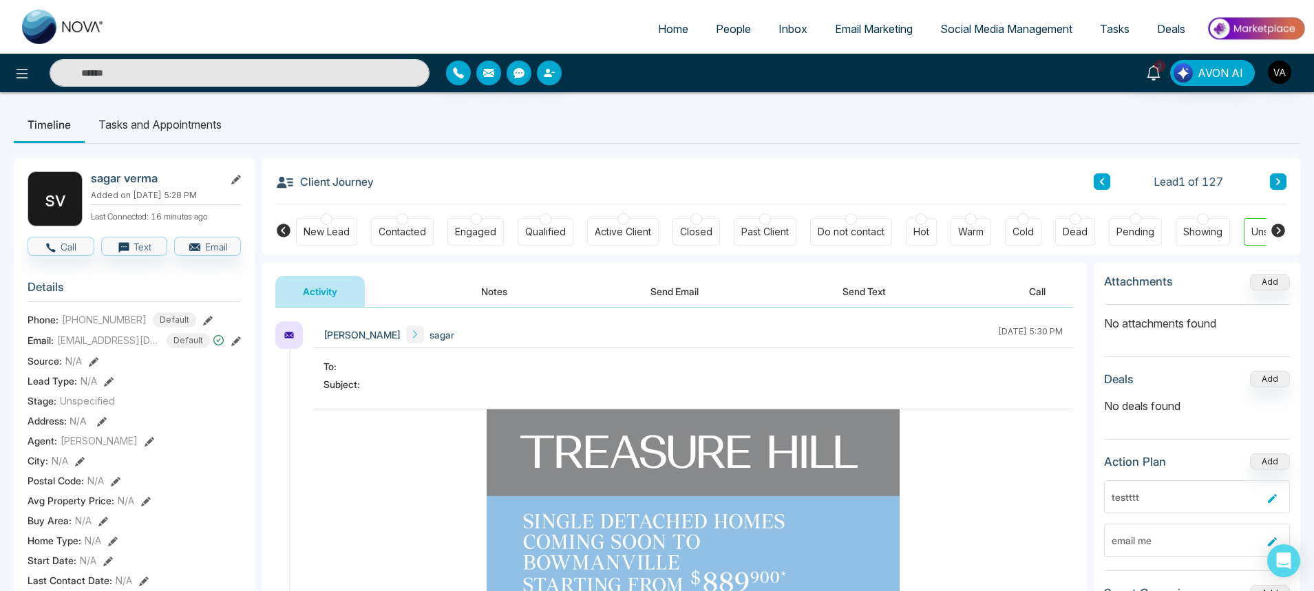
click at [715, 46] on ul "Home People Inbox Email Marketing Social Media Management Tasks Deals" at bounding box center [711, 30] width 1187 height 38
click at [715, 38] on link "People" at bounding box center [733, 29] width 63 height 26
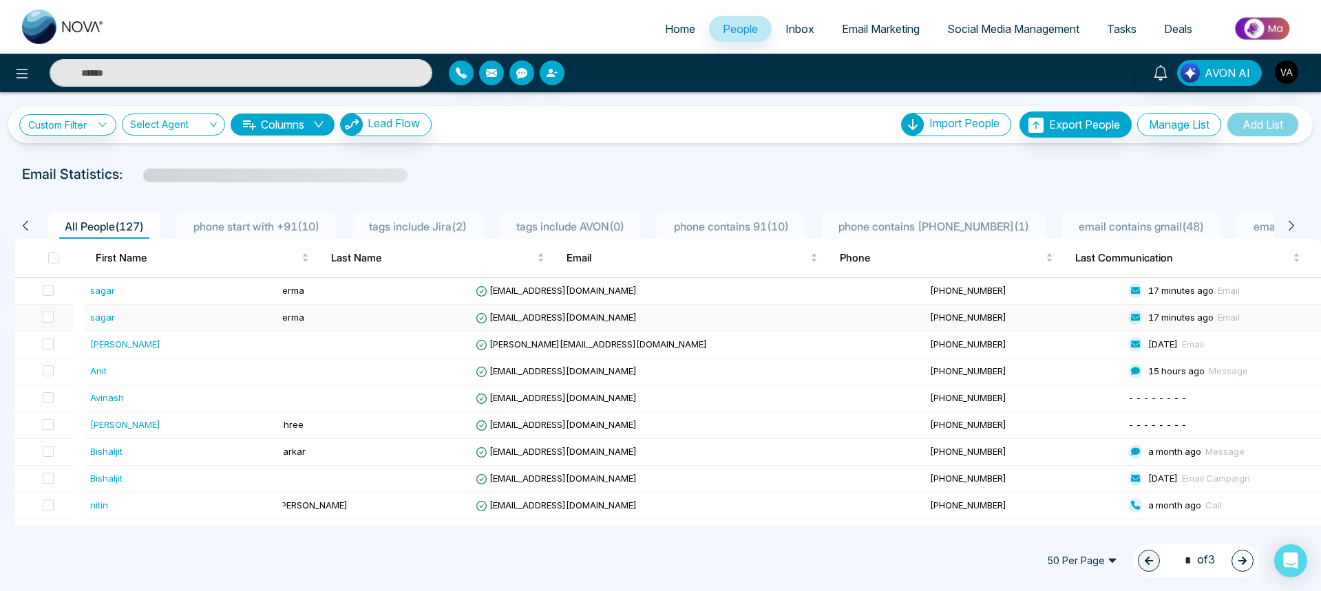
click at [116, 318] on div "sagar" at bounding box center [183, 317] width 187 height 14
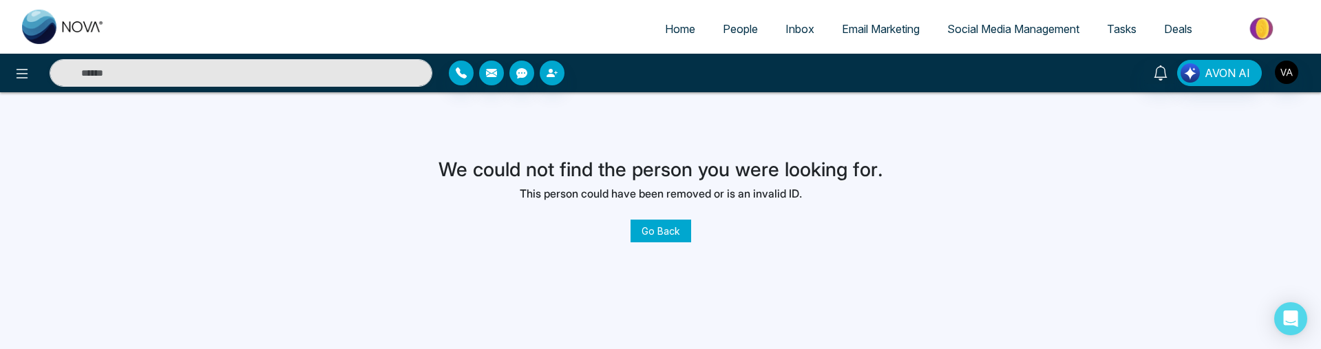
click at [657, 226] on link "Go Back" at bounding box center [660, 231] width 61 height 23
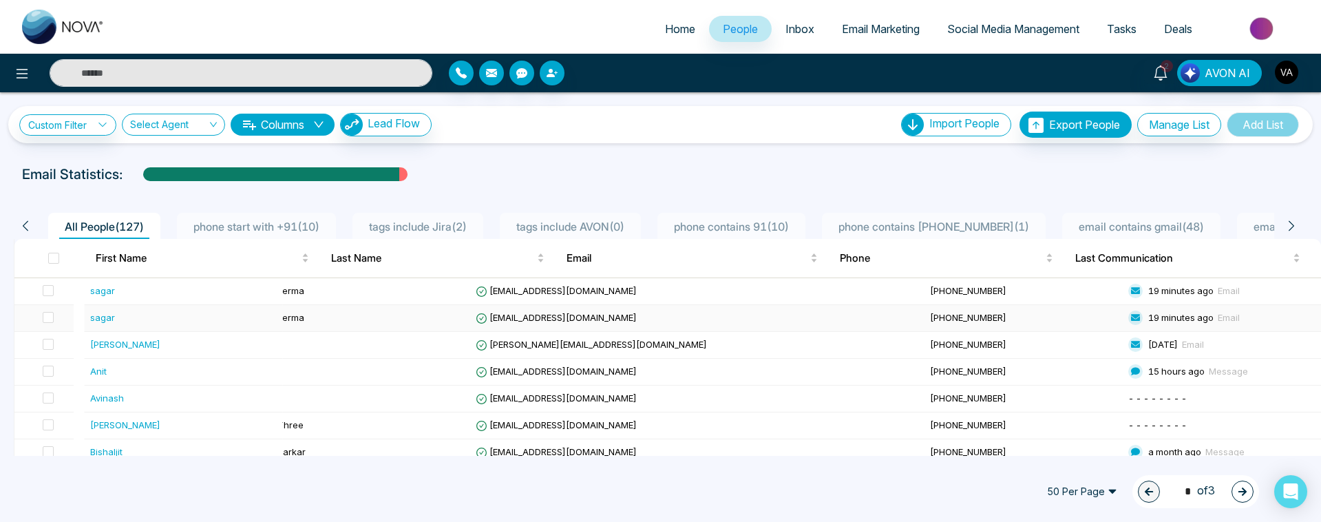
click at [119, 318] on div "sagar" at bounding box center [183, 317] width 187 height 14
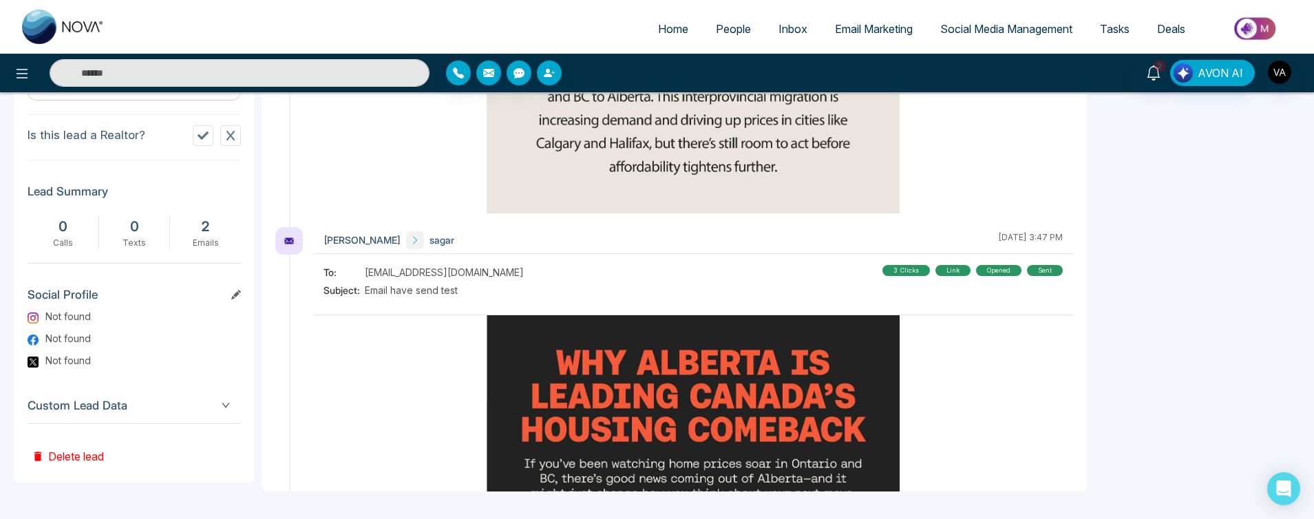
scroll to position [3070, 0]
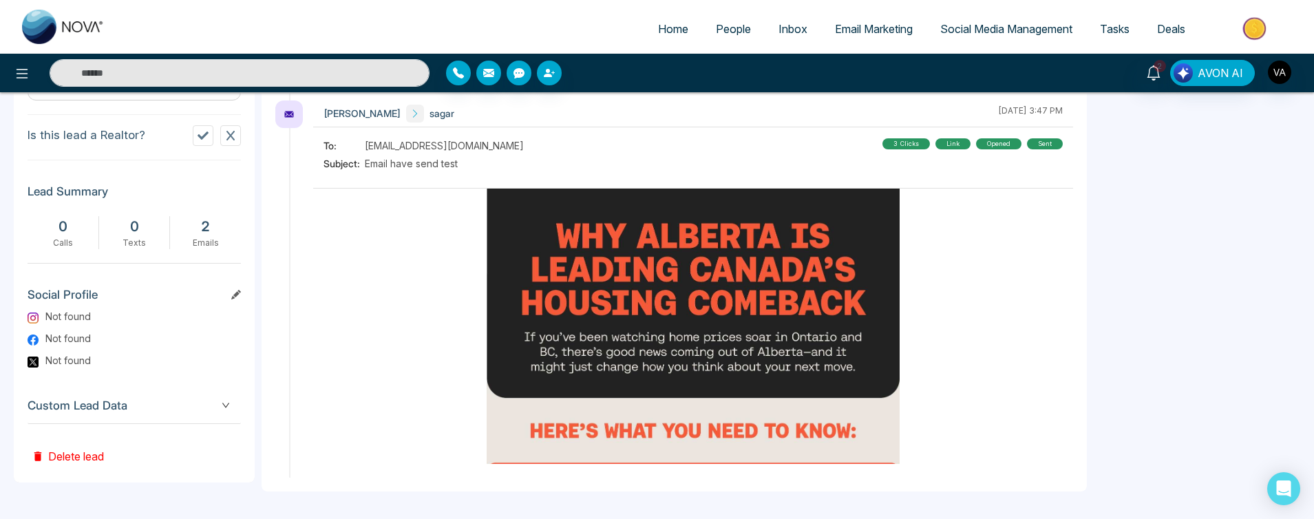
click at [944, 145] on div "link" at bounding box center [952, 143] width 35 height 11
click at [944, 147] on div "link" at bounding box center [952, 143] width 35 height 11
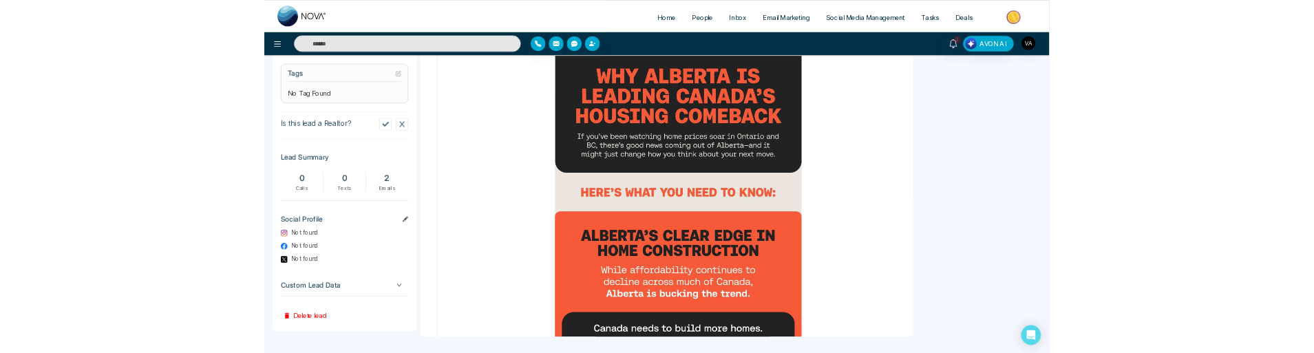
scroll to position [0, 0]
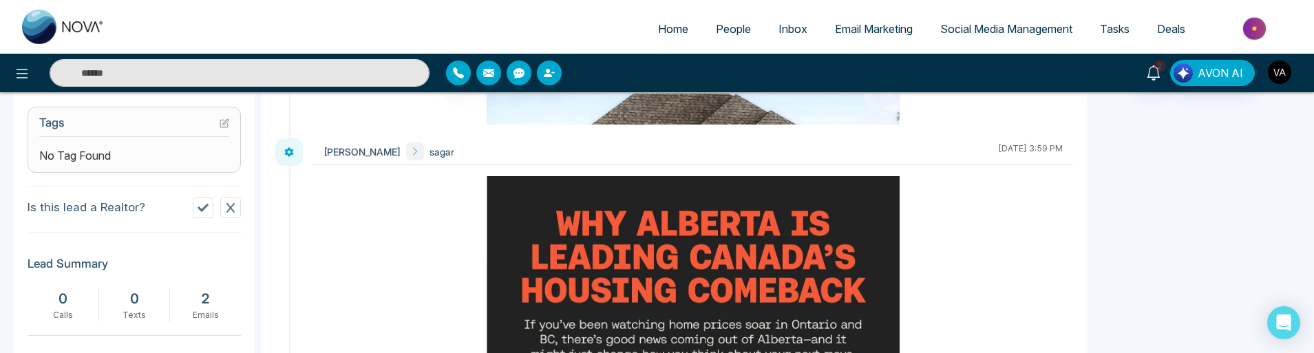
click at [1285, 79] on img "button" at bounding box center [1279, 72] width 23 height 23
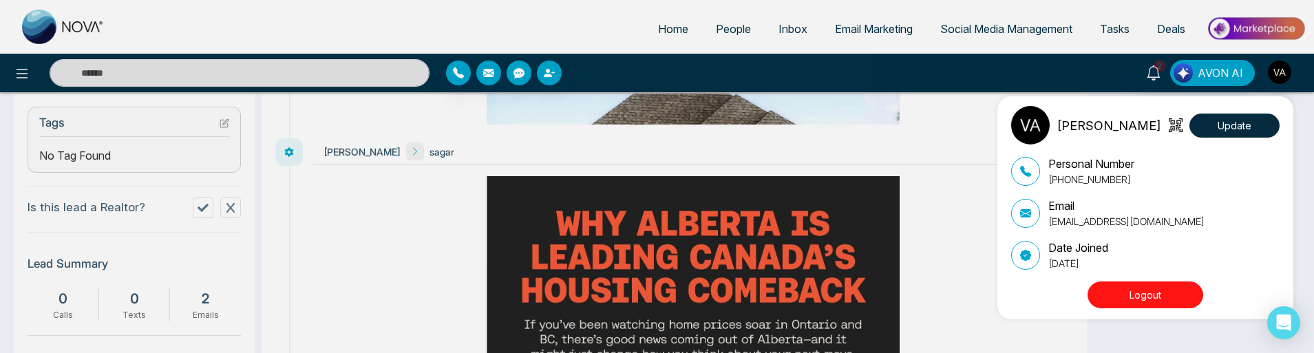
click at [1285, 70] on div "Vijay Admin Update Personal Number [PHONE_NUMBER] Email [EMAIL_ADDRESS][DOMAIN_…" at bounding box center [657, 176] width 1314 height 353
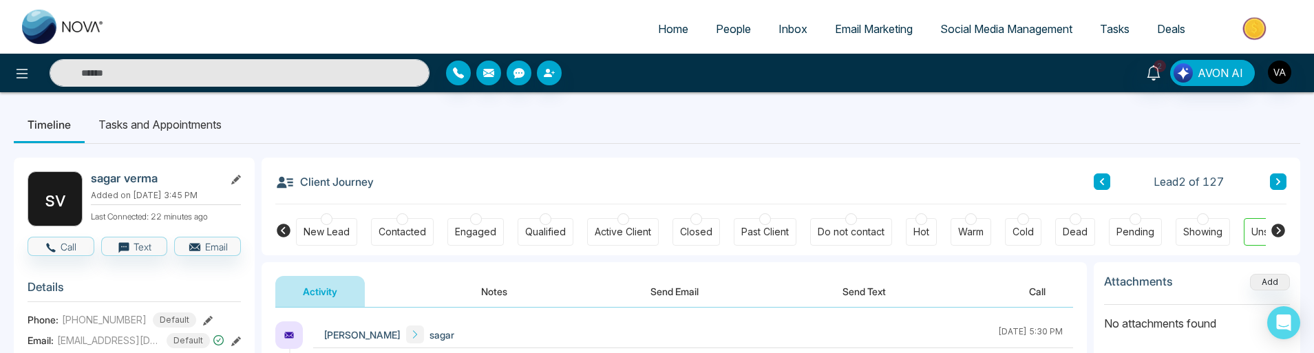
click at [706, 33] on link "People" at bounding box center [733, 29] width 63 height 26
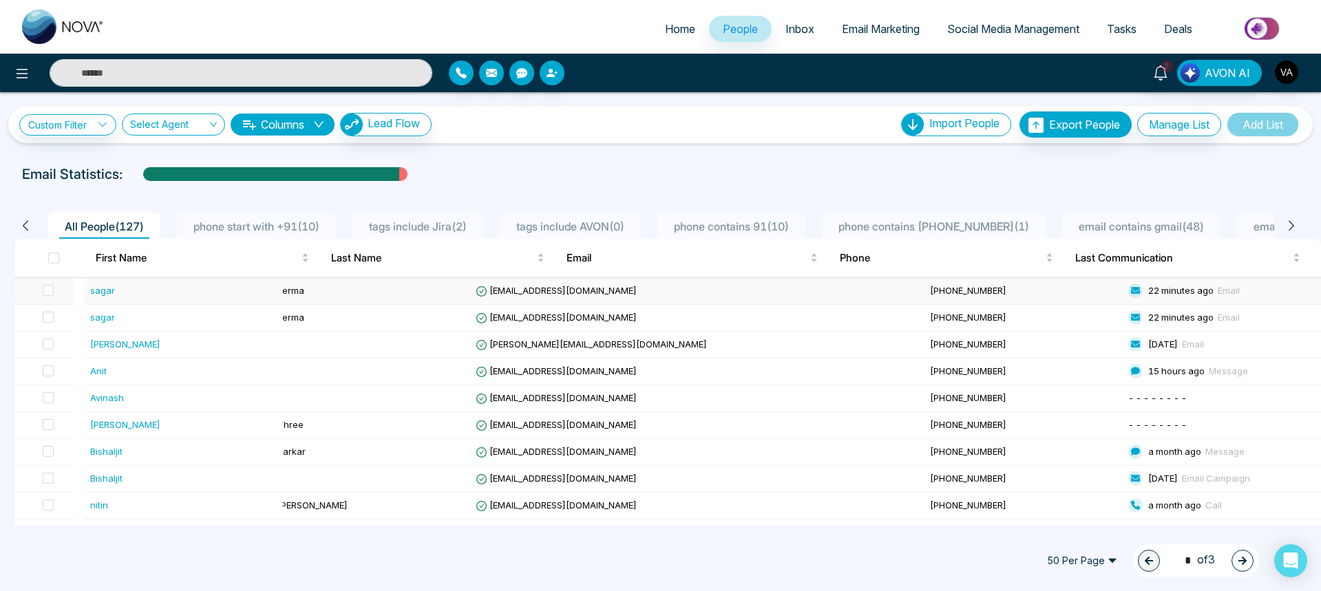
click at [97, 293] on div "sagar" at bounding box center [102, 291] width 25 height 14
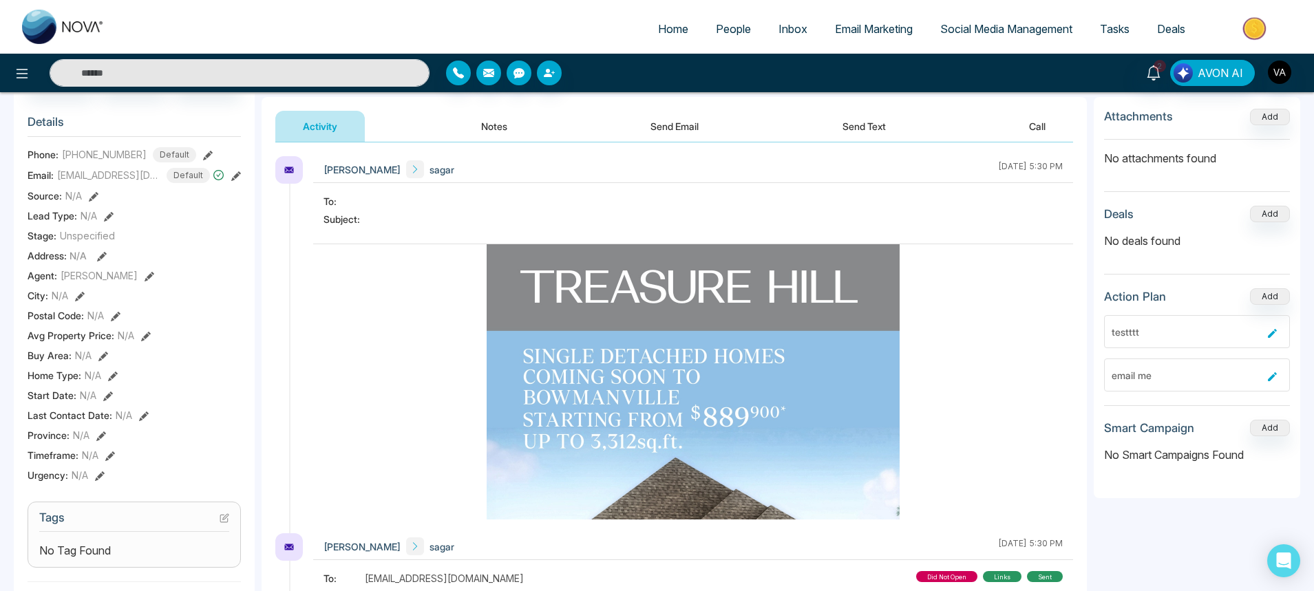
scroll to position [330, 0]
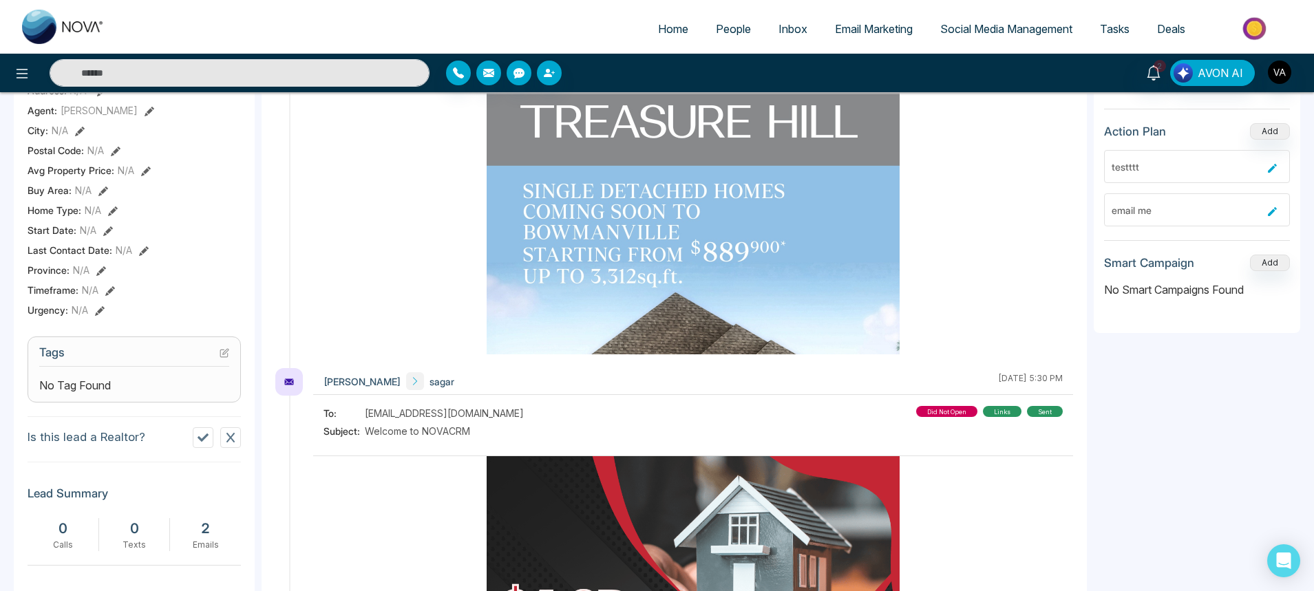
click at [936, 410] on div "did not open" at bounding box center [946, 411] width 61 height 11
click at [1002, 410] on div "links" at bounding box center [1002, 411] width 39 height 11
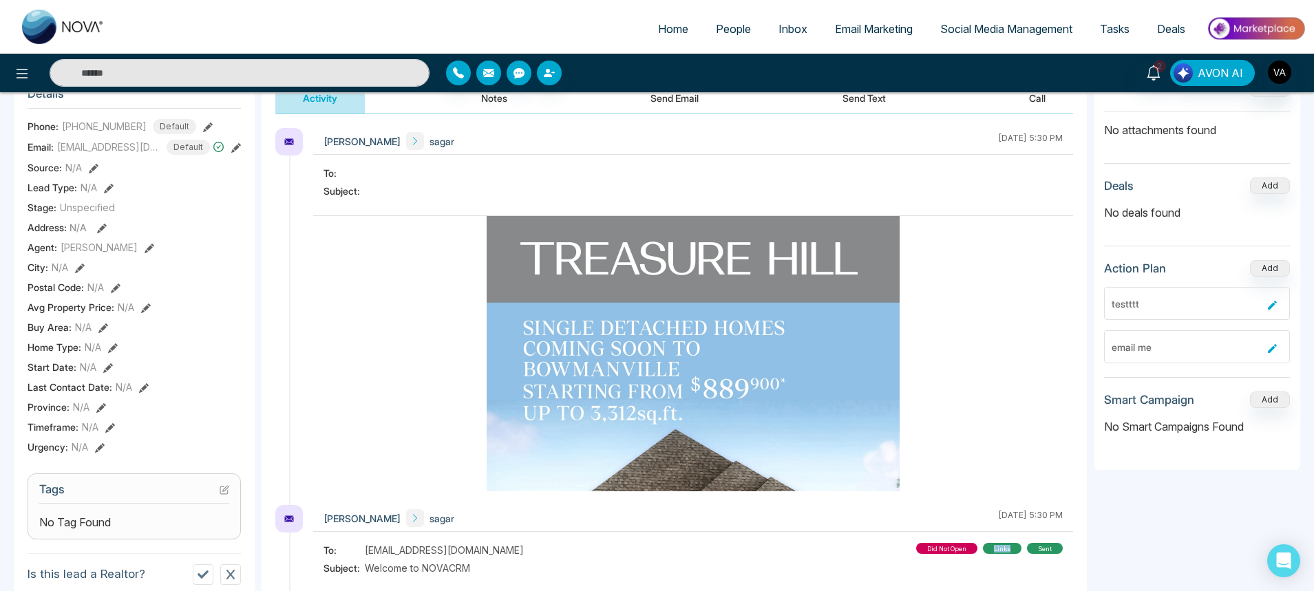
scroll to position [0, 0]
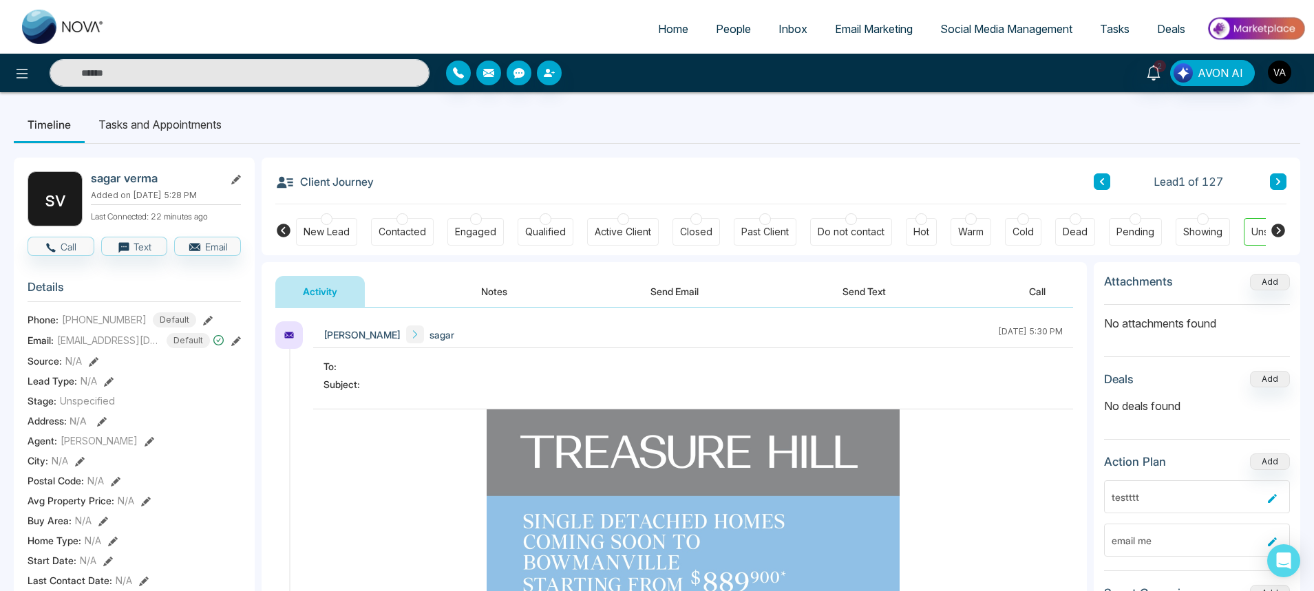
click at [692, 283] on button "Send Email" at bounding box center [674, 291] width 103 height 31
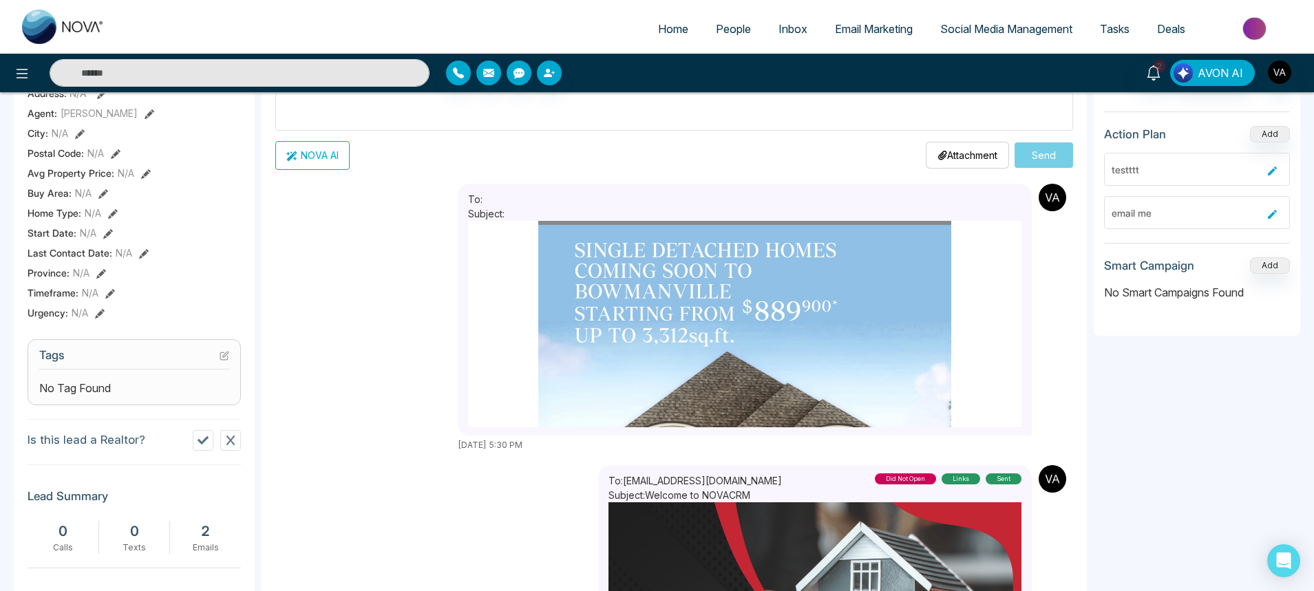
scroll to position [413, 0]
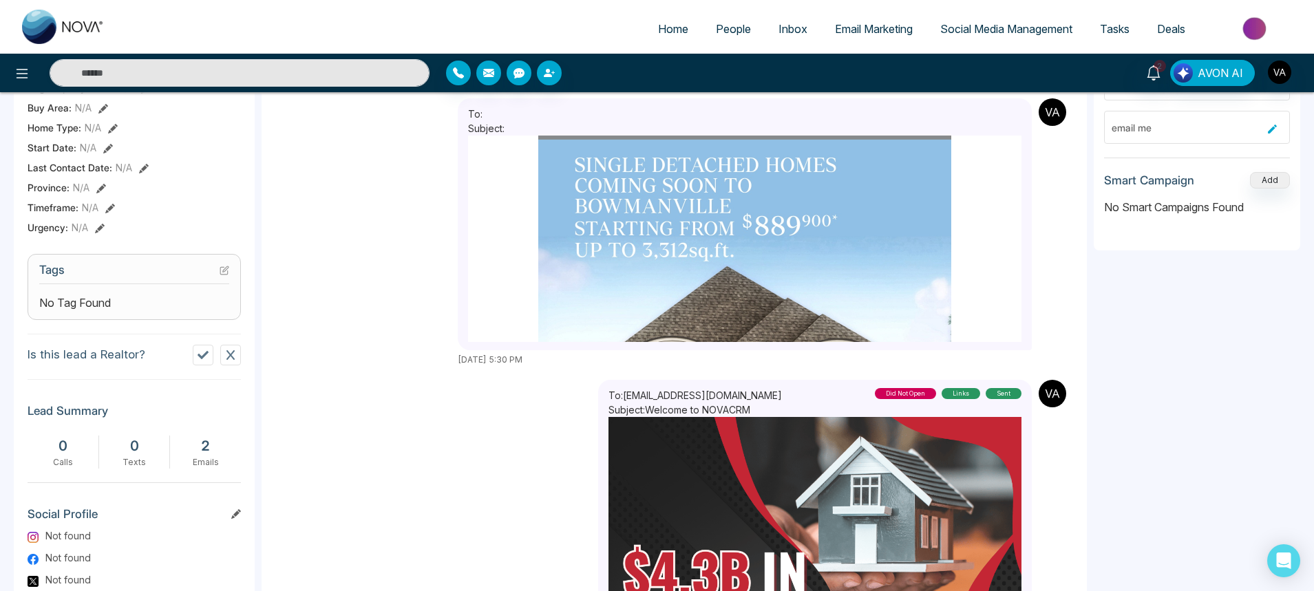
click at [728, 32] on span "People" at bounding box center [733, 29] width 35 height 14
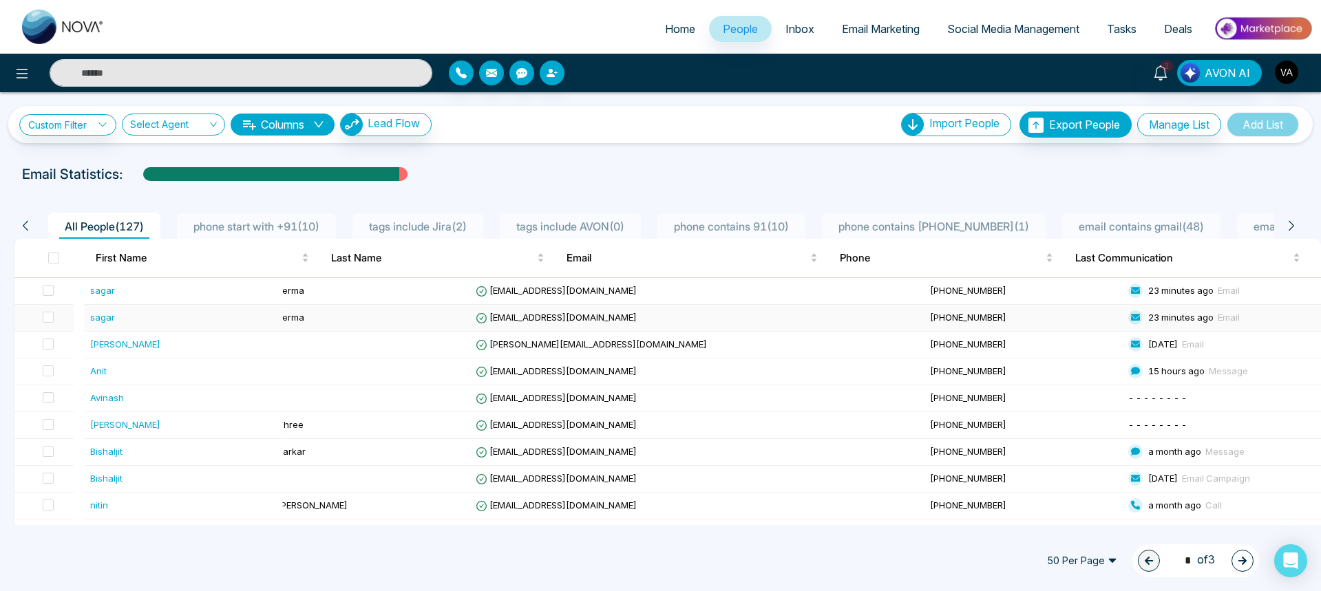
click at [96, 316] on div "sagar" at bounding box center [102, 317] width 25 height 14
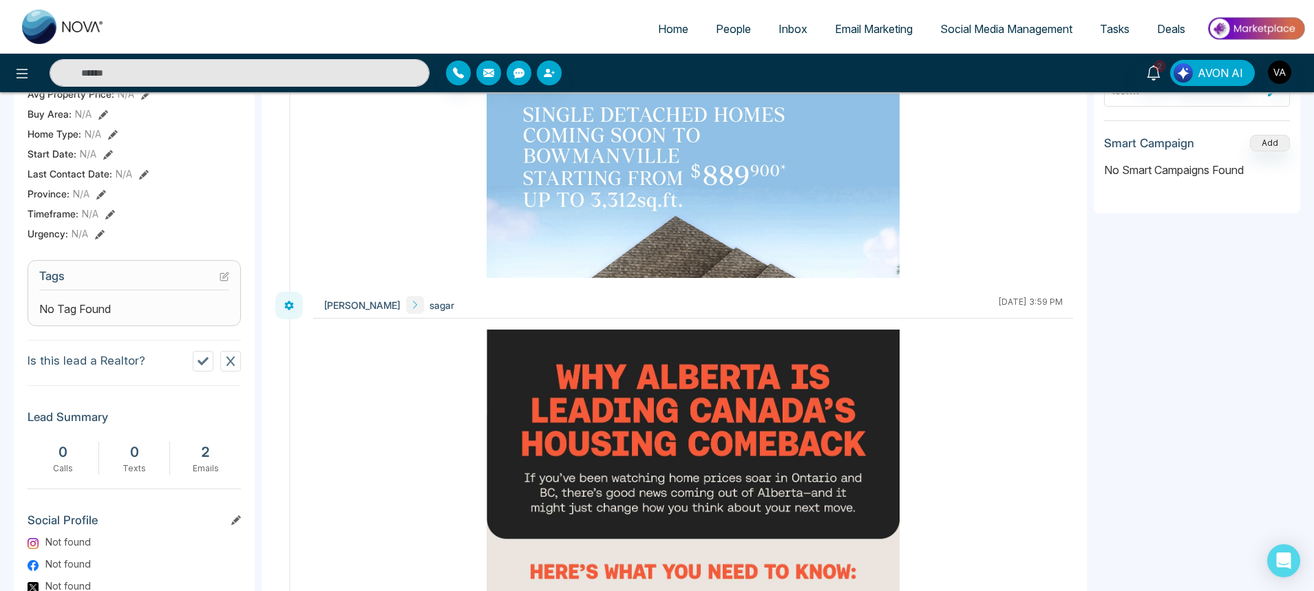
scroll to position [312, 0]
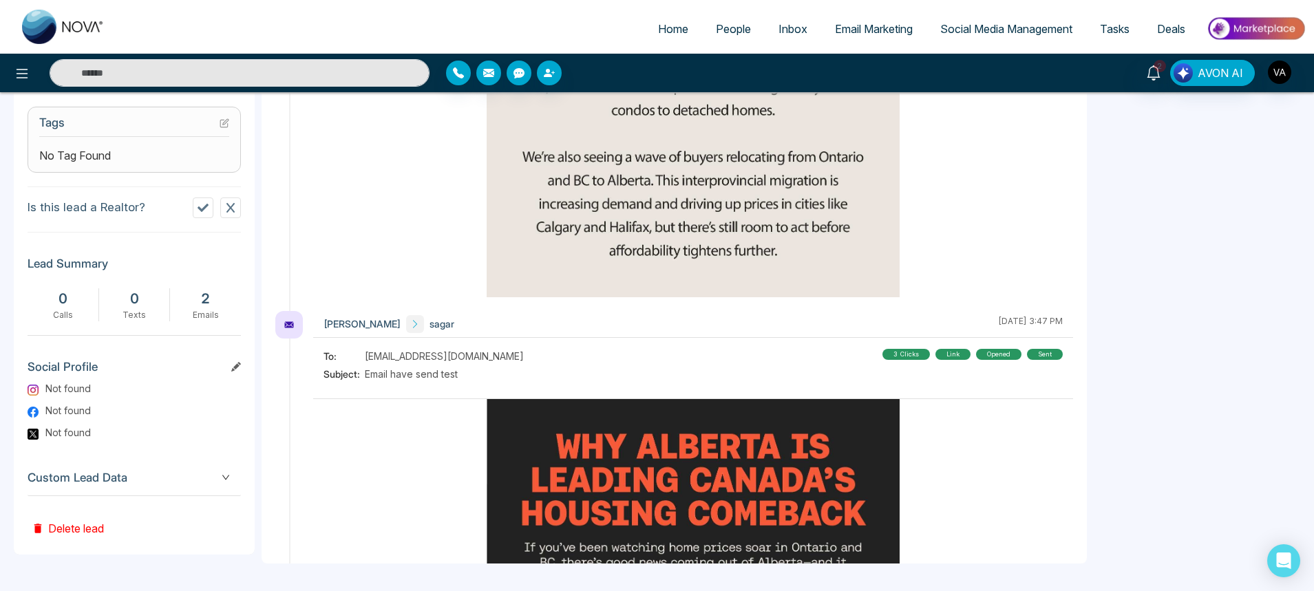
scroll to position [2740, 0]
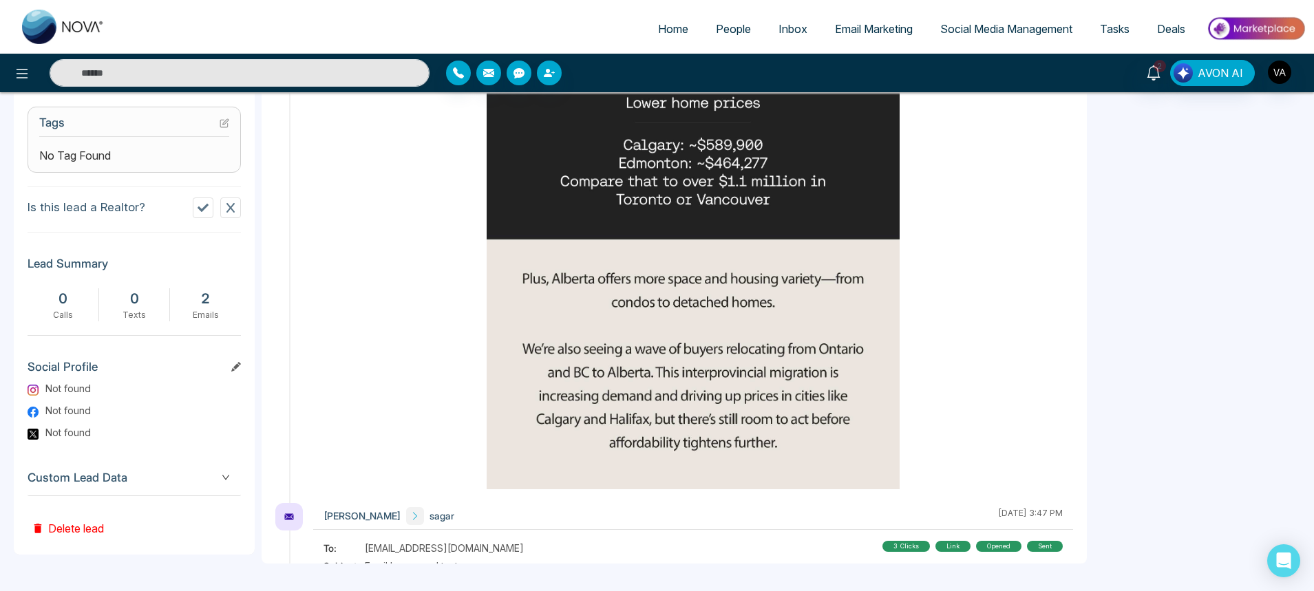
click at [727, 32] on span "People" at bounding box center [733, 29] width 35 height 14
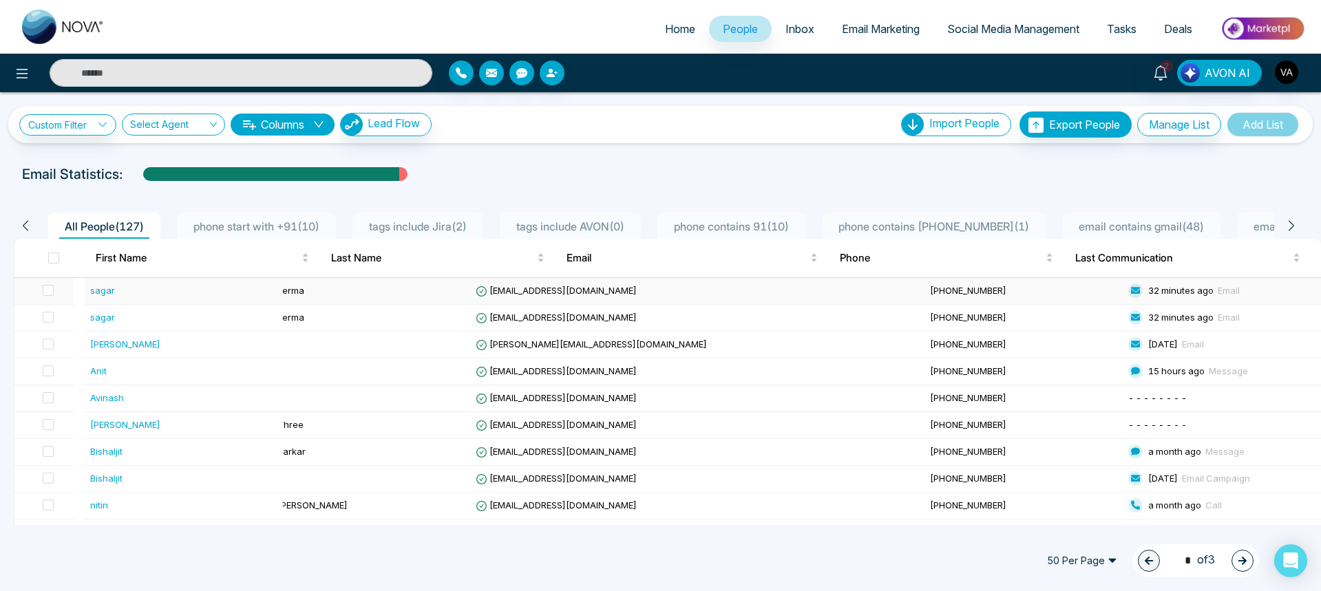
click at [100, 291] on div "sagar" at bounding box center [102, 291] width 25 height 14
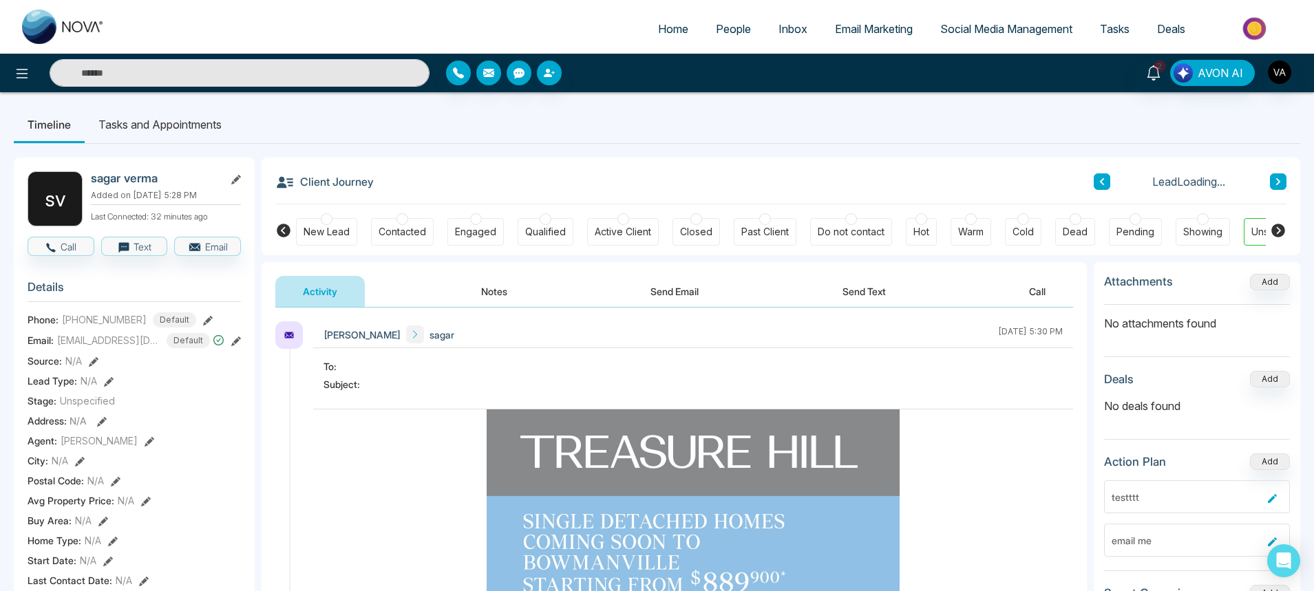
scroll to position [413, 0]
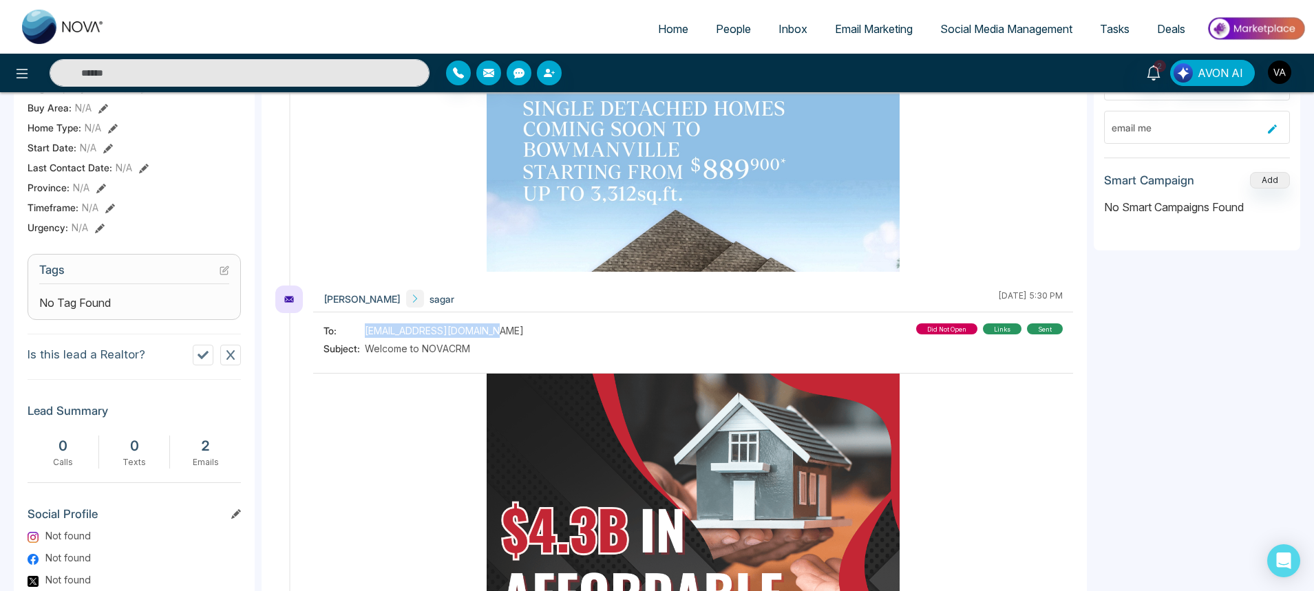
drag, startPoint x: 364, startPoint y: 333, endPoint x: 541, endPoint y: 335, distance: 176.9
click at [541, 335] on div "To: [EMAIL_ADDRESS][DOMAIN_NAME] Subject: Welcome to NOVACRM did not open links…" at bounding box center [693, 342] width 739 height 36
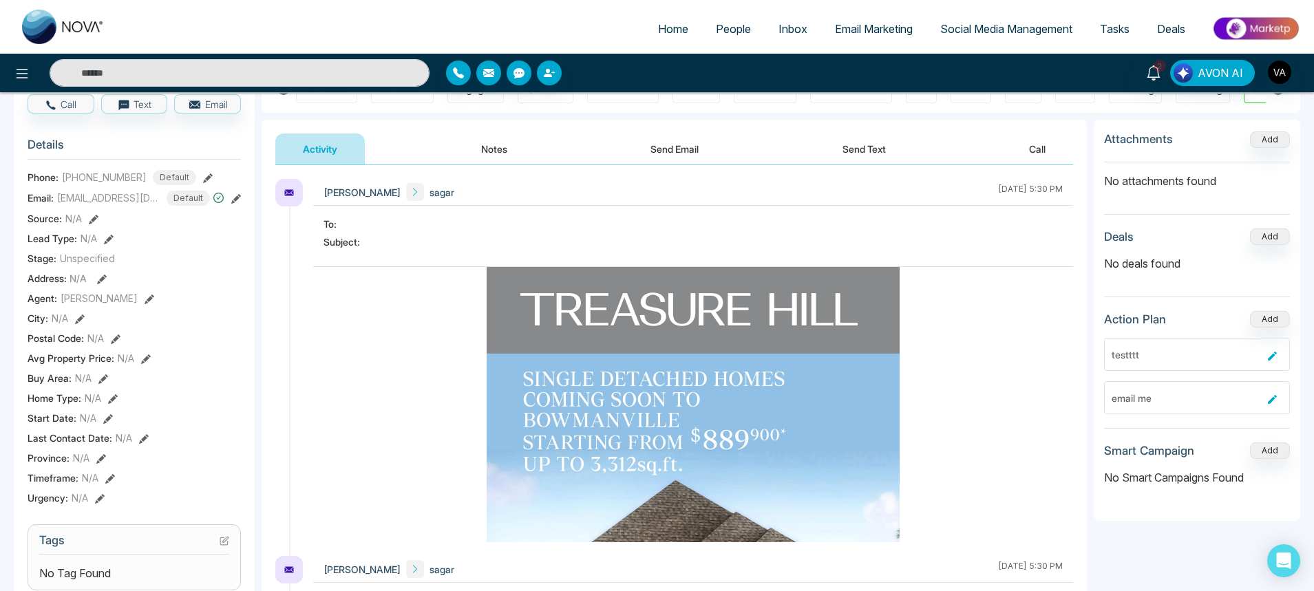
scroll to position [0, 0]
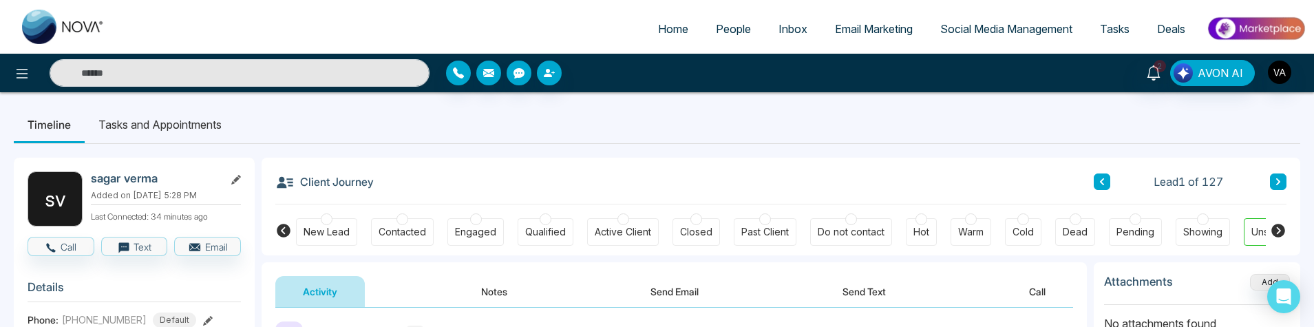
click at [728, 32] on span "People" at bounding box center [733, 29] width 35 height 14
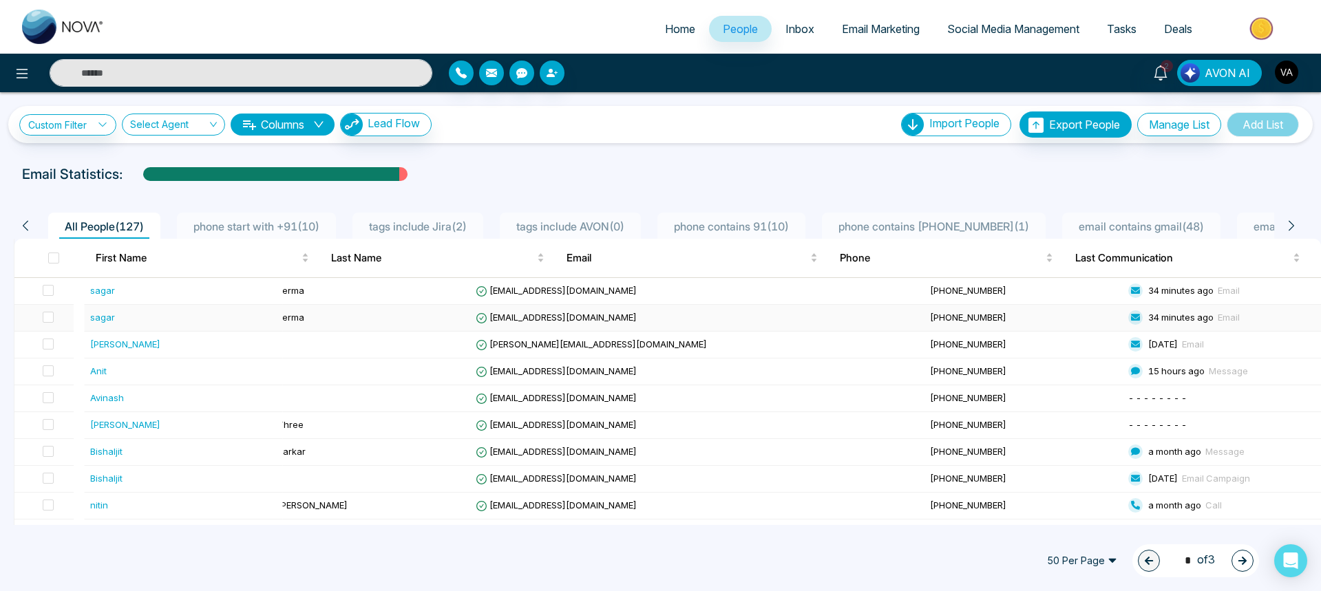
click at [105, 315] on div "sagar" at bounding box center [102, 317] width 25 height 14
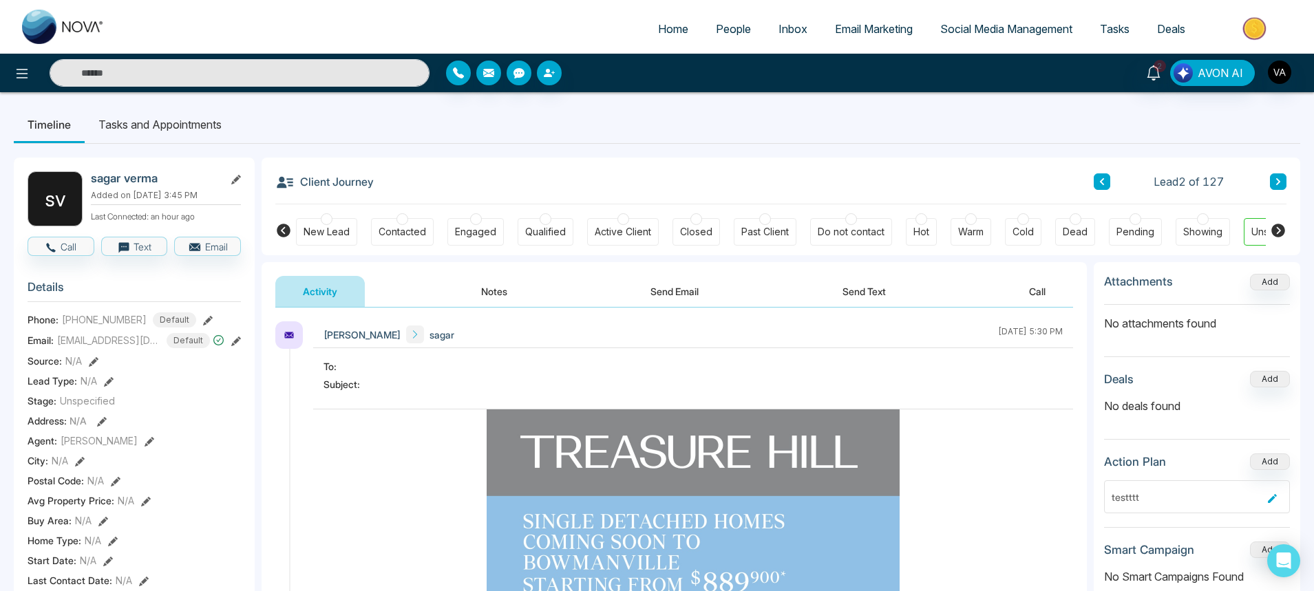
click at [728, 31] on span "People" at bounding box center [733, 29] width 35 height 14
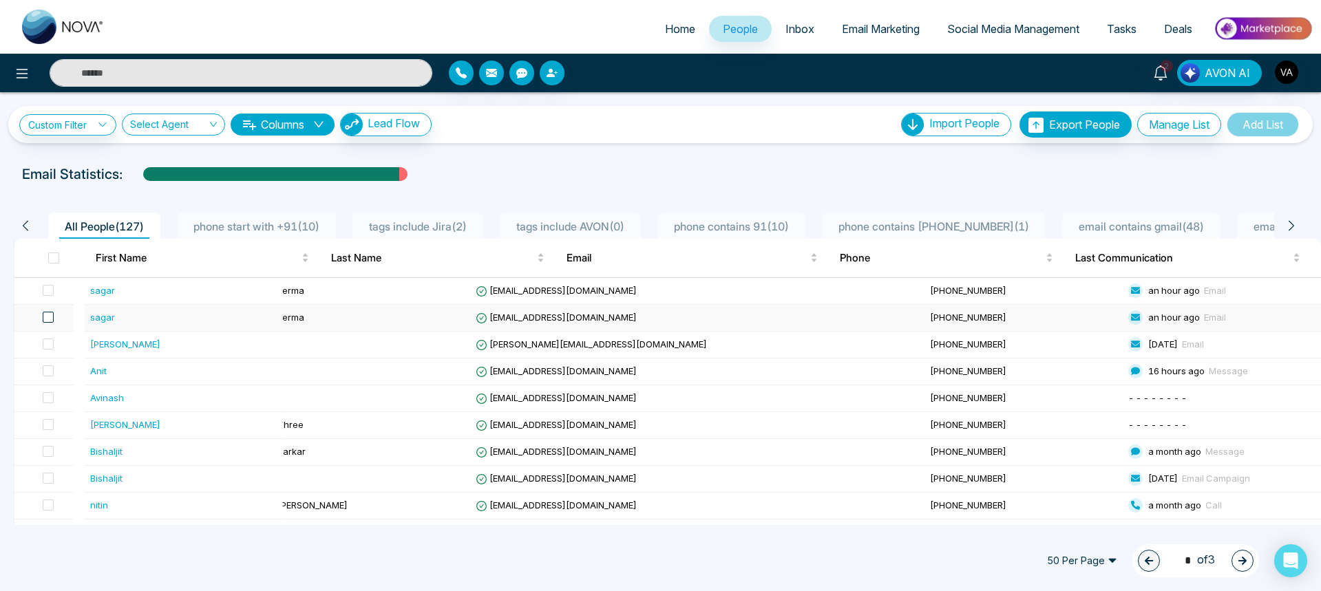
click at [50, 319] on span at bounding box center [48, 317] width 11 height 11
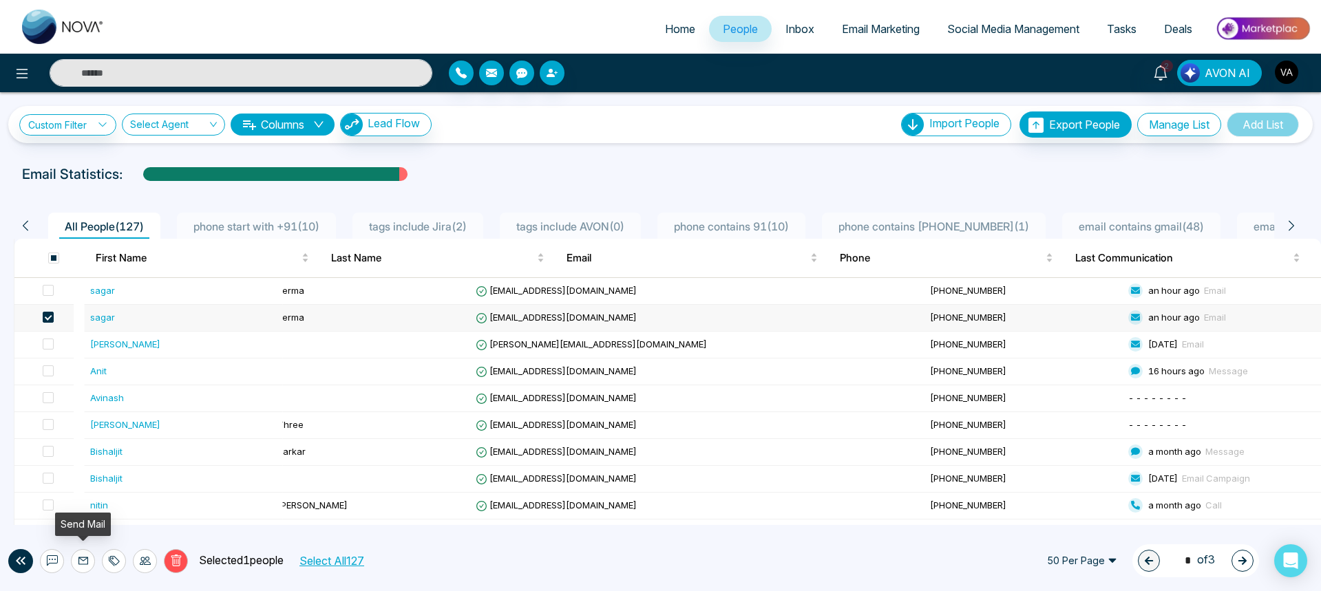
click at [84, 563] on button at bounding box center [83, 561] width 24 height 24
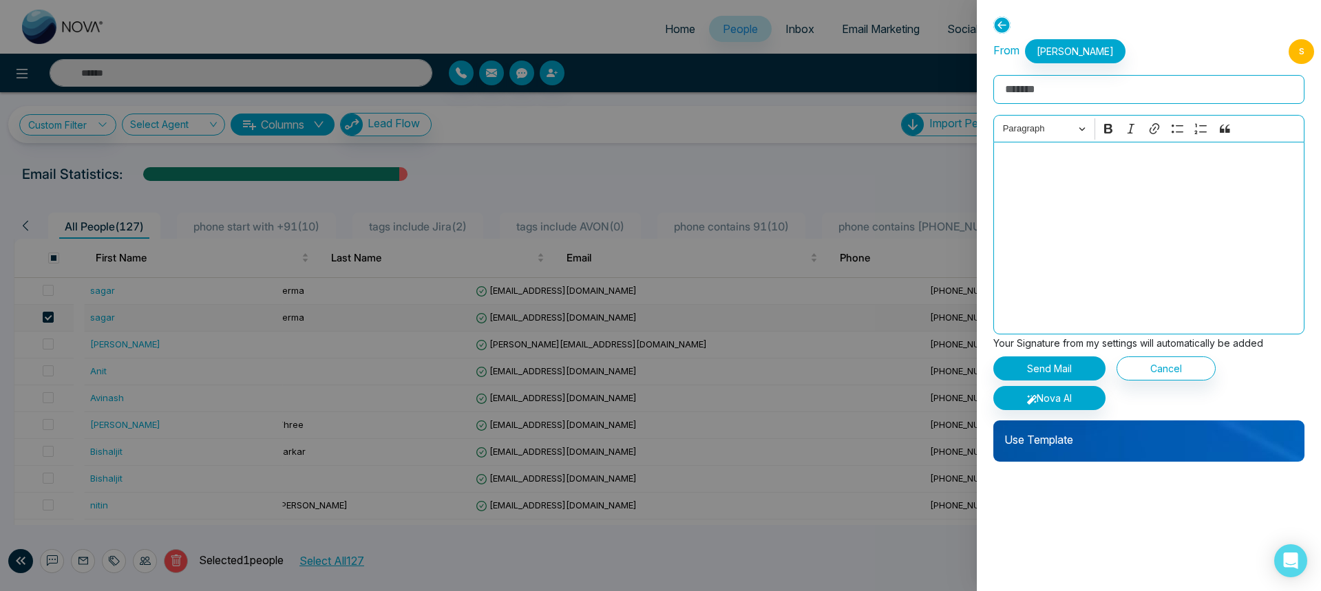
click at [1075, 439] on p "Use Template" at bounding box center [1148, 435] width 311 height 28
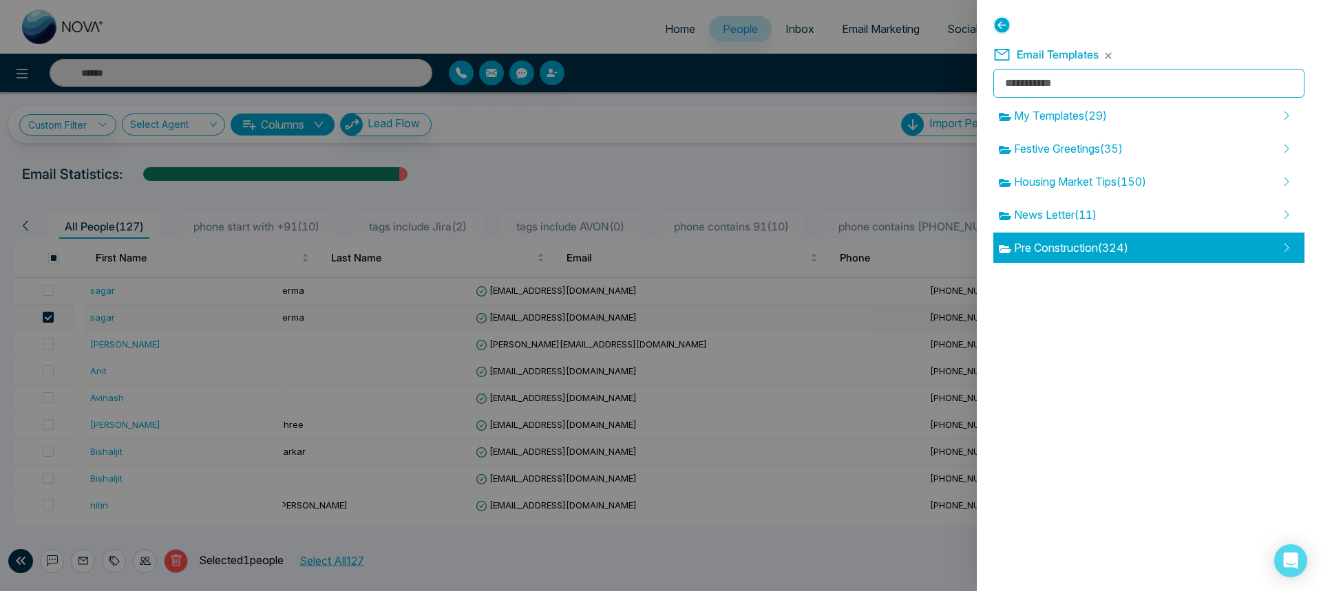
click at [1072, 254] on span "Pre Construction ( 324 )" at bounding box center [1063, 248] width 129 height 17
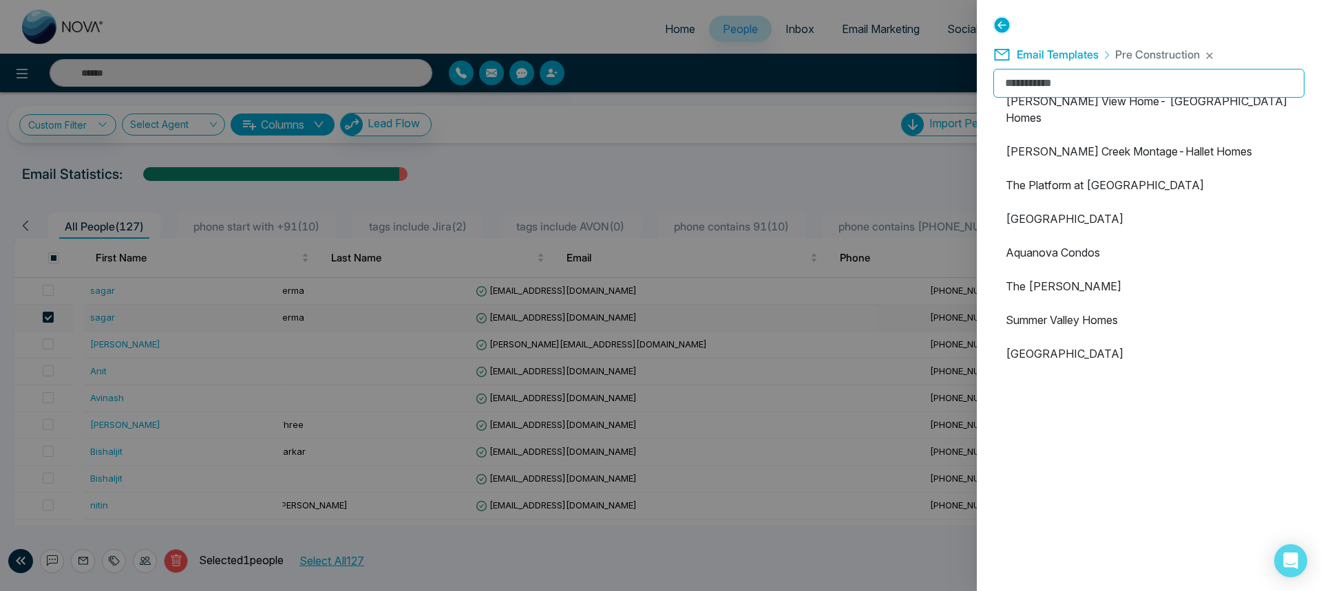
scroll to position [413, 0]
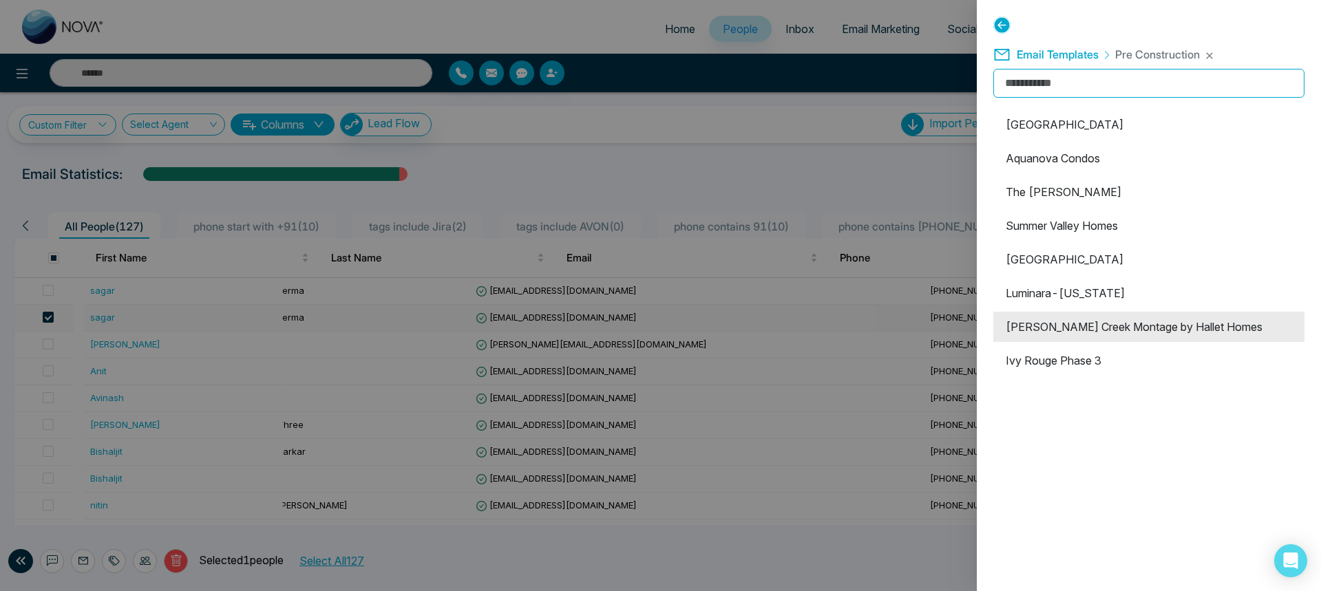
click at [1093, 313] on li "[PERSON_NAME] Creek Montage by Hallet Homes" at bounding box center [1148, 327] width 311 height 30
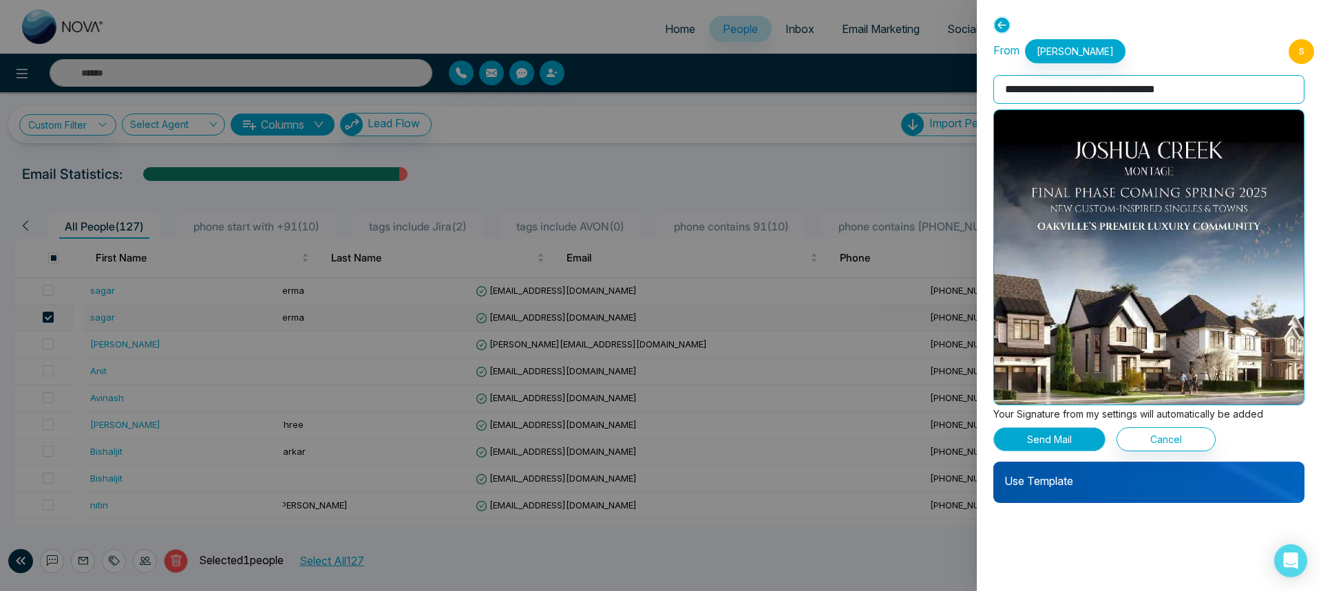
click at [1059, 427] on button "Send Mail" at bounding box center [1049, 439] width 112 height 24
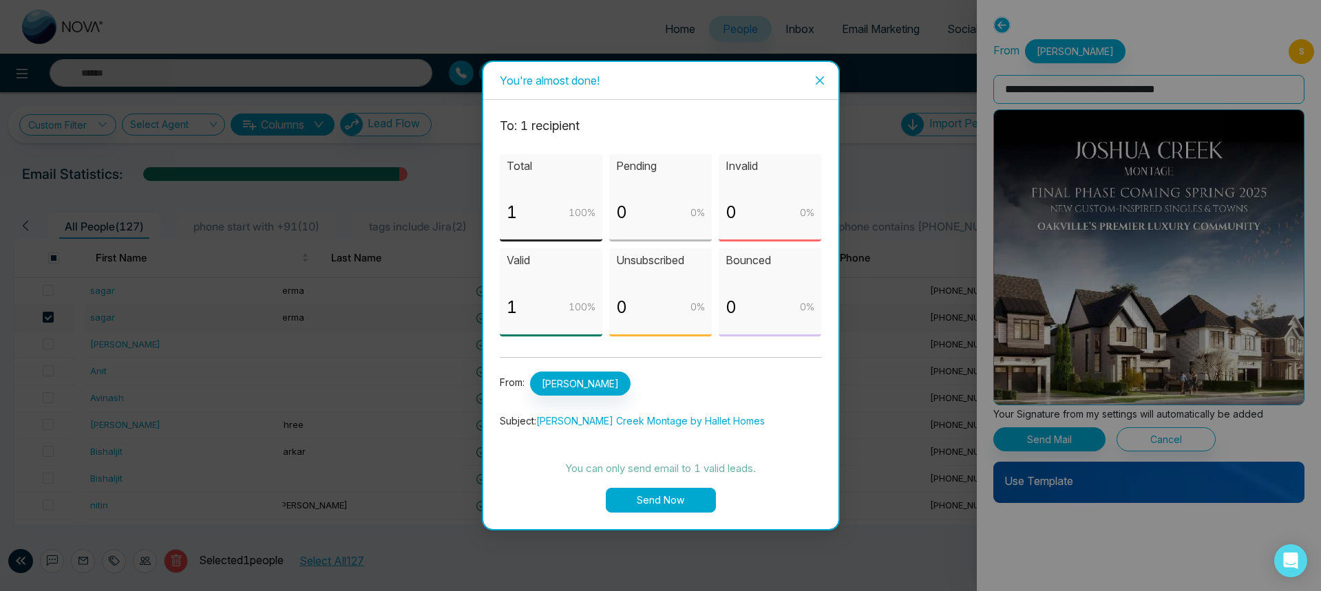
click at [650, 496] on button "Send Now" at bounding box center [661, 500] width 110 height 25
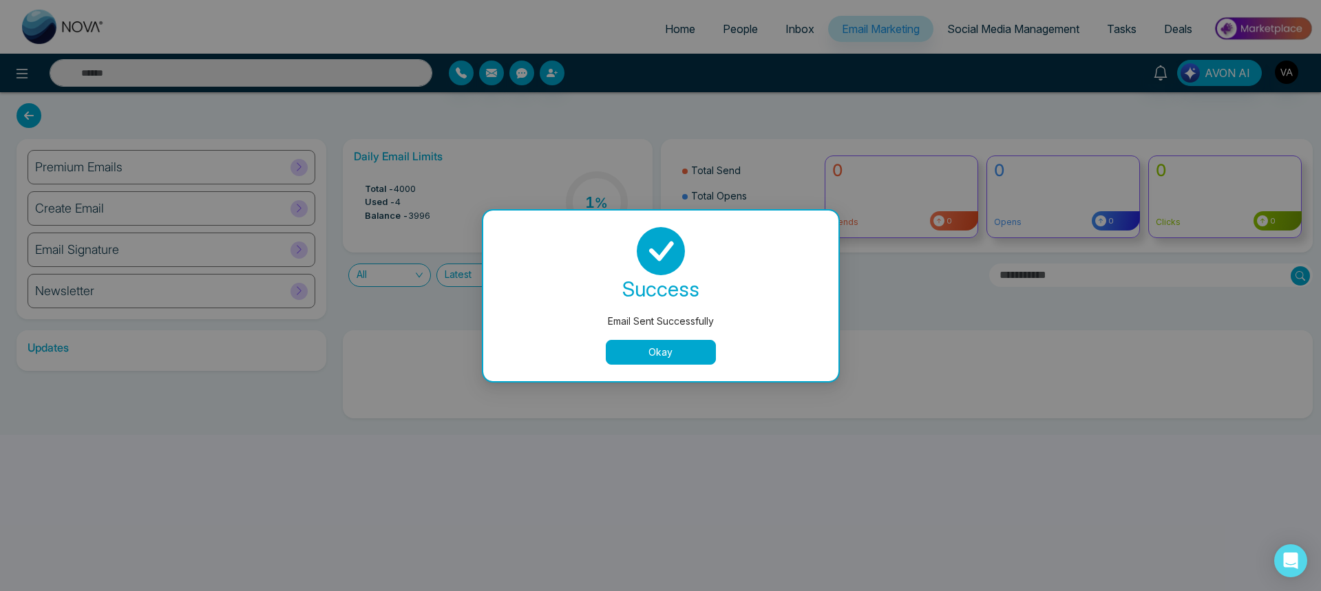
click at [640, 357] on button "Okay" at bounding box center [661, 352] width 110 height 25
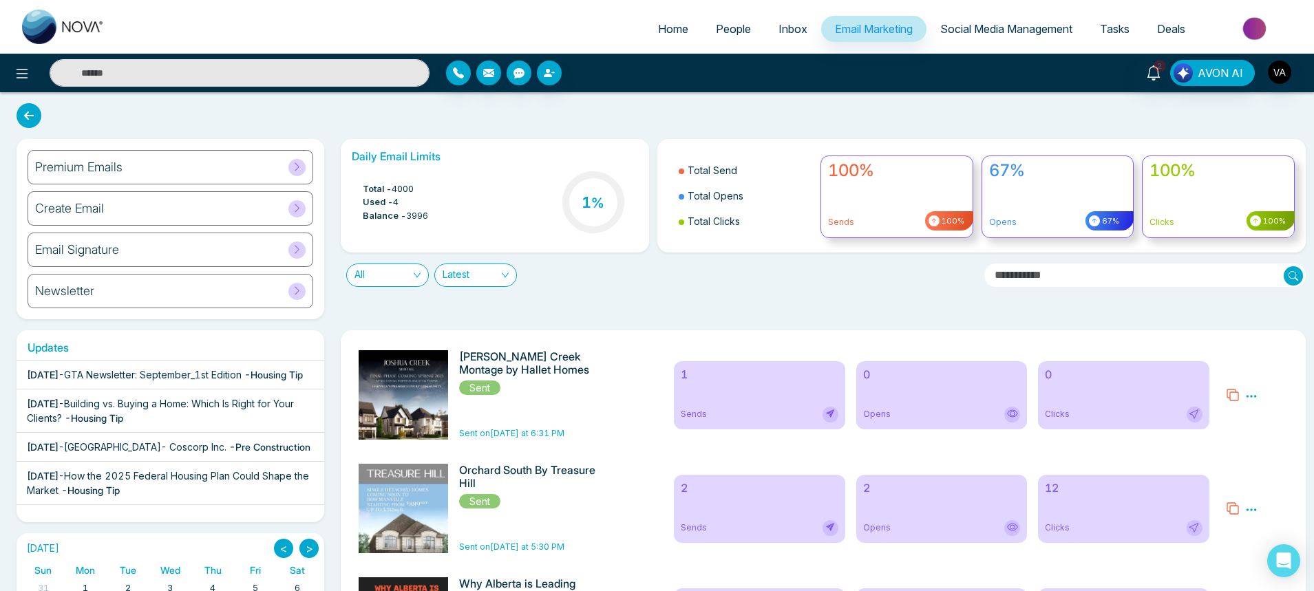
click at [721, 39] on link "People" at bounding box center [733, 29] width 63 height 26
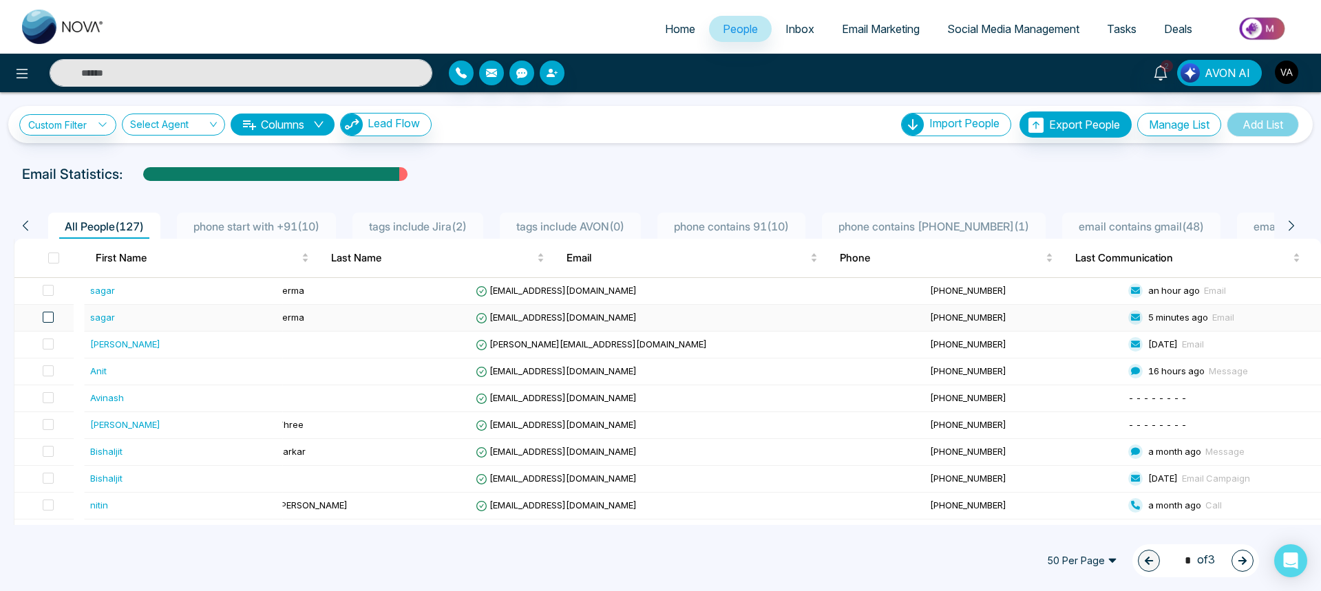
click at [54, 319] on span at bounding box center [48, 317] width 11 height 11
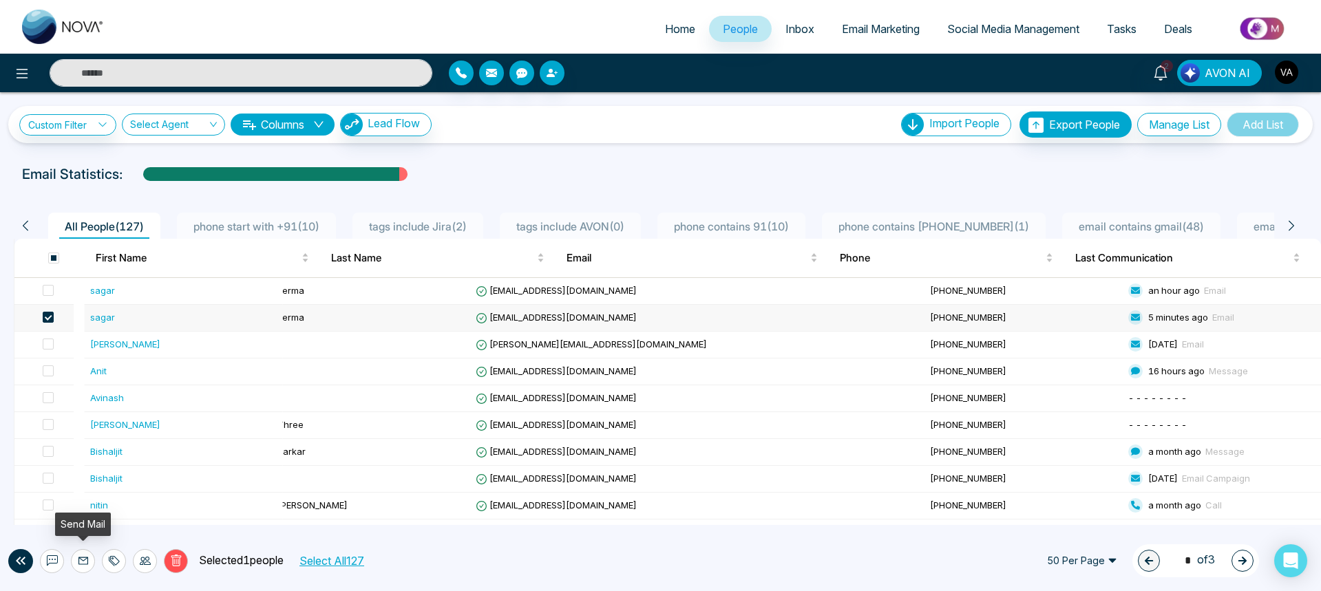
click at [83, 563] on icon at bounding box center [83, 560] width 11 height 11
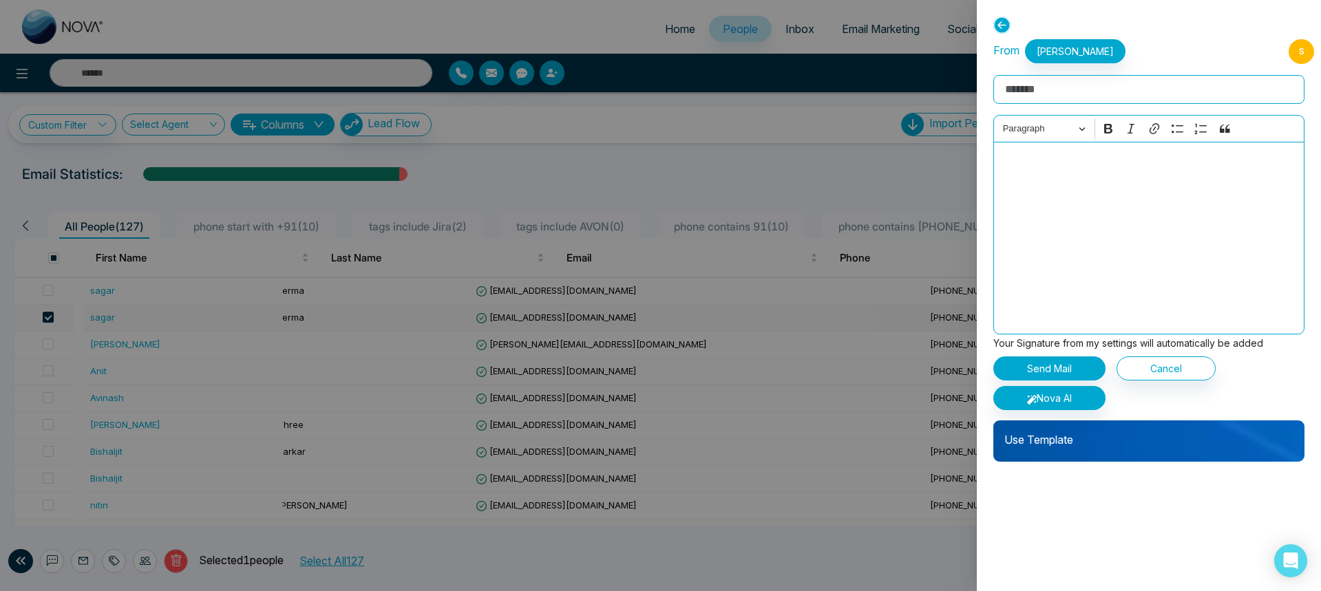
click at [1095, 455] on div "Use Template" at bounding box center [1148, 441] width 311 height 41
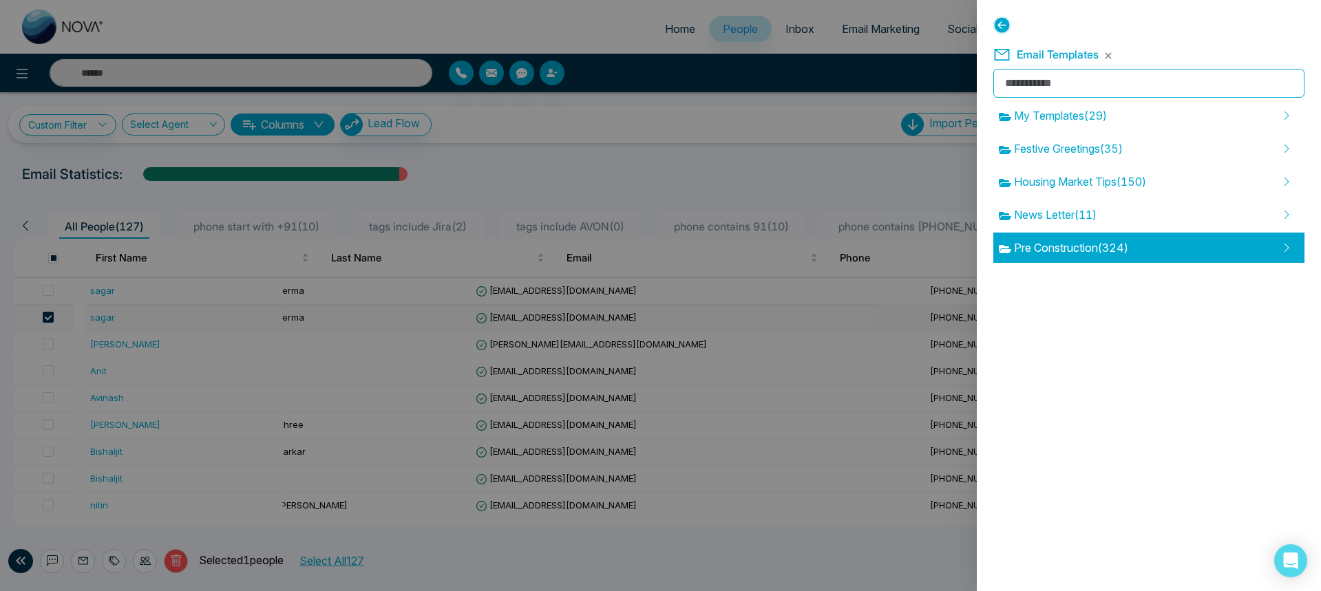
click at [1086, 251] on span "Pre Construction ( 324 )" at bounding box center [1063, 248] width 129 height 17
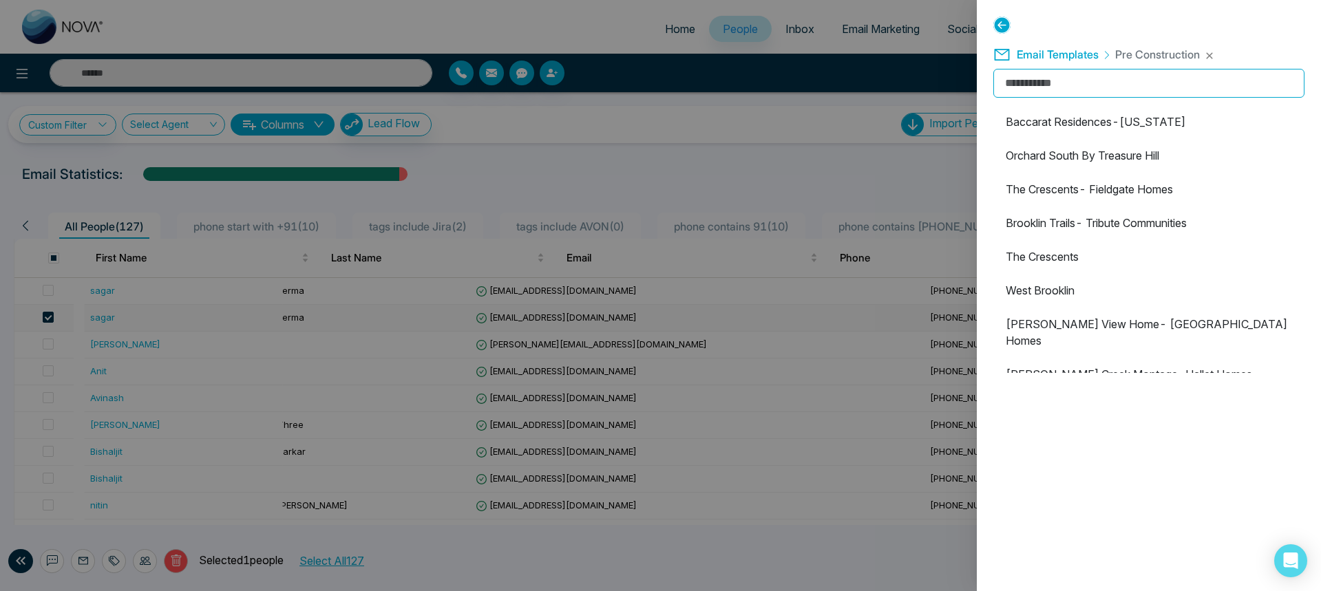
scroll to position [165, 0]
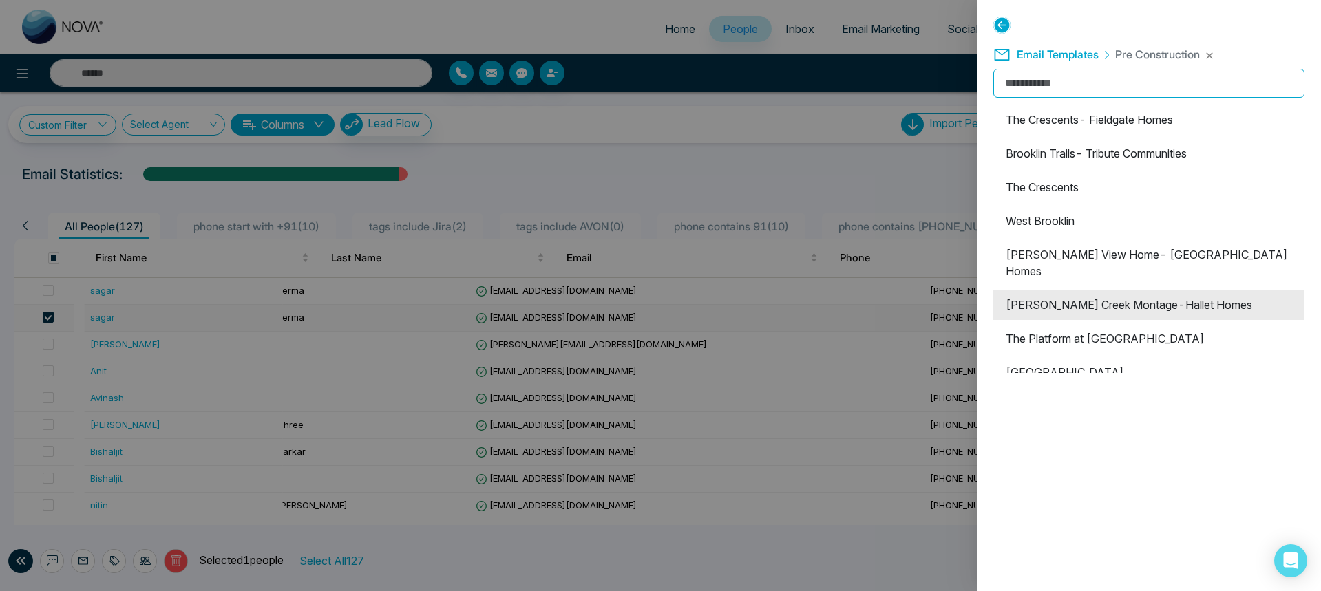
click at [1078, 290] on li "[PERSON_NAME] Creek Montage-Hallet Homes" at bounding box center [1148, 305] width 311 height 30
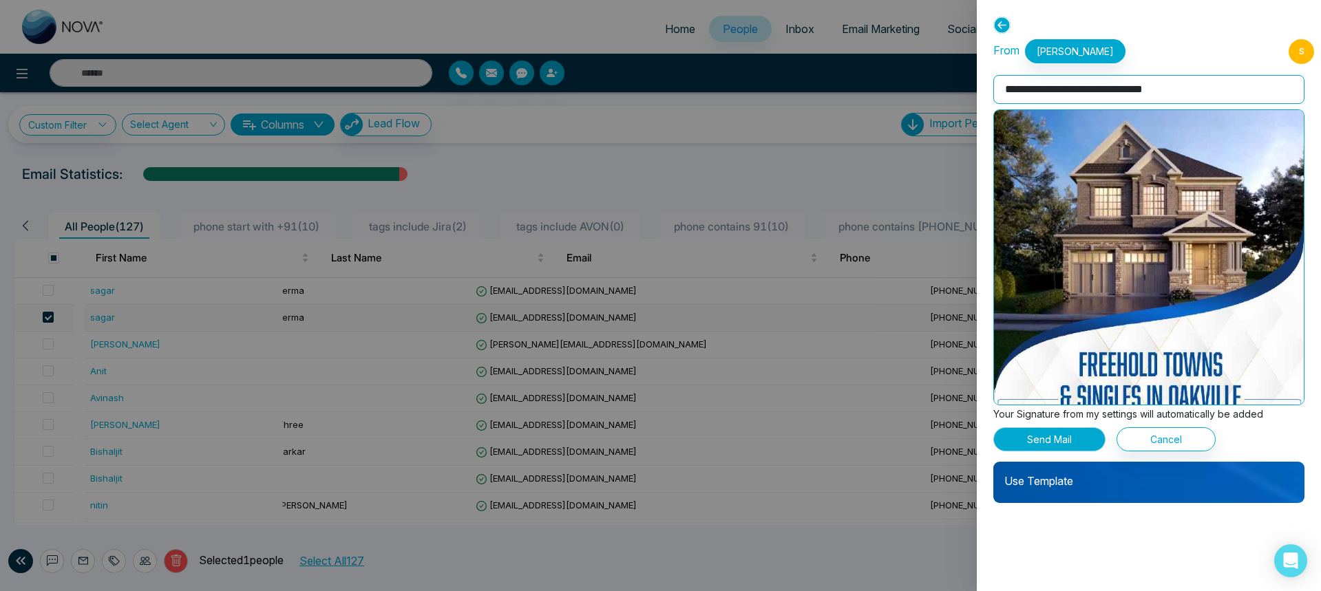
click at [1040, 442] on button "Send Mail" at bounding box center [1049, 439] width 112 height 24
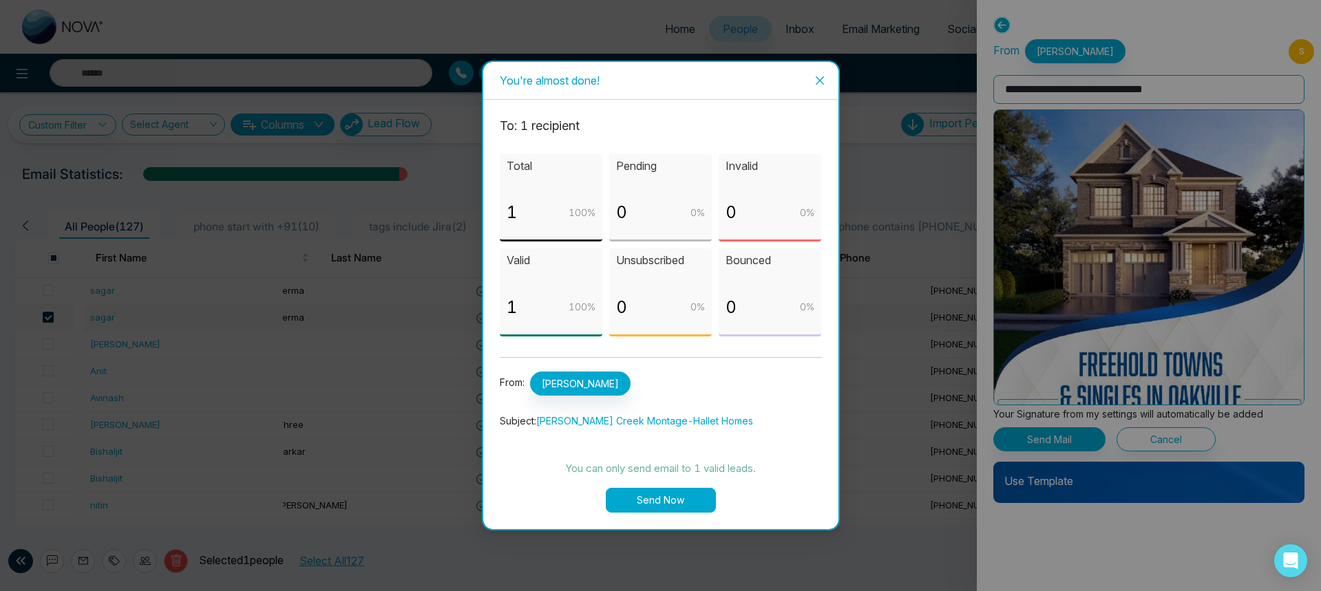
click at [655, 493] on button "Send Now" at bounding box center [661, 500] width 110 height 25
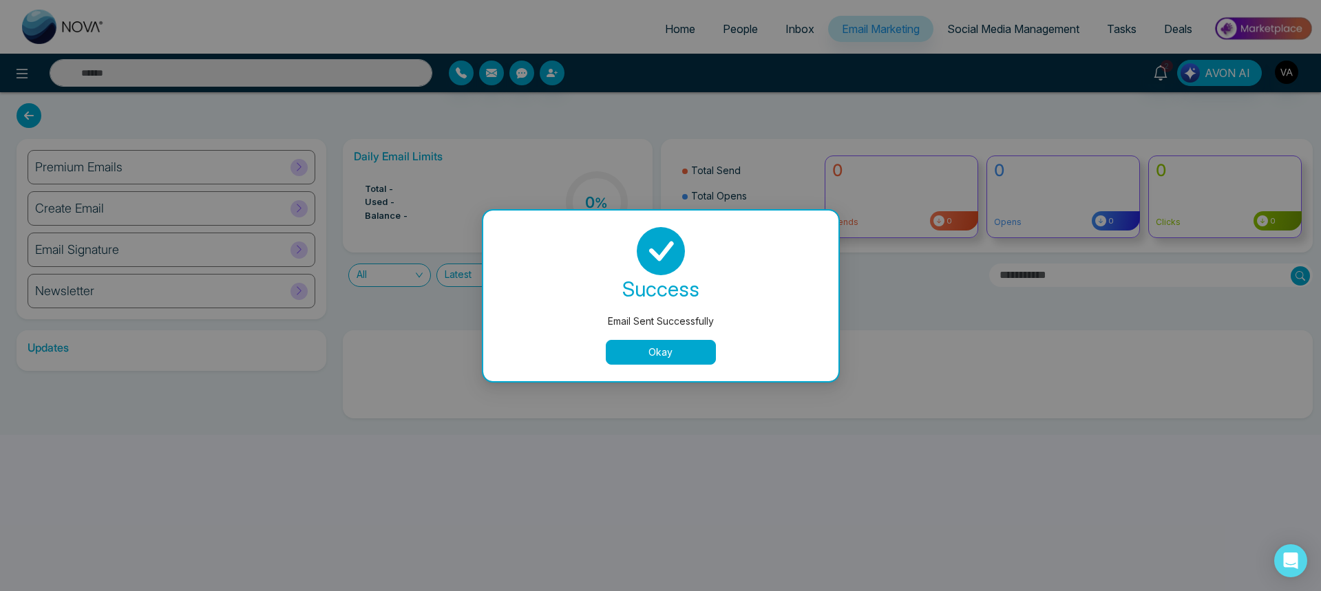
click at [634, 354] on button "Okay" at bounding box center [661, 352] width 110 height 25
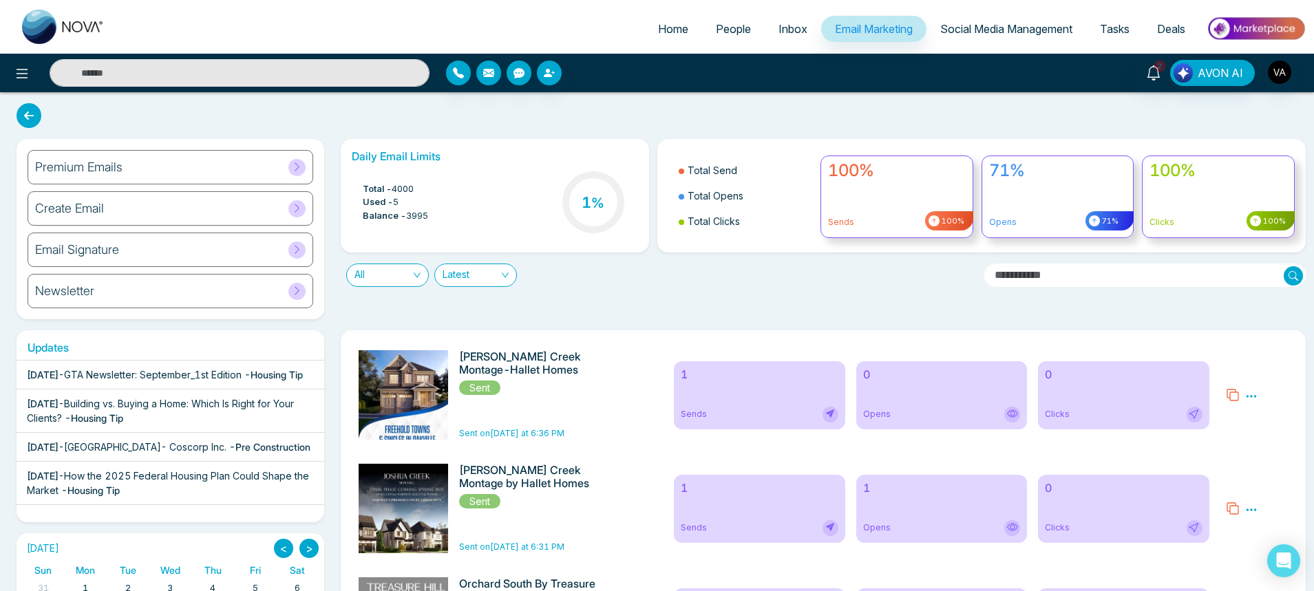
click at [721, 31] on span "People" at bounding box center [733, 29] width 35 height 14
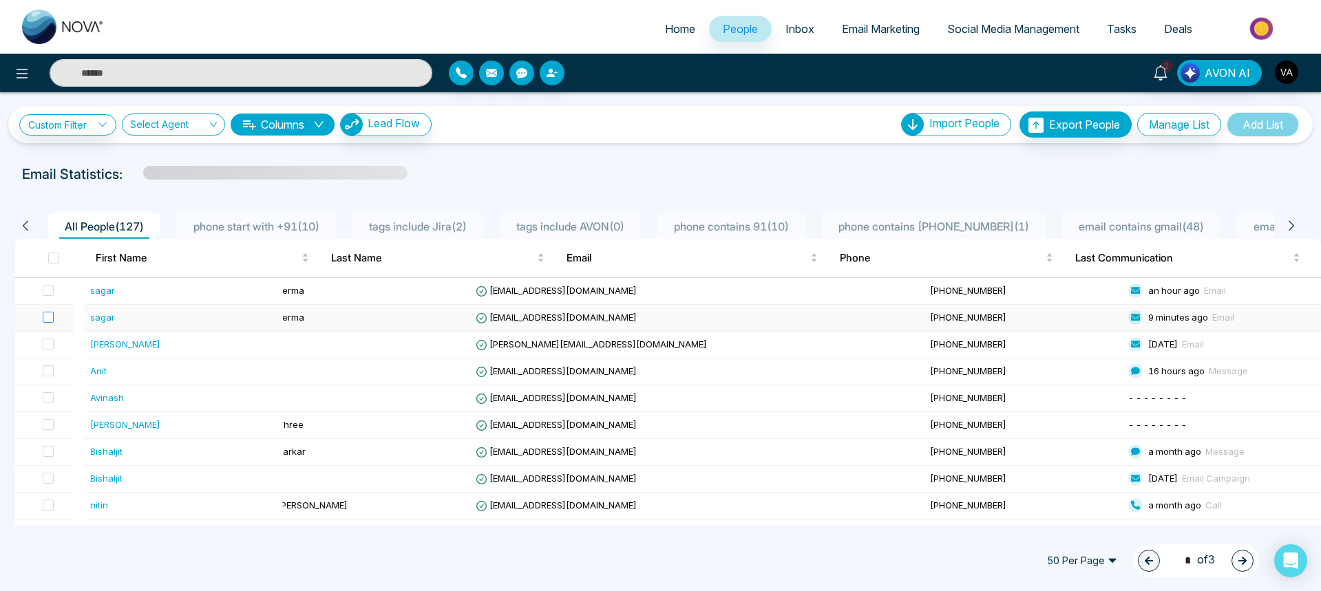
click at [45, 319] on label at bounding box center [43, 317] width 19 height 15
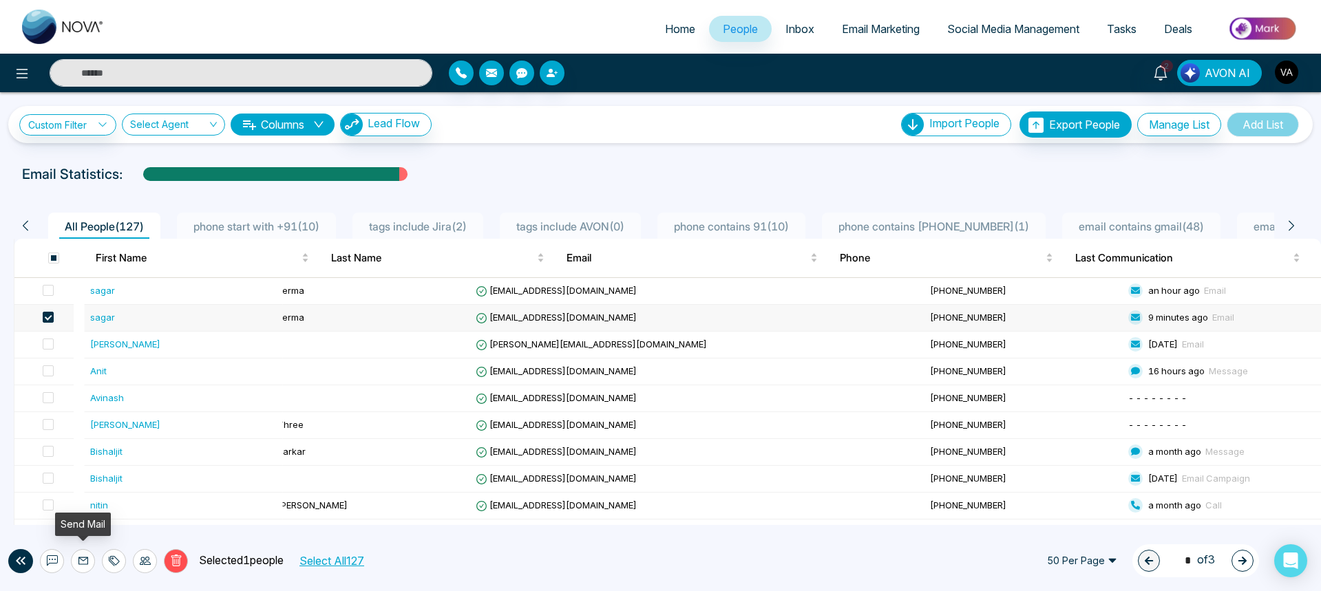
click at [75, 560] on button at bounding box center [83, 561] width 24 height 24
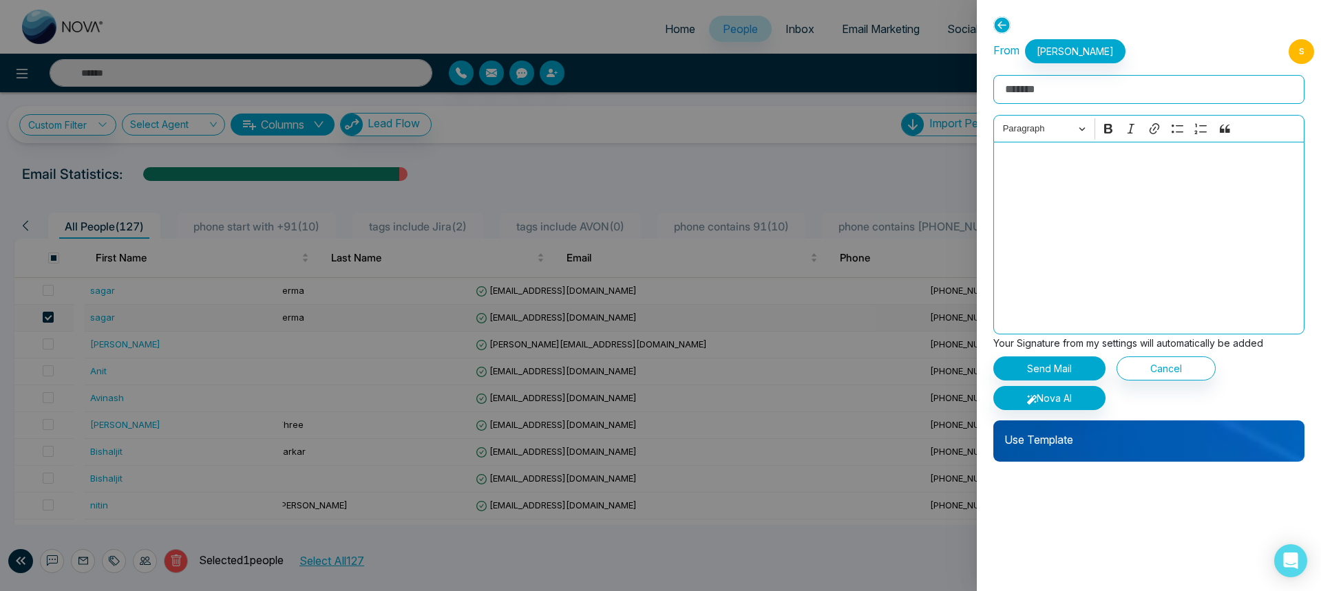
click at [1095, 432] on p "Use Template" at bounding box center [1148, 435] width 311 height 28
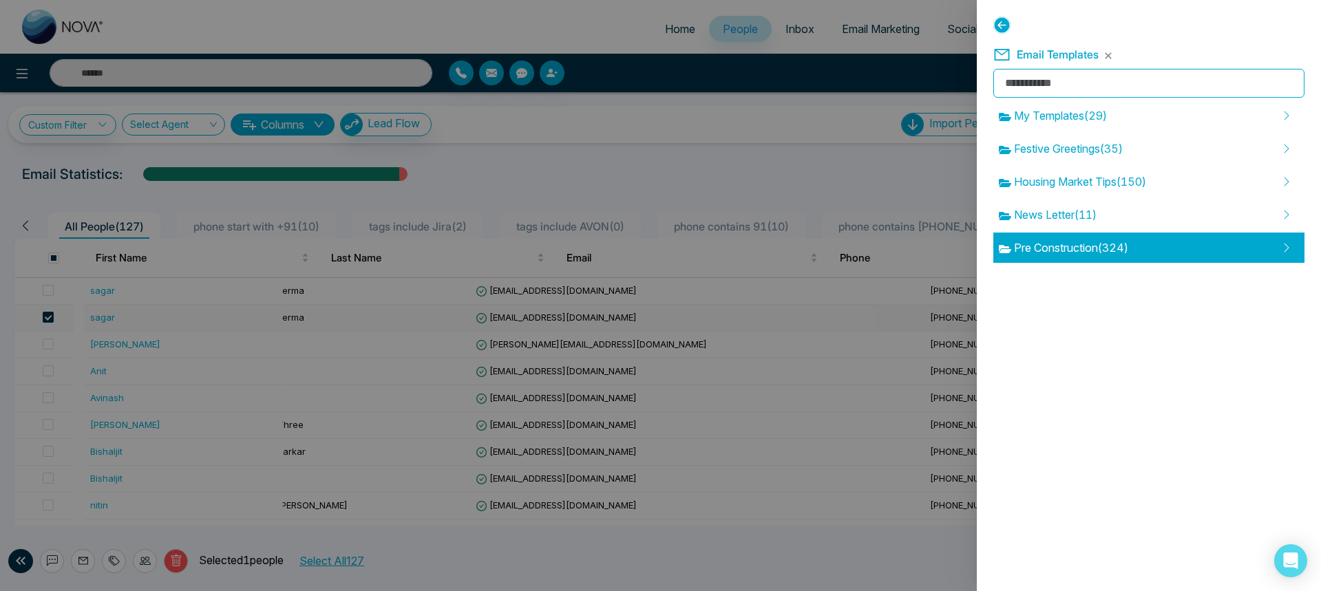
click at [1089, 233] on div "Pre Construction ( 324 )" at bounding box center [1148, 248] width 311 height 30
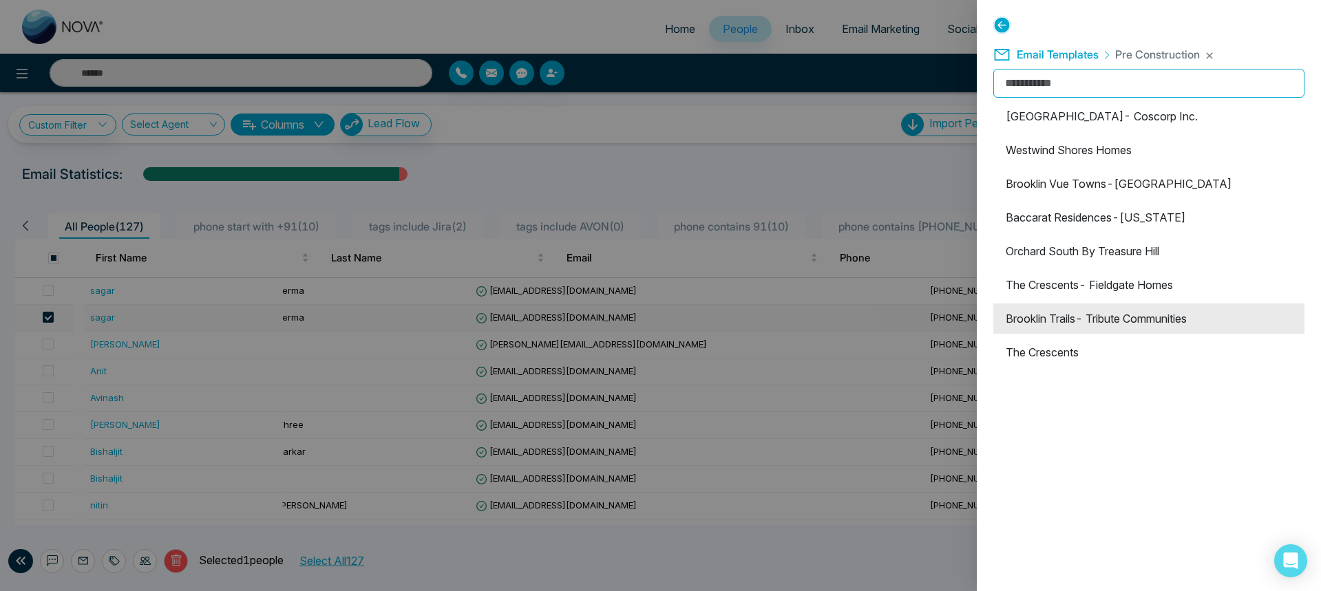
scroll to position [165, 0]
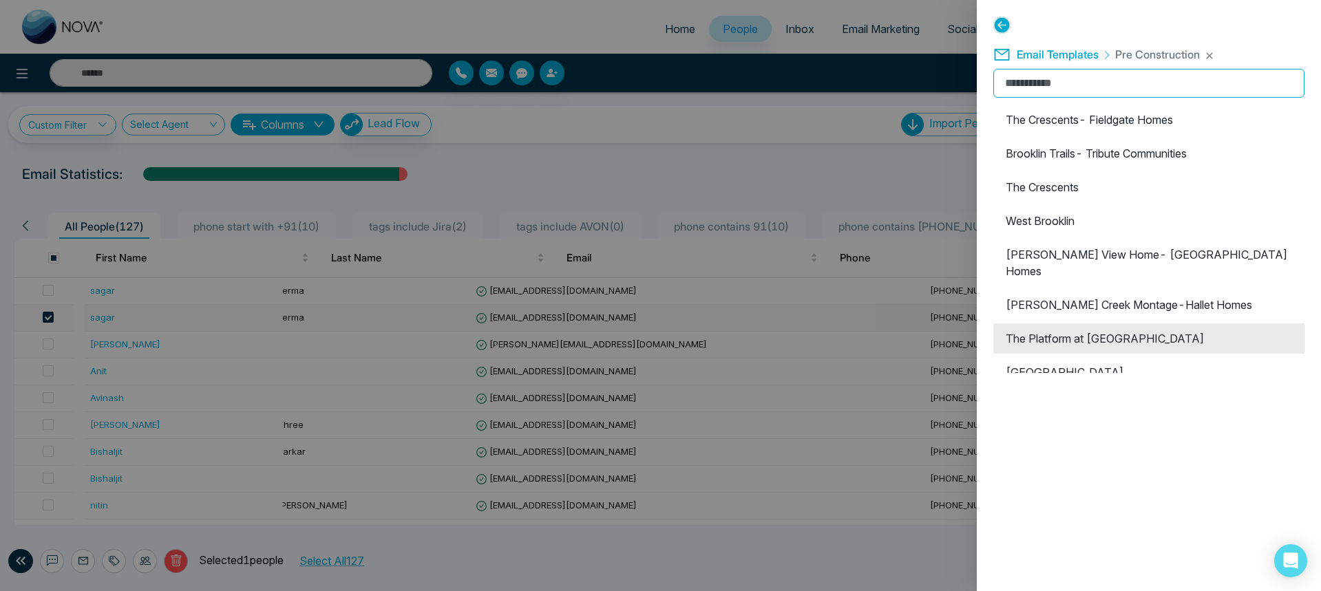
click at [1066, 332] on li "The Platform at [GEOGRAPHIC_DATA]" at bounding box center [1148, 339] width 311 height 30
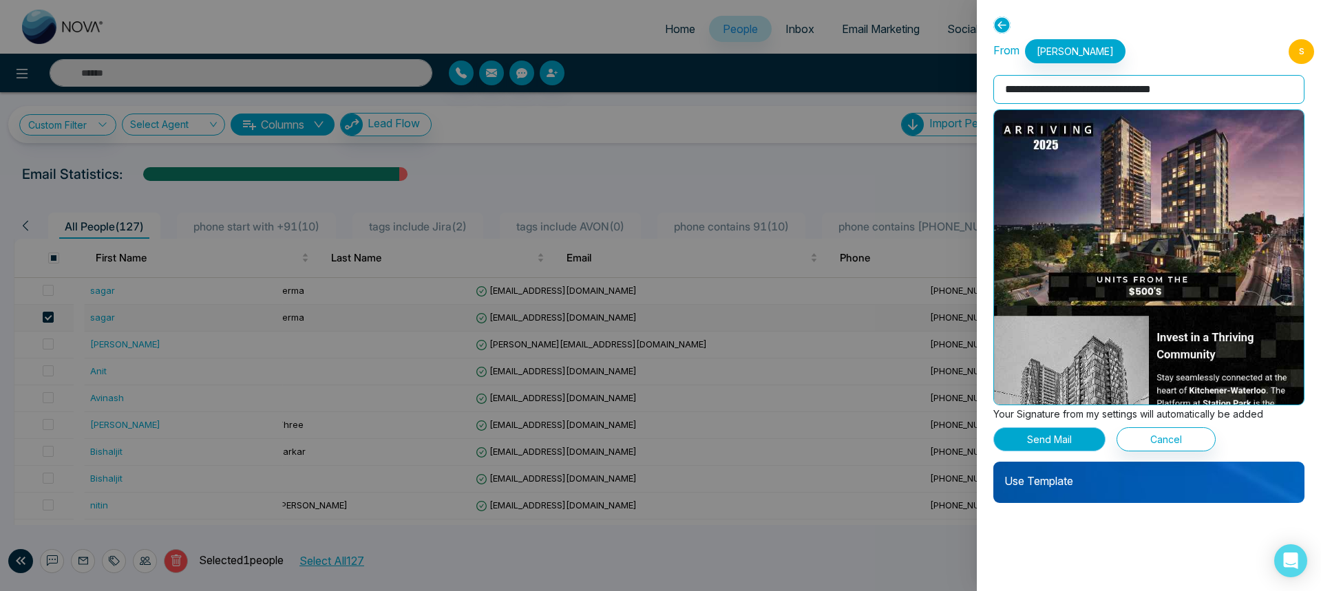
click at [1048, 443] on button "Send Mail" at bounding box center [1049, 439] width 112 height 24
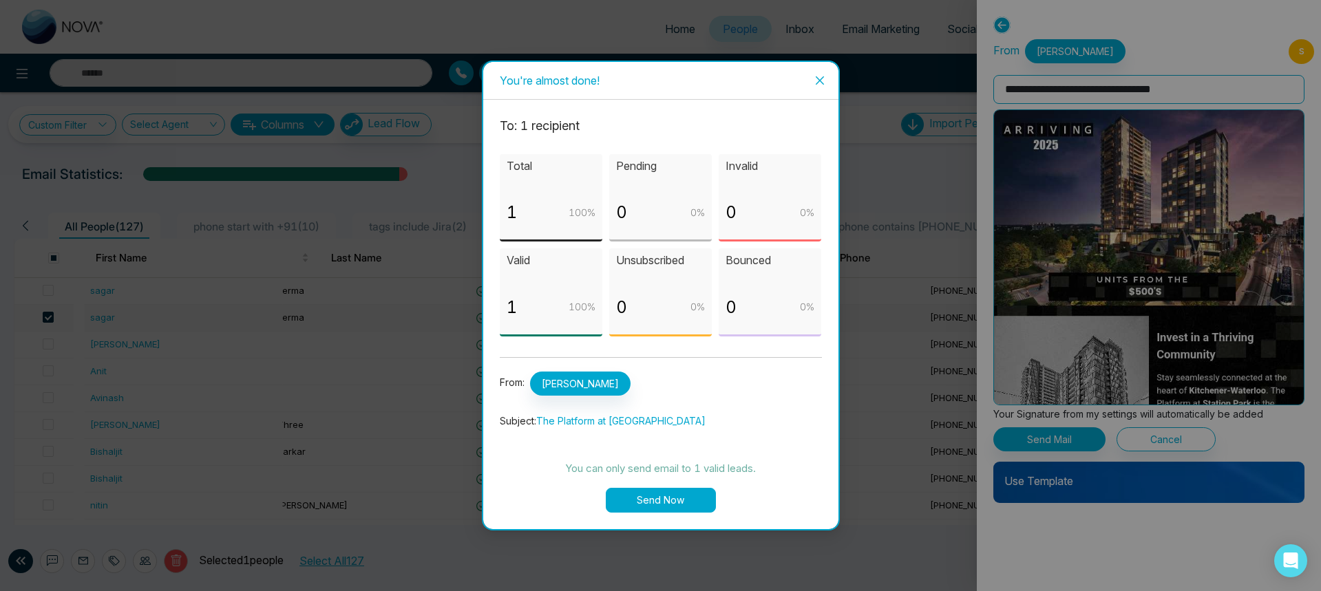
click at [635, 497] on button "Send Now" at bounding box center [661, 500] width 110 height 25
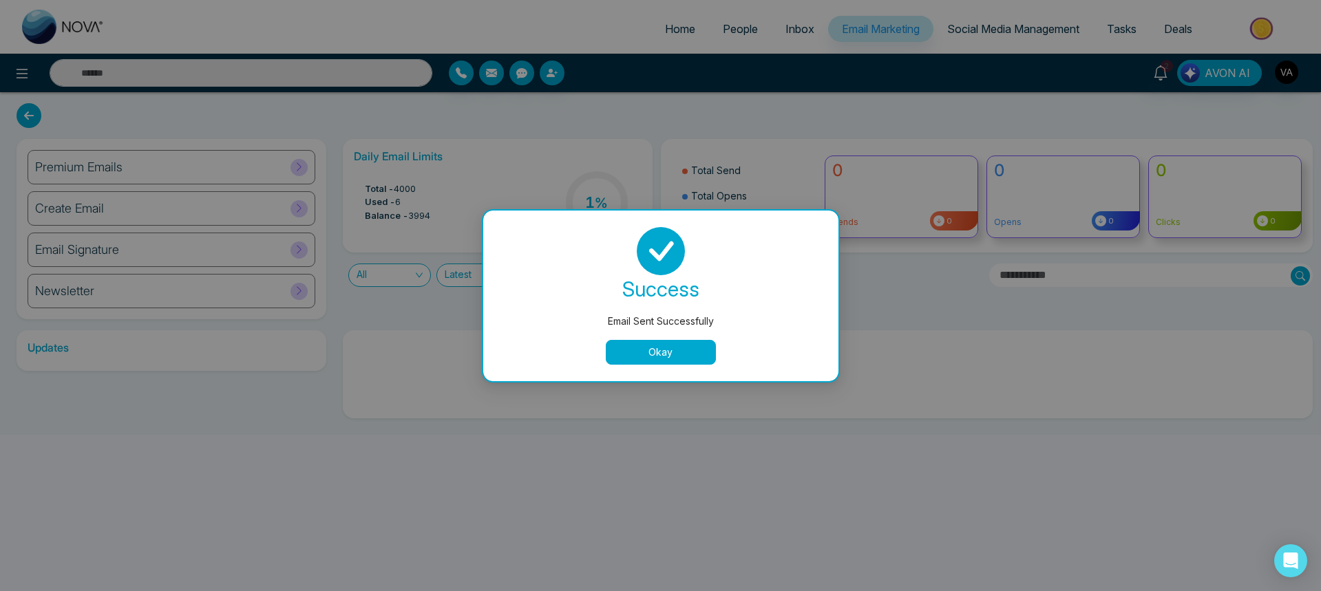
click at [658, 348] on button "Okay" at bounding box center [661, 352] width 110 height 25
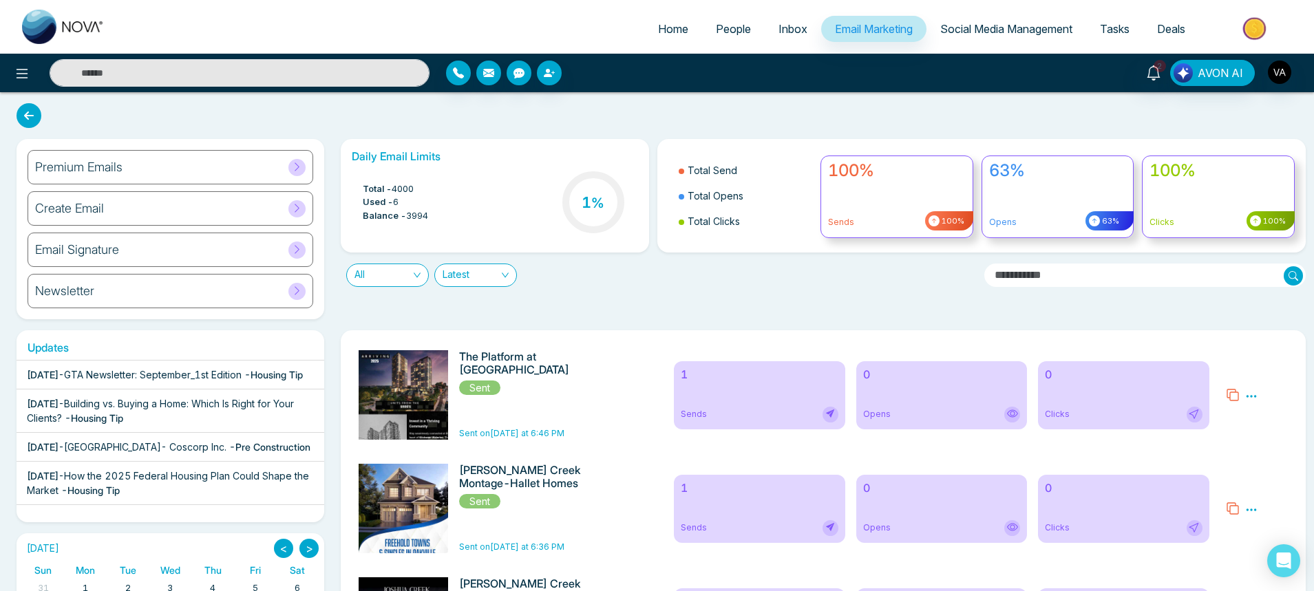
click at [725, 26] on span "People" at bounding box center [733, 29] width 35 height 14
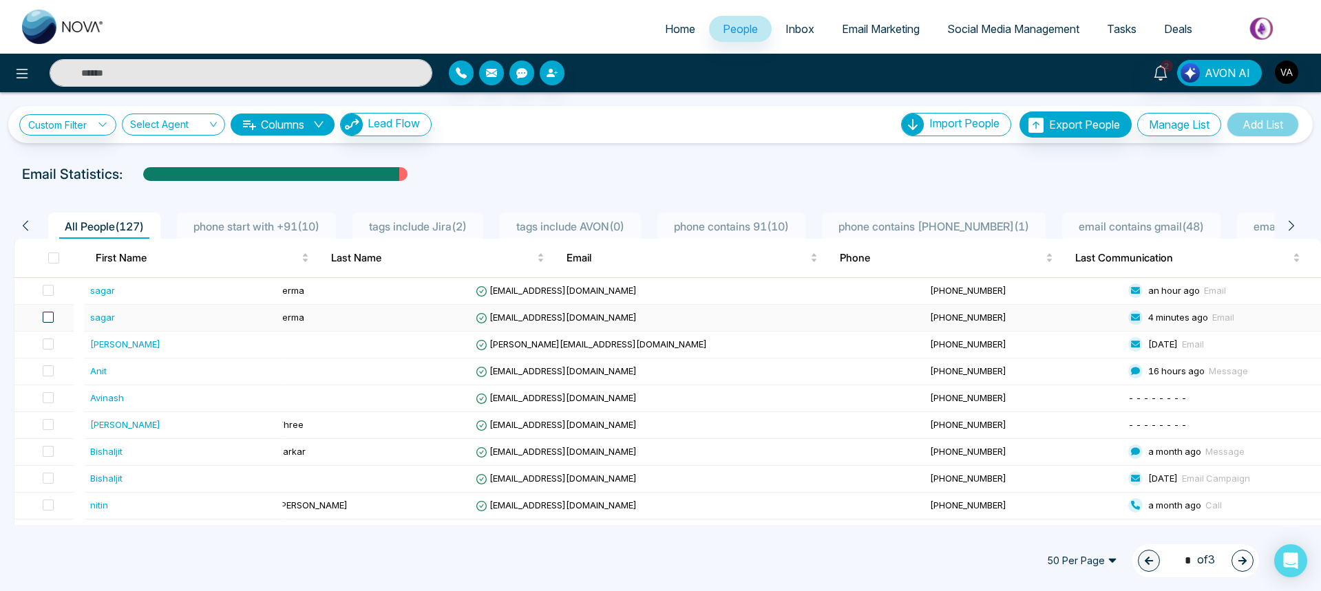
click at [53, 319] on span at bounding box center [48, 317] width 11 height 11
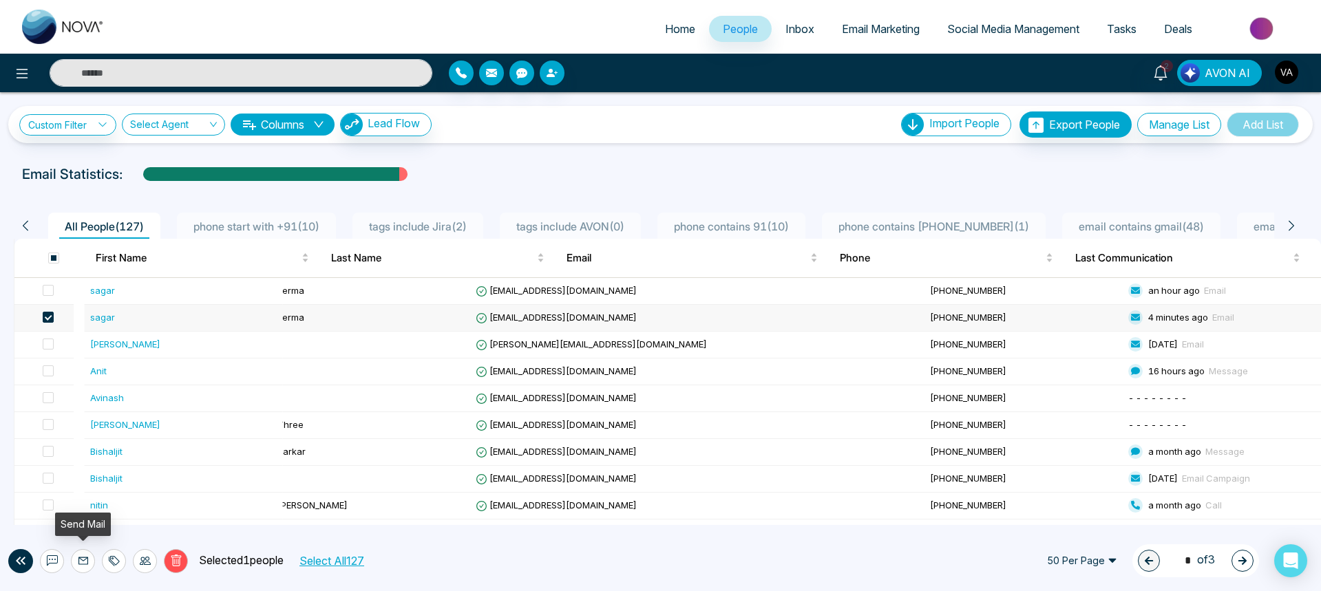
click at [88, 558] on icon at bounding box center [83, 560] width 11 height 11
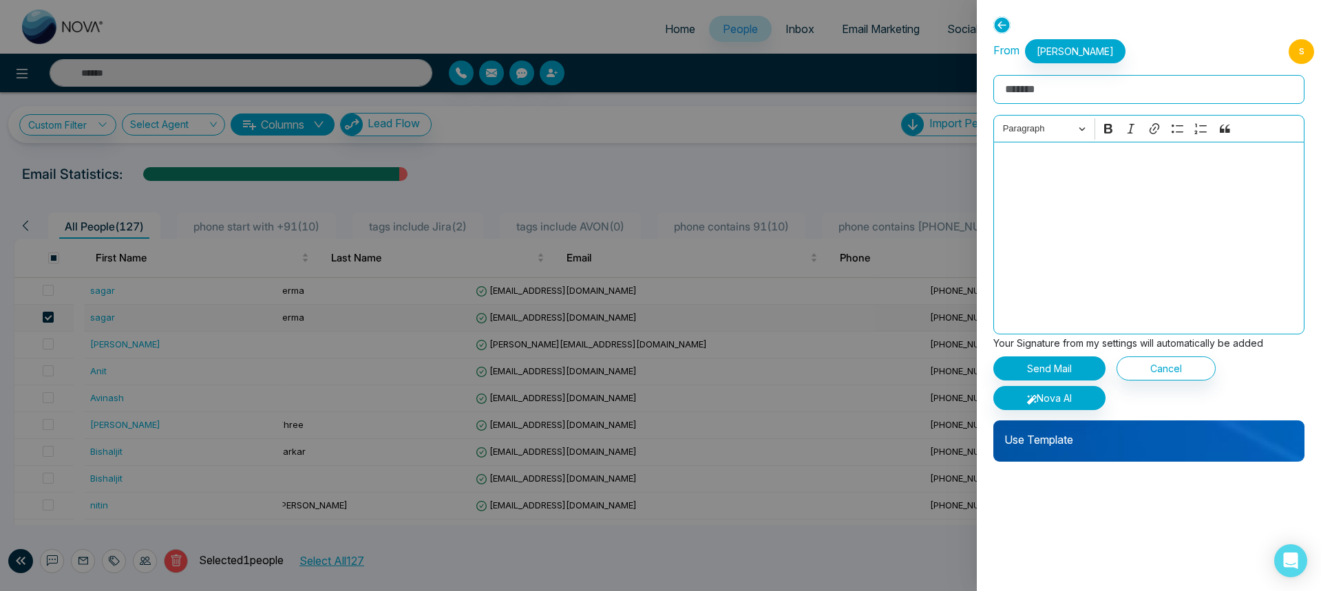
click at [1119, 454] on div "Use Template" at bounding box center [1148, 441] width 311 height 41
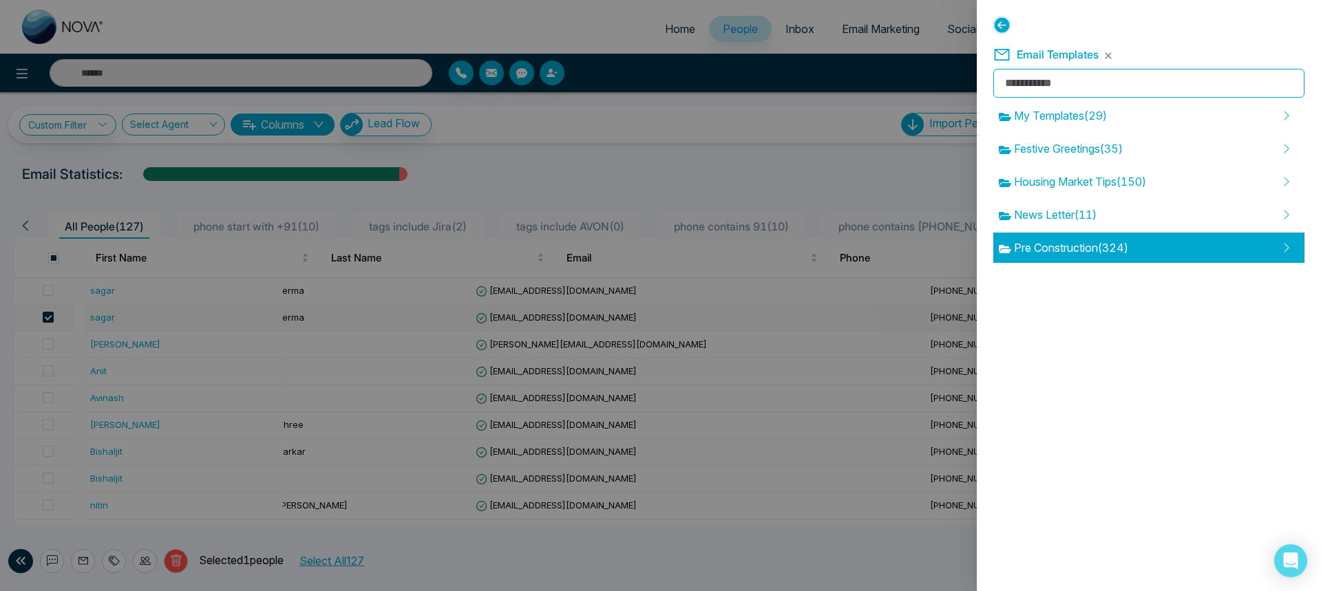
click at [1081, 244] on span "Pre Construction ( 324 )" at bounding box center [1063, 248] width 129 height 17
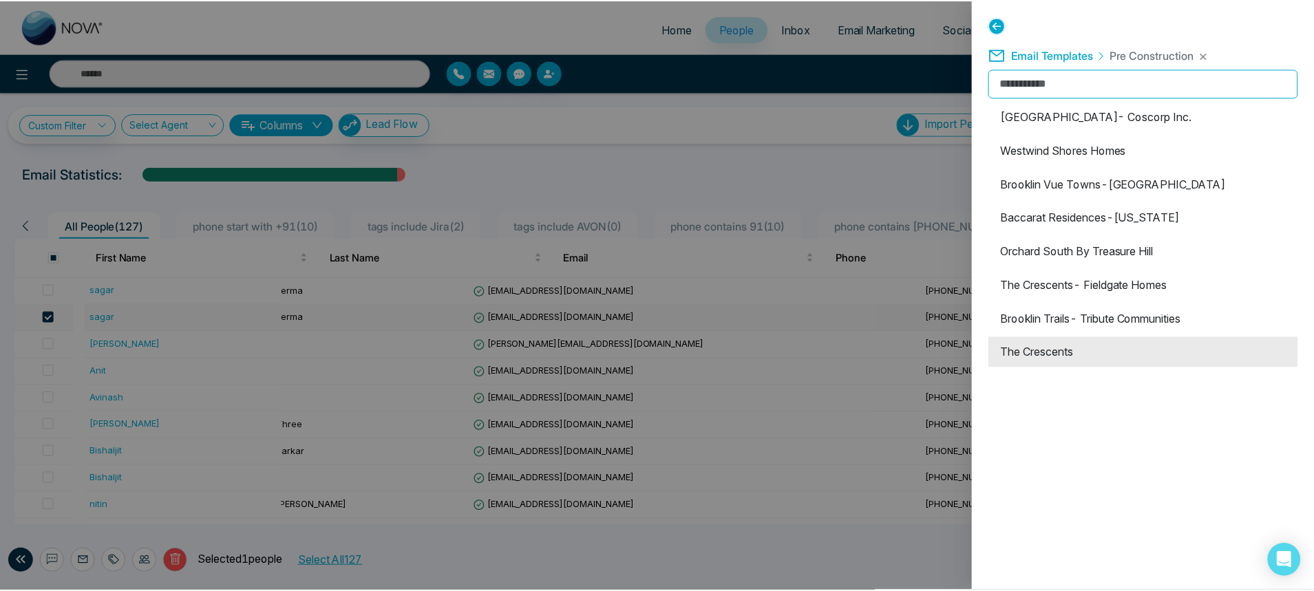
scroll to position [165, 0]
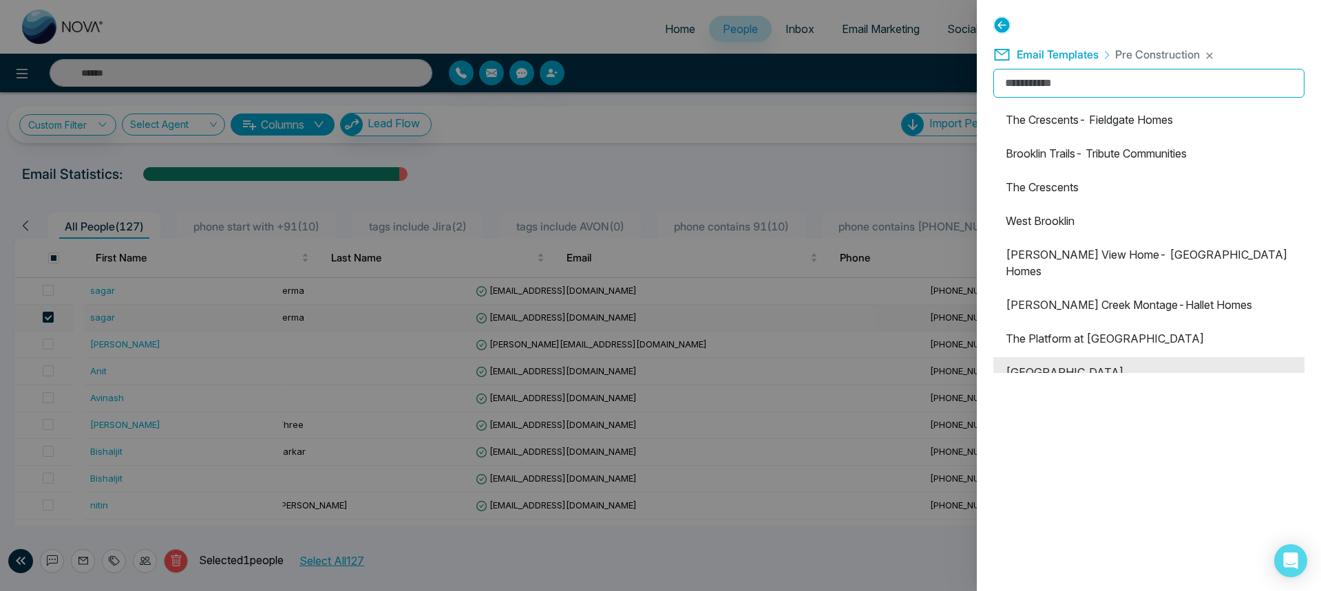
click at [1059, 357] on li "[GEOGRAPHIC_DATA]" at bounding box center [1148, 372] width 311 height 30
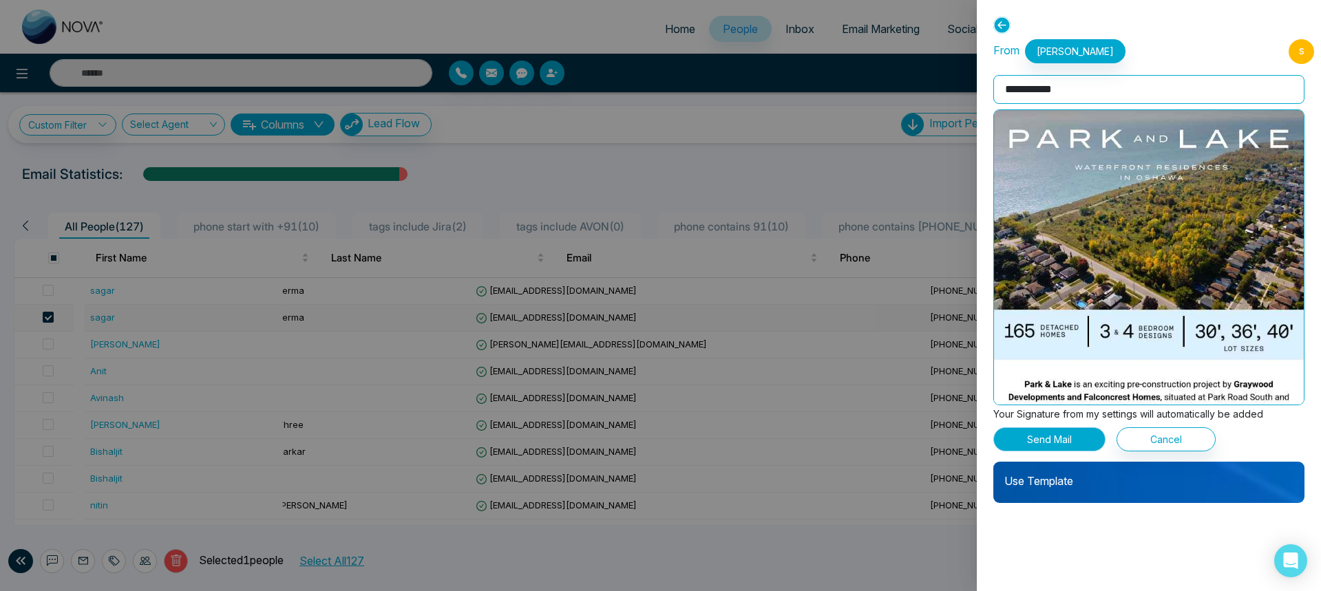
click at [1071, 437] on button "Send Mail" at bounding box center [1049, 439] width 112 height 24
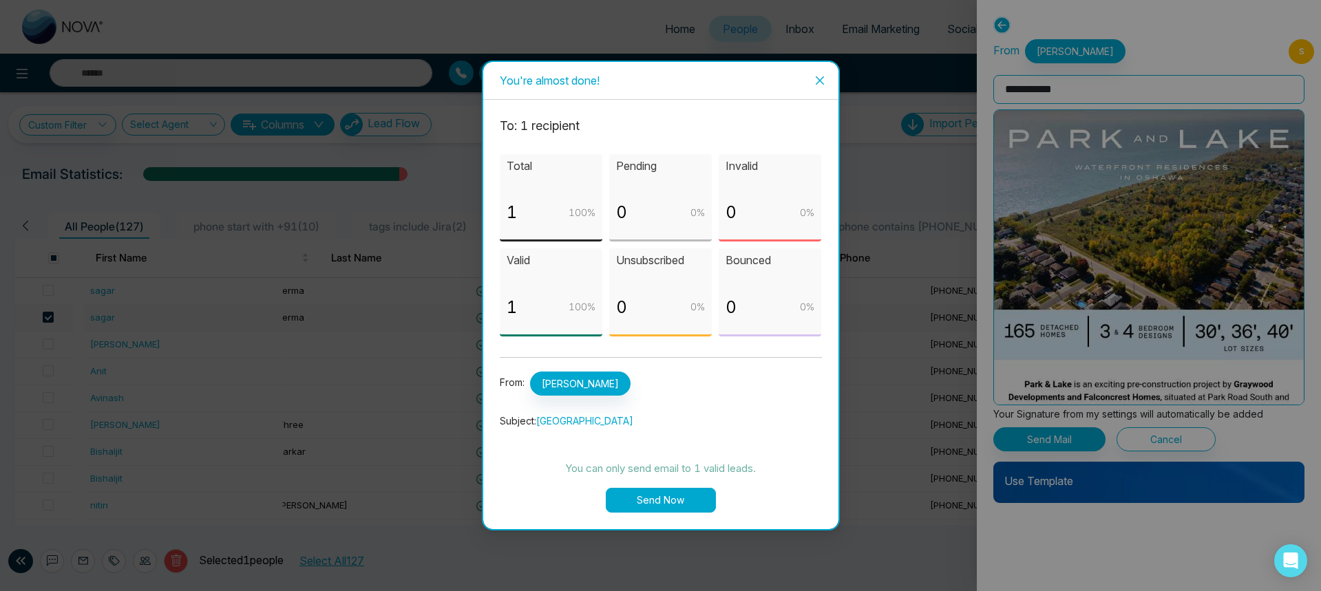
click at [644, 509] on button "Send Now" at bounding box center [661, 500] width 110 height 25
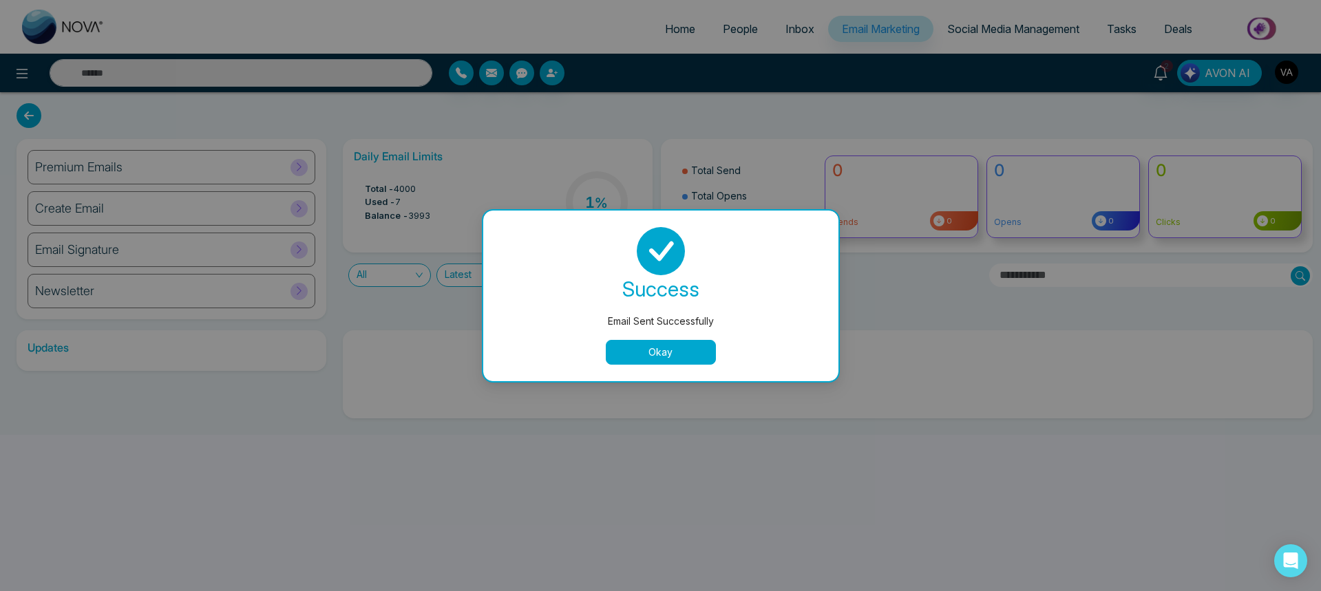
click at [635, 359] on button "Okay" at bounding box center [661, 352] width 110 height 25
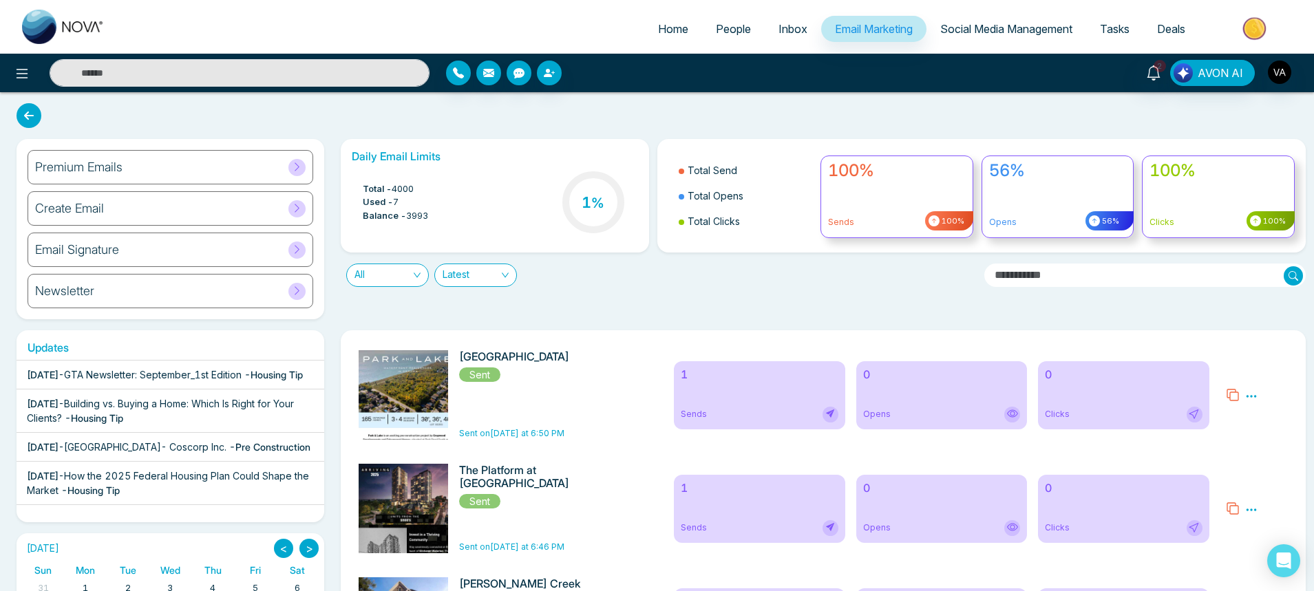
click at [721, 39] on link "People" at bounding box center [733, 29] width 63 height 26
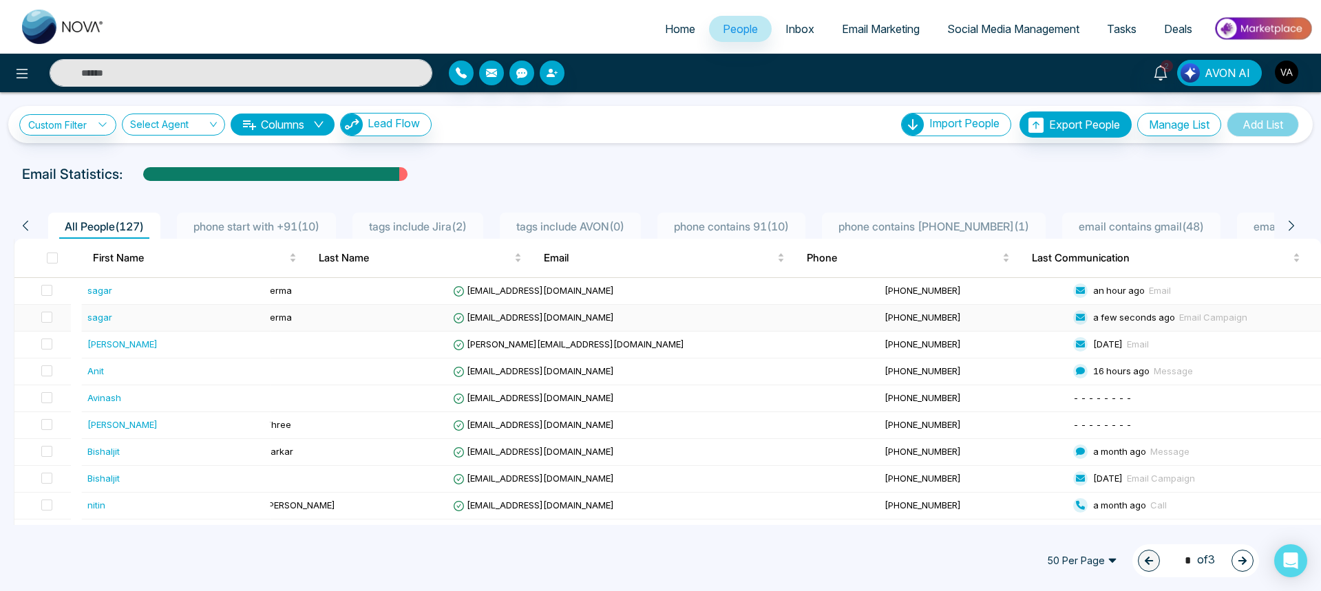
click at [101, 318] on div "sagar" at bounding box center [99, 317] width 25 height 14
